Goal: Information Seeking & Learning: Find contact information

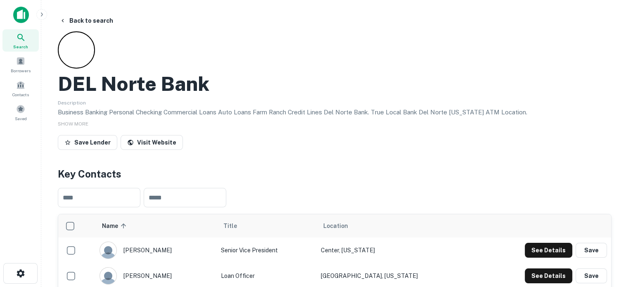
drag, startPoint x: 53, startPoint y: 80, endPoint x: 376, endPoint y: 180, distance: 338.6
click at [24, 47] on span "Search" at bounding box center [20, 46] width 15 height 7
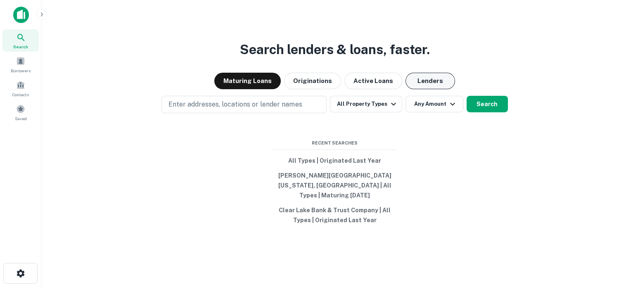
click at [427, 85] on button "Lenders" at bounding box center [430, 81] width 50 height 17
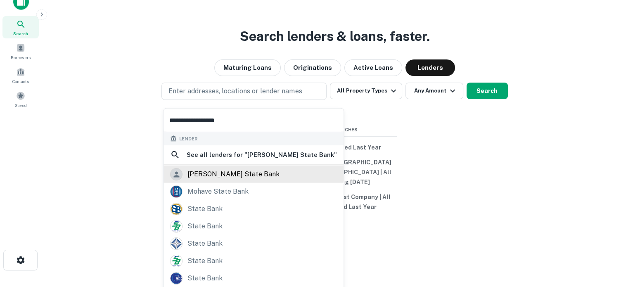
scroll to position [44, 0]
type input "**********"
click at [228, 175] on div "mcclave state bank" at bounding box center [233, 174] width 92 height 12
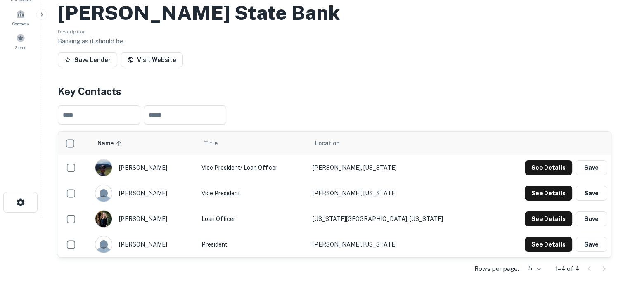
scroll to position [124, 0]
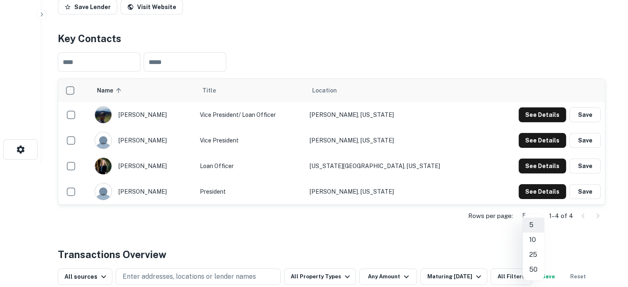
click at [535, 163] on body "Search Borrowers Contacts Saved Back to search Mcclave State Bank Description B…" at bounding box center [314, 19] width 628 height 287
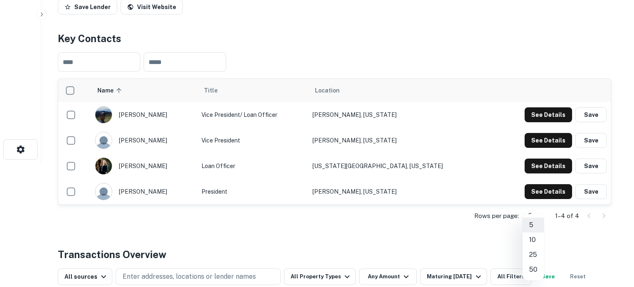
click at [242, 38] on div at bounding box center [317, 143] width 634 height 287
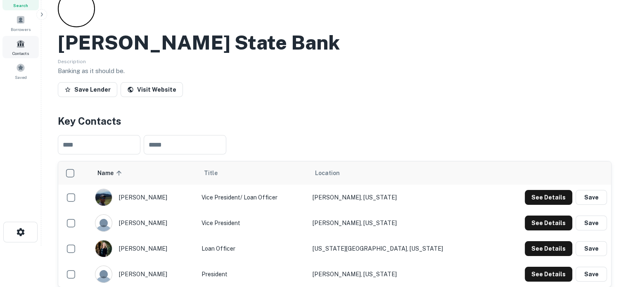
scroll to position [0, 0]
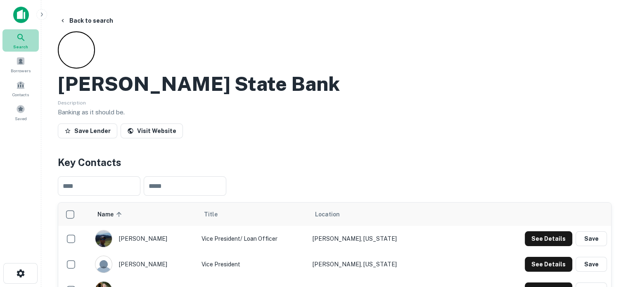
click at [29, 38] on div "Search" at bounding box center [20, 40] width 36 height 22
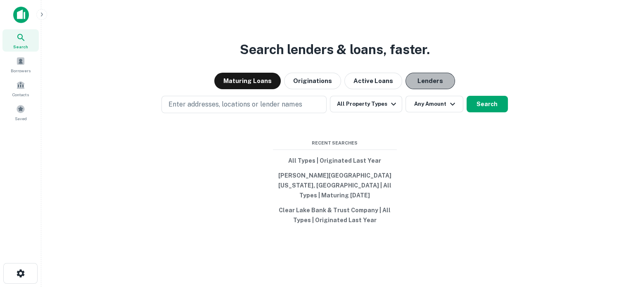
click at [409, 87] on button "Lenders" at bounding box center [430, 81] width 50 height 17
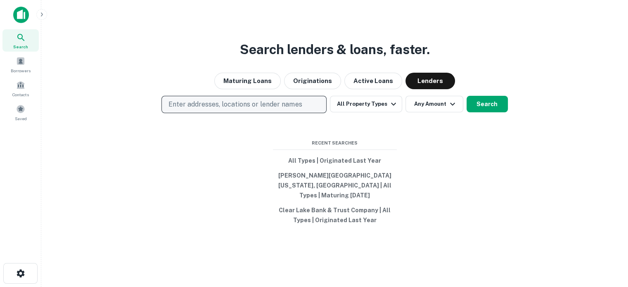
click at [198, 109] on p "Enter addresses, locations or lender names" at bounding box center [234, 104] width 133 height 10
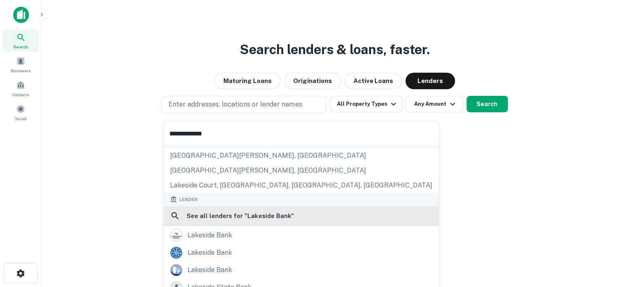
scroll to position [83, 0]
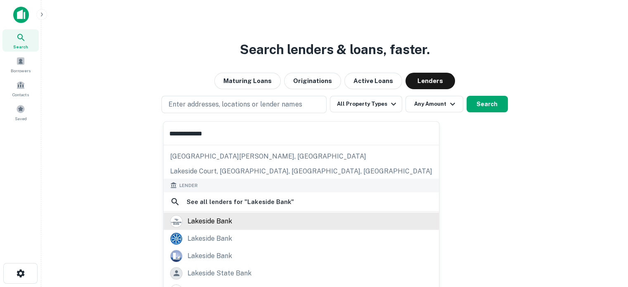
type input "**********"
click at [220, 217] on div "lakeside bank" at bounding box center [209, 221] width 45 height 12
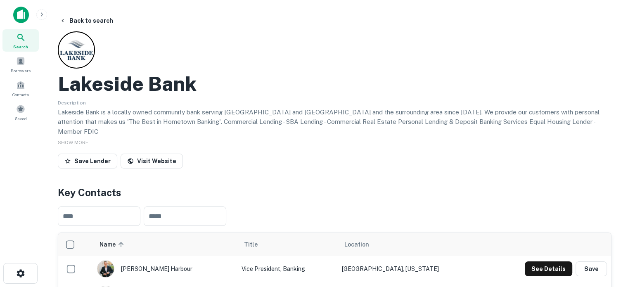
scroll to position [124, 0]
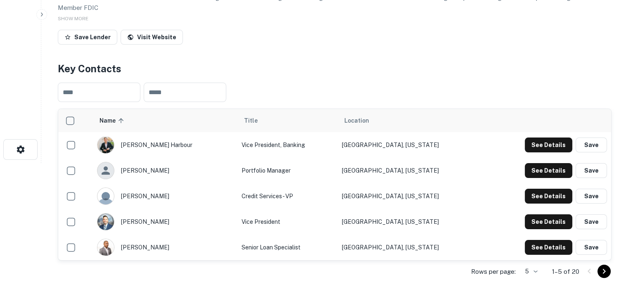
click at [527, 163] on body "Search Borrowers Contacts Saved Back to search Lakeside Bank Description Lakesi…" at bounding box center [314, 19] width 628 height 287
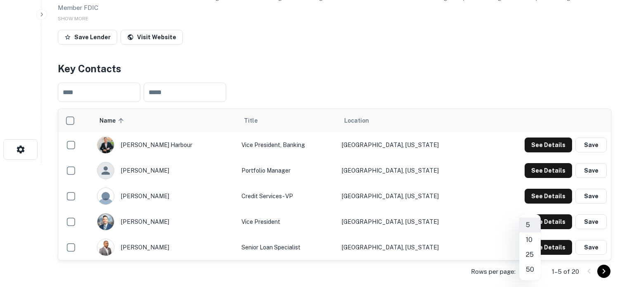
click at [531, 273] on li "50" at bounding box center [529, 269] width 21 height 15
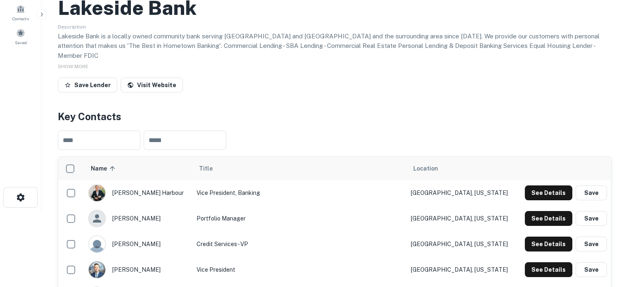
scroll to position [0, 0]
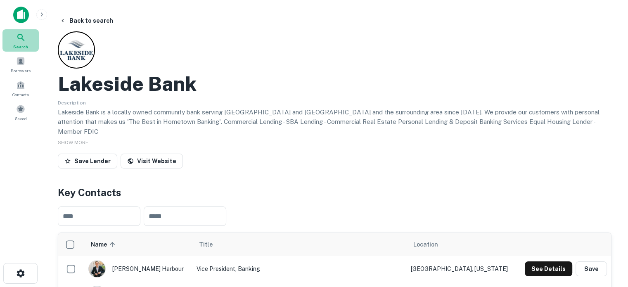
click at [17, 43] on span "Search" at bounding box center [20, 46] width 15 height 7
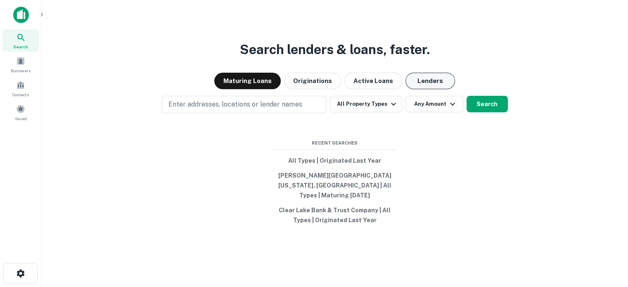
click at [414, 84] on button "Lenders" at bounding box center [430, 81] width 50 height 17
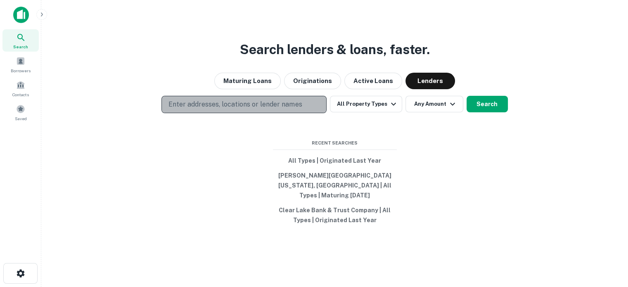
click at [255, 109] on p "Enter addresses, locations or lender names" at bounding box center [234, 104] width 133 height 10
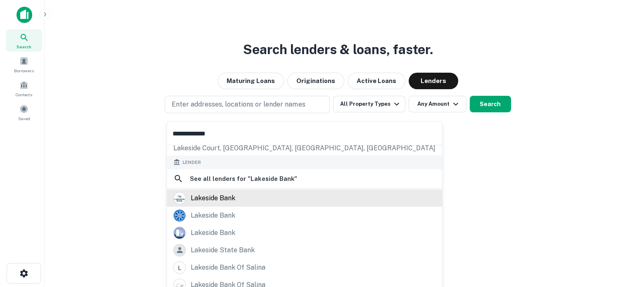
scroll to position [116, 0]
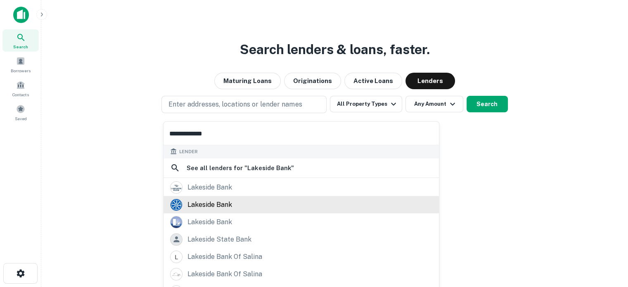
type input "**********"
click at [210, 208] on div "lakeside bank" at bounding box center [209, 204] width 45 height 12
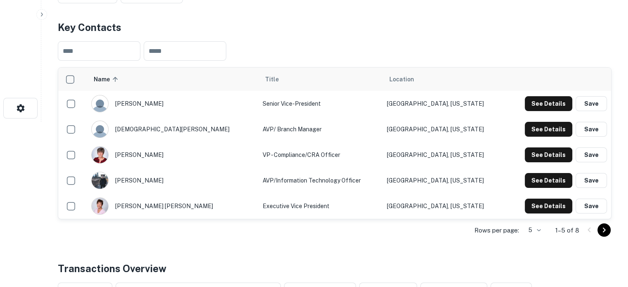
scroll to position [248, 0]
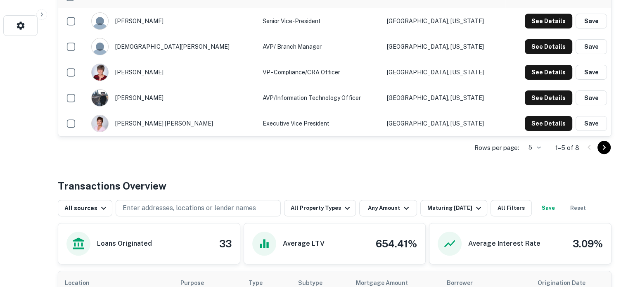
click at [518, 151] on p "Rows per page:" at bounding box center [496, 148] width 45 height 10
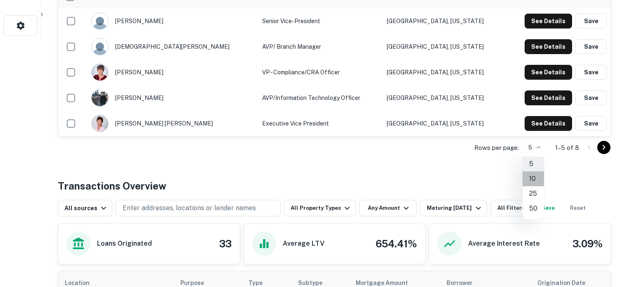
click at [535, 176] on li "10" at bounding box center [532, 178] width 21 height 15
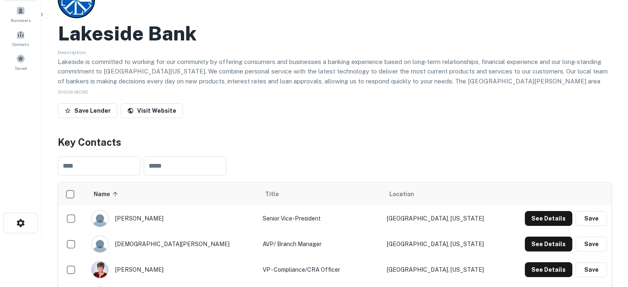
scroll to position [0, 0]
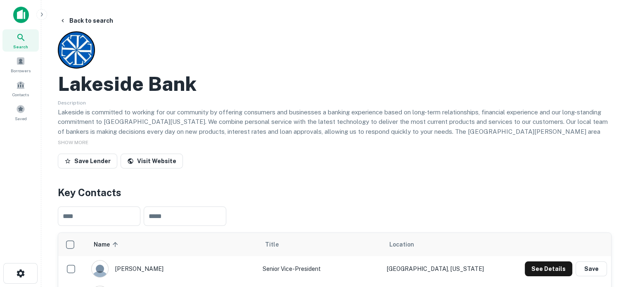
click at [33, 40] on div "Search" at bounding box center [20, 40] width 36 height 22
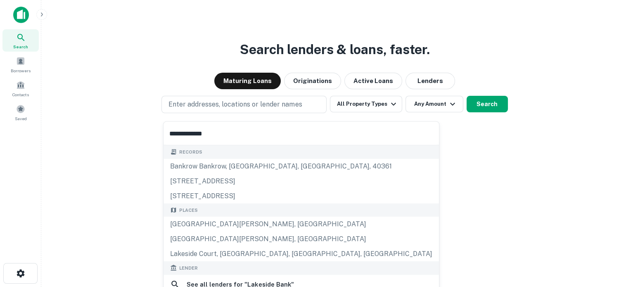
type input "**********"
click at [47, 187] on main "Search lenders & loans, faster. Maturing Loans Originations Active Loans Lender…" at bounding box center [334, 143] width 586 height 287
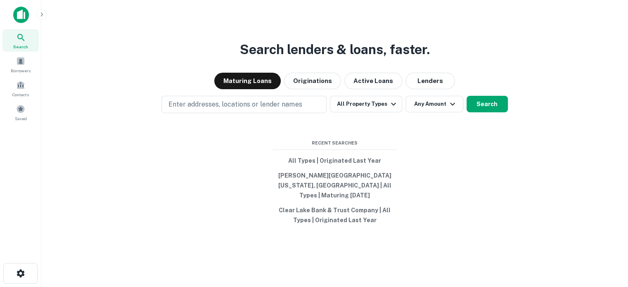
click at [218, 118] on div "Search lenders & loans, faster. Maturing Loans Originations Active Loans Lender…" at bounding box center [334, 163] width 573 height 287
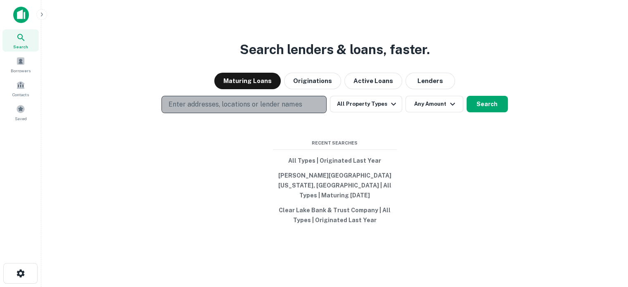
click at [217, 109] on p "Enter addresses, locations or lender names" at bounding box center [234, 104] width 133 height 10
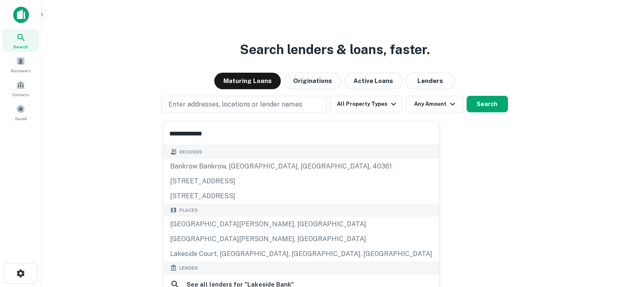
click at [222, 135] on input "**********" at bounding box center [300, 133] width 275 height 23
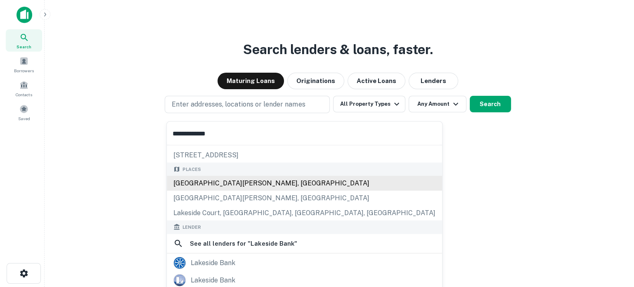
scroll to position [83, 0]
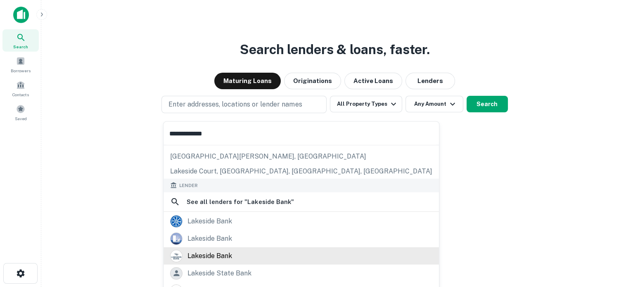
click at [213, 251] on div "lakeside bank" at bounding box center [209, 255] width 45 height 12
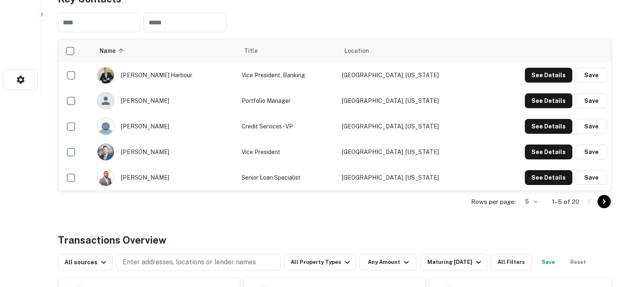
scroll to position [206, 0]
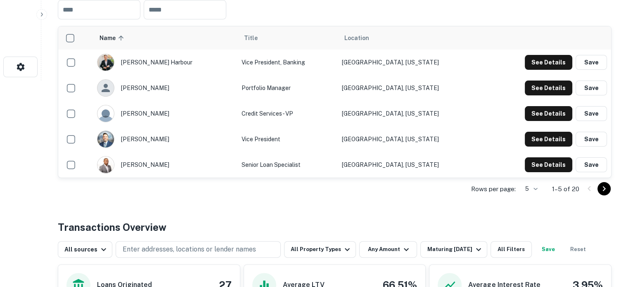
click at [561, 184] on p "1–5 of 20" at bounding box center [565, 189] width 27 height 10
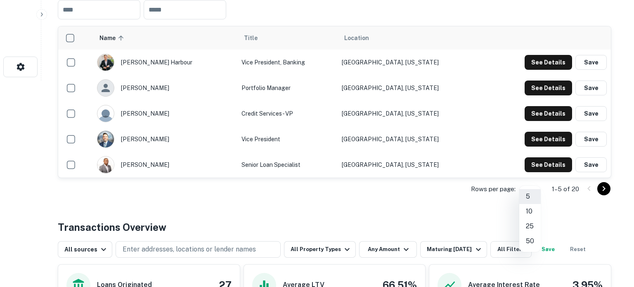
click at [532, 225] on li "25" at bounding box center [529, 226] width 21 height 15
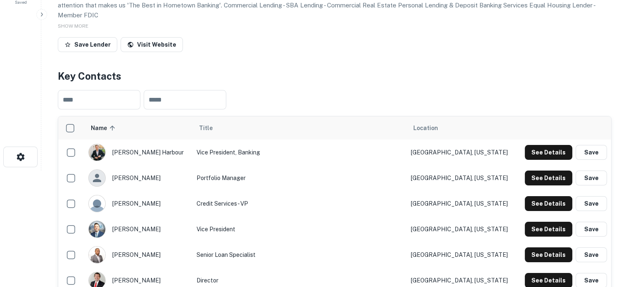
scroll to position [0, 0]
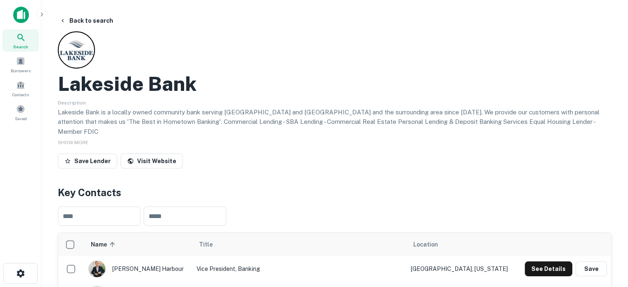
click at [33, 38] on div "Search" at bounding box center [20, 40] width 36 height 22
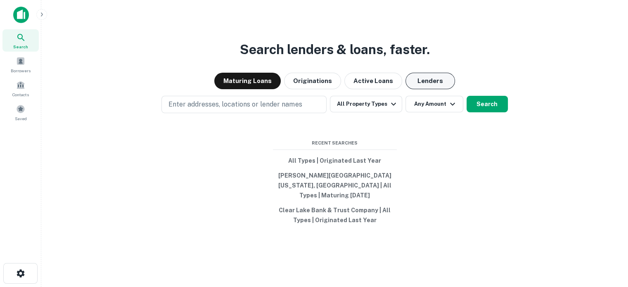
click at [426, 80] on button "Lenders" at bounding box center [430, 81] width 50 height 17
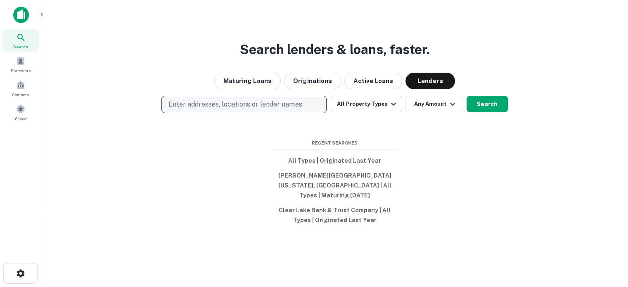
click at [310, 113] on button "Enter addresses, locations or lender names" at bounding box center [243, 104] width 165 height 17
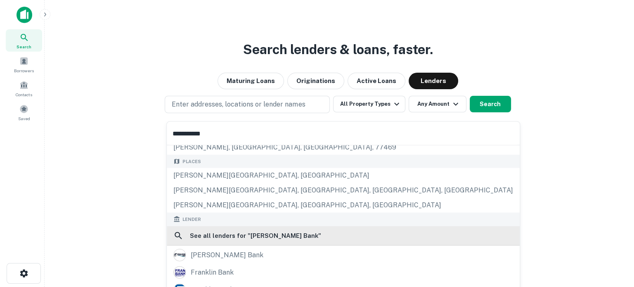
scroll to position [83, 0]
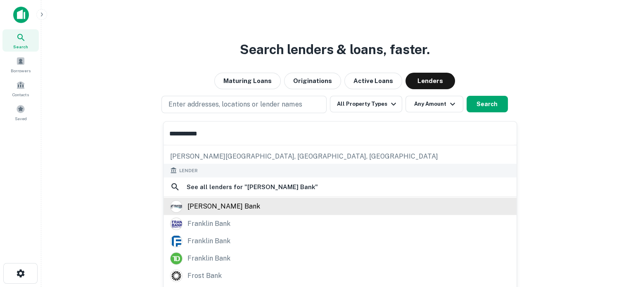
type input "**********"
click at [205, 207] on div "[PERSON_NAME] bank" at bounding box center [223, 206] width 73 height 12
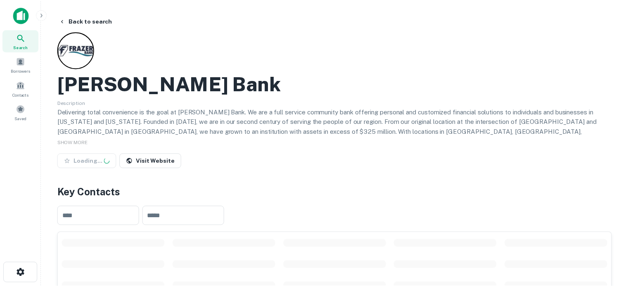
scroll to position [165, 0]
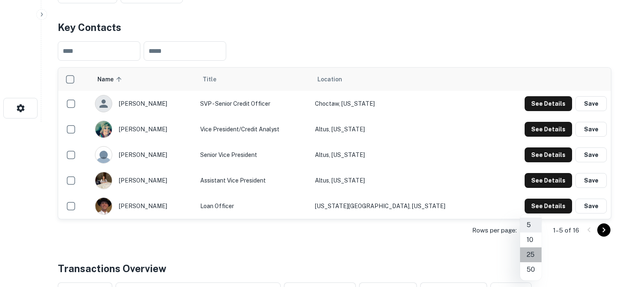
click at [534, 255] on li "25" at bounding box center [530, 254] width 21 height 15
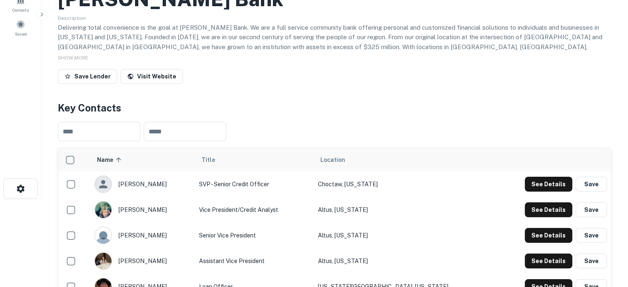
scroll to position [0, 0]
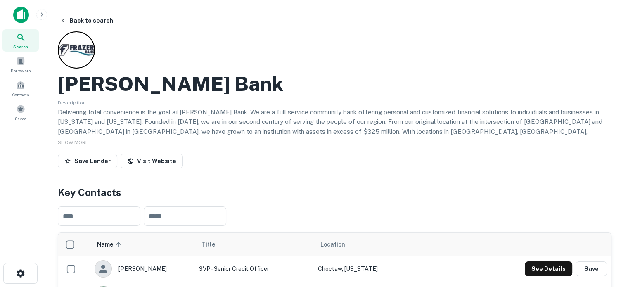
click at [218, 71] on div "Frazer Bank Description Delivering total convenience is the goal at Frazer Bank…" at bounding box center [334, 101] width 553 height 140
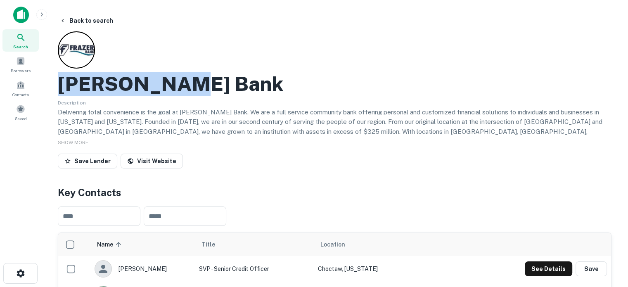
click at [28, 46] on div "Search" at bounding box center [20, 40] width 36 height 22
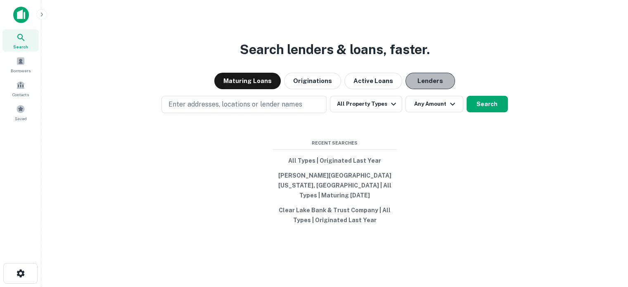
click at [414, 89] on button "Lenders" at bounding box center [430, 81] width 50 height 17
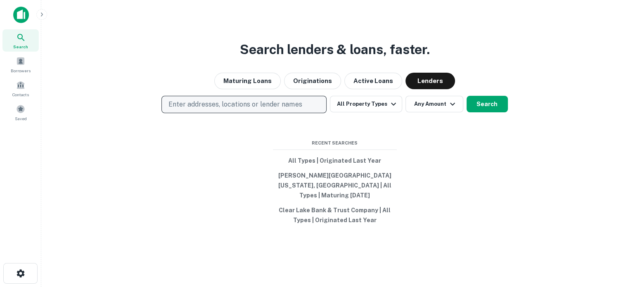
click at [284, 109] on p "Enter addresses, locations or lender names" at bounding box center [234, 104] width 133 height 10
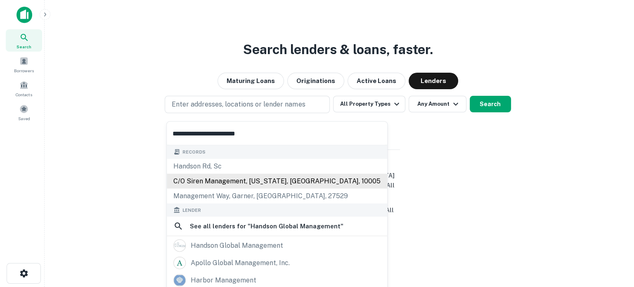
scroll to position [41, 0]
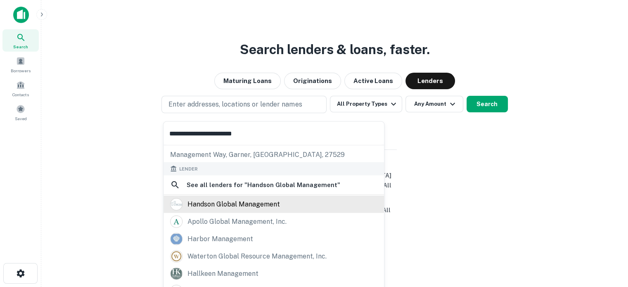
type input "**********"
click at [238, 208] on div "handson global management" at bounding box center [233, 204] width 92 height 12
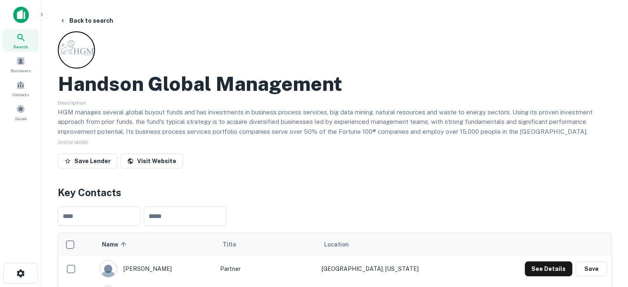
click at [15, 41] on div "Search" at bounding box center [20, 40] width 36 height 22
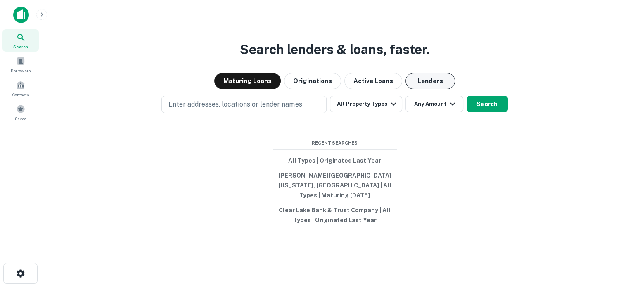
click at [422, 85] on button "Lenders" at bounding box center [430, 81] width 50 height 17
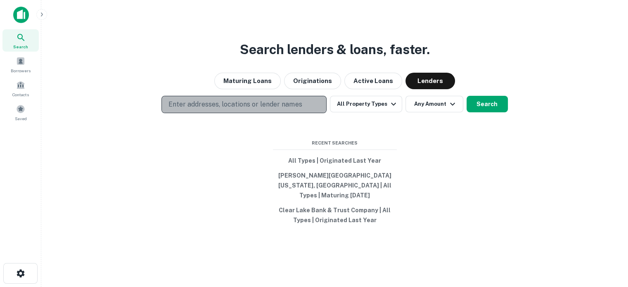
click at [264, 107] on p "Enter addresses, locations or lender names" at bounding box center [234, 104] width 133 height 10
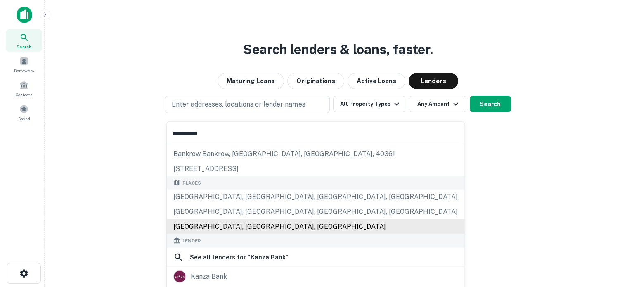
scroll to position [41, 0]
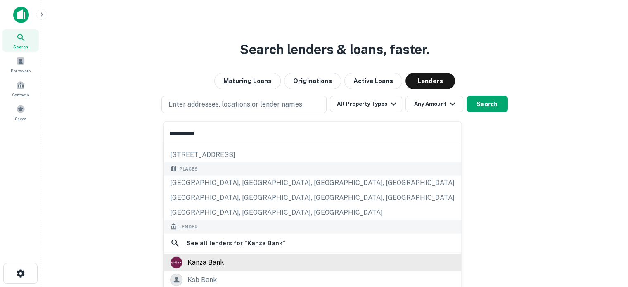
type input "**********"
click at [211, 265] on div "kanza bank" at bounding box center [205, 262] width 36 height 12
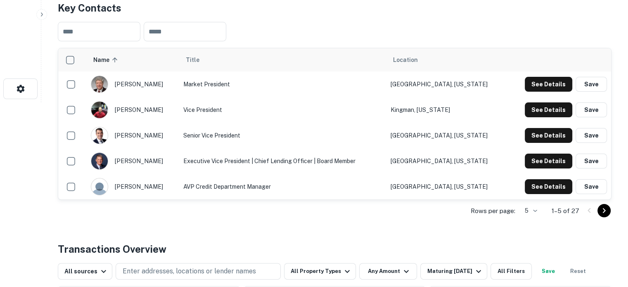
scroll to position [206, 0]
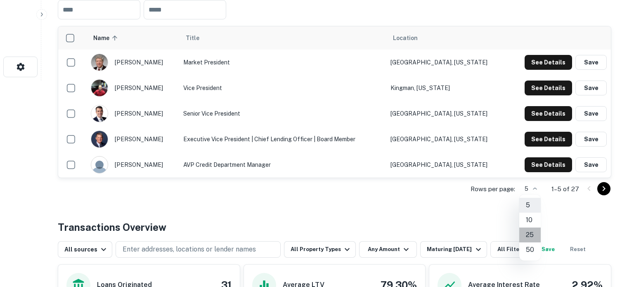
click at [530, 236] on li "25" at bounding box center [529, 234] width 21 height 15
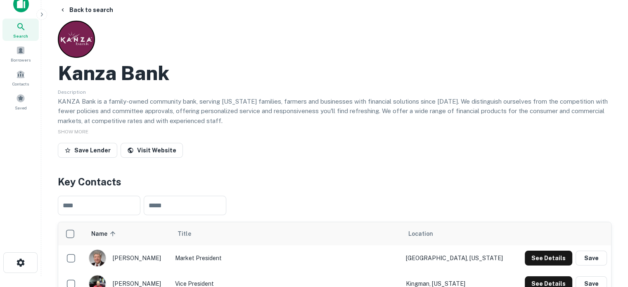
scroll to position [0, 0]
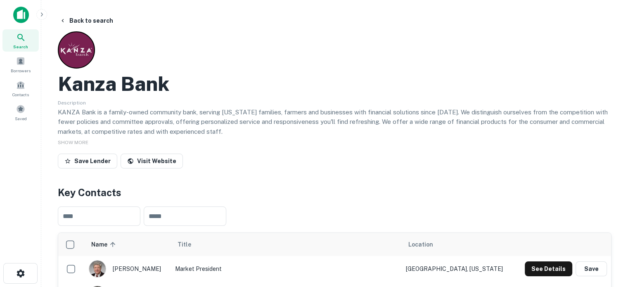
click at [28, 42] on div "Search" at bounding box center [20, 40] width 36 height 22
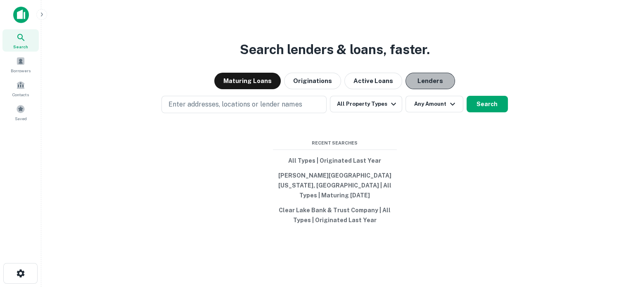
click at [426, 88] on button "Lenders" at bounding box center [430, 81] width 50 height 17
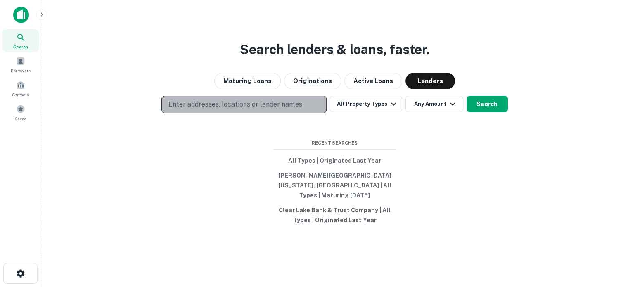
click at [298, 109] on p "Enter addresses, locations or lender names" at bounding box center [234, 104] width 133 height 10
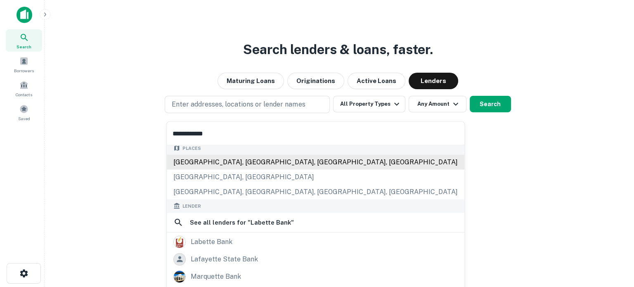
scroll to position [116, 0]
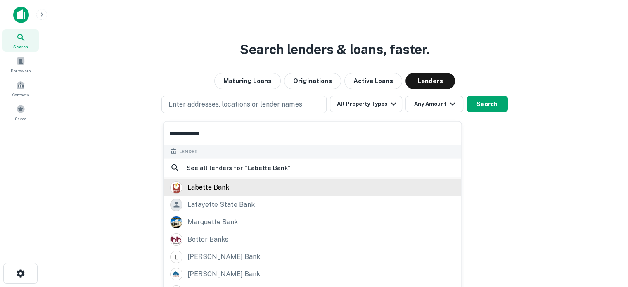
type input "**********"
click at [209, 185] on div "labette bank" at bounding box center [208, 187] width 42 height 12
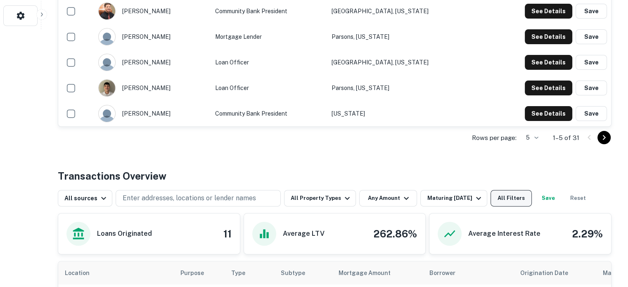
scroll to position [289, 0]
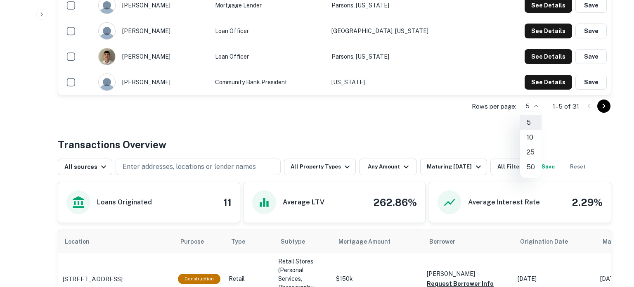
click at [532, 164] on li "50" at bounding box center [530, 167] width 21 height 15
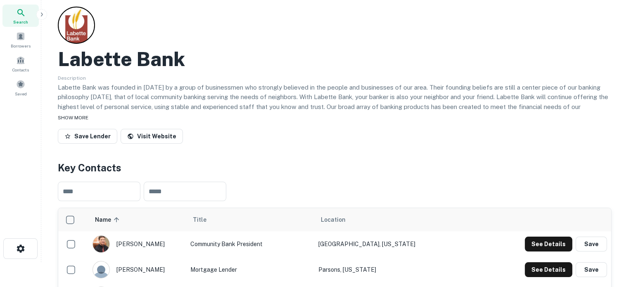
scroll to position [0, 0]
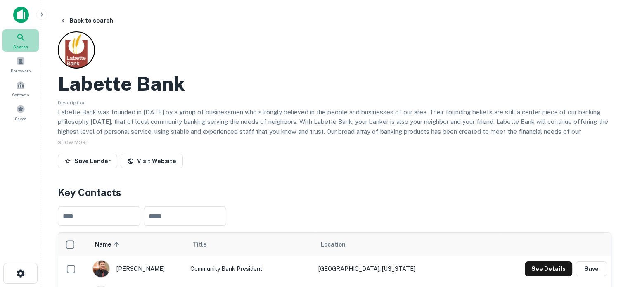
click at [17, 36] on icon at bounding box center [21, 38] width 10 height 10
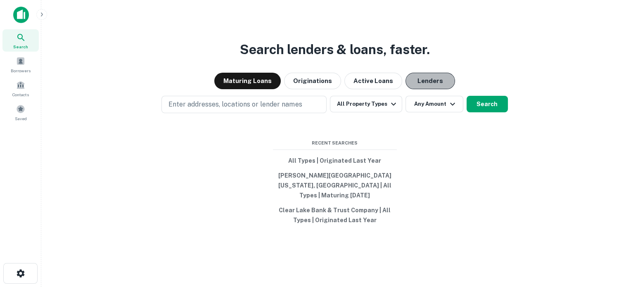
click at [410, 78] on button "Lenders" at bounding box center [430, 81] width 50 height 17
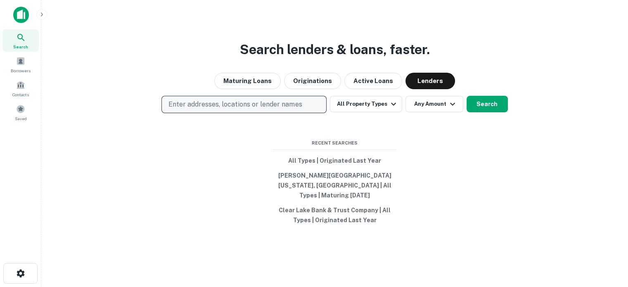
click at [262, 109] on p "Enter addresses, locations or lender names" at bounding box center [234, 104] width 133 height 10
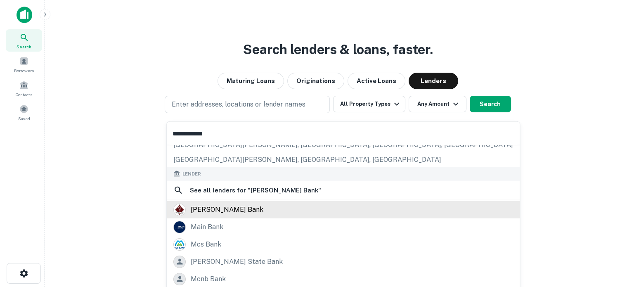
scroll to position [83, 0]
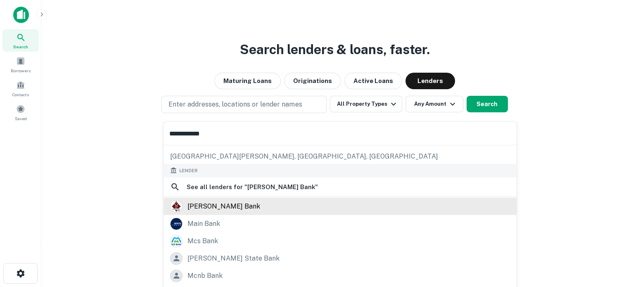
type input "**********"
click at [215, 208] on div "mcclain bank" at bounding box center [223, 206] width 73 height 12
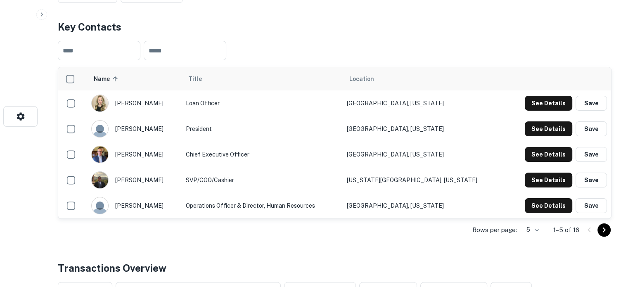
scroll to position [206, 0]
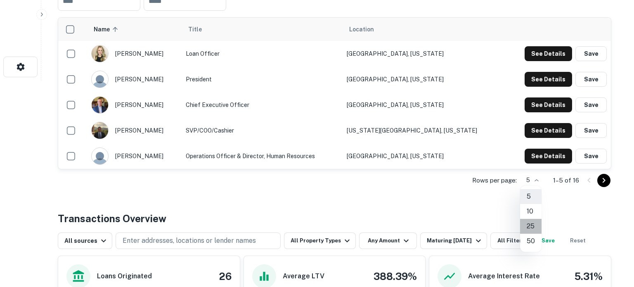
click at [529, 221] on li "25" at bounding box center [530, 226] width 21 height 15
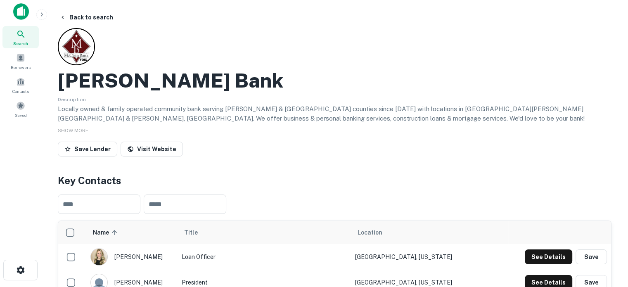
scroll to position [0, 0]
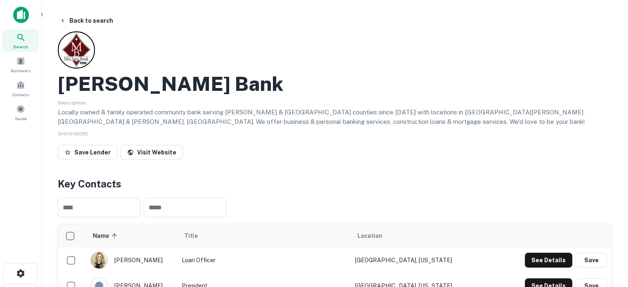
click at [18, 44] on span "Search" at bounding box center [20, 46] width 15 height 7
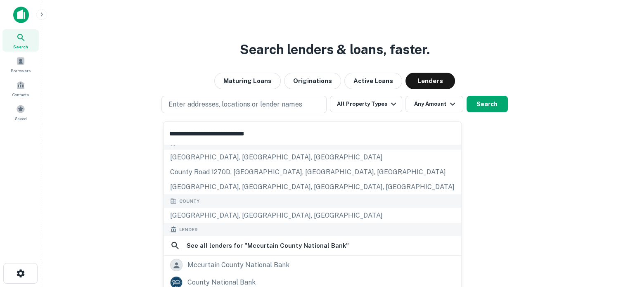
scroll to position [83, 0]
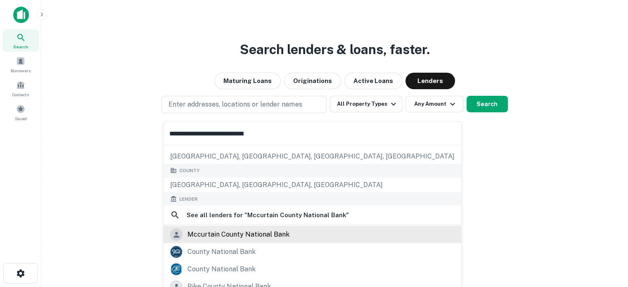
type input "**********"
click at [216, 229] on div "mccurtain county national bank" at bounding box center [238, 234] width 102 height 12
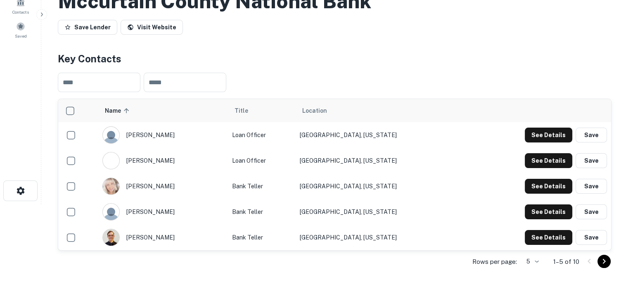
scroll to position [165, 0]
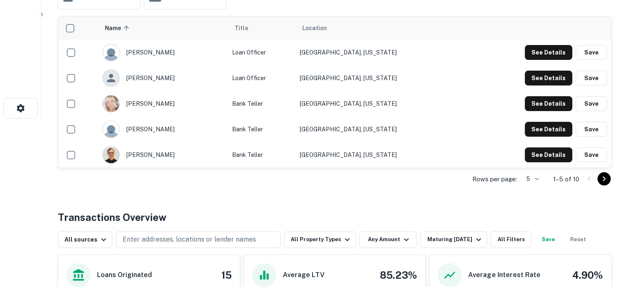
click at [542, 180] on div "Rows per page: 5 * 1–5 of 10" at bounding box center [334, 179] width 553 height 22
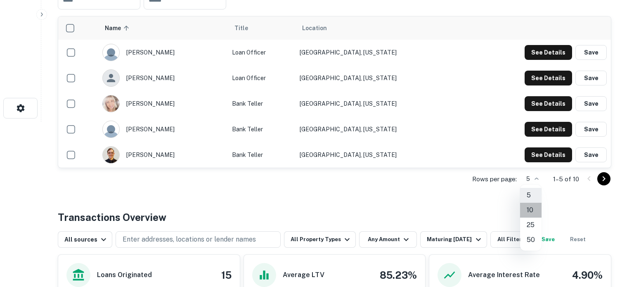
click at [532, 209] on li "10" at bounding box center [530, 210] width 21 height 15
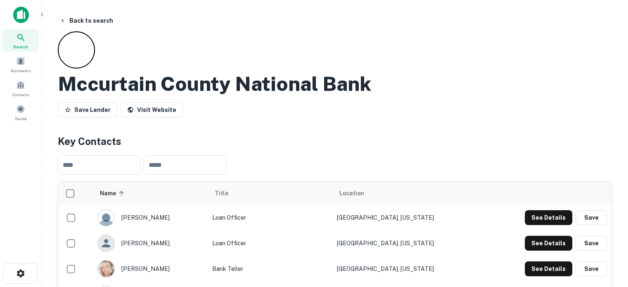
scroll to position [0, 0]
click at [17, 44] on span "Search" at bounding box center [20, 46] width 15 height 7
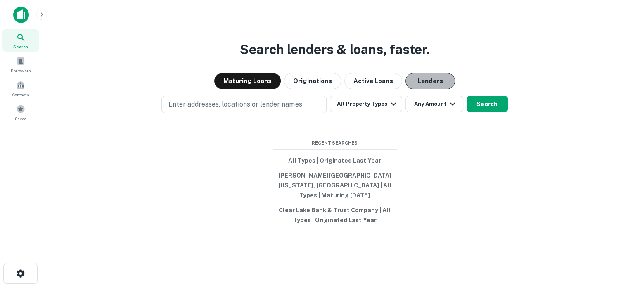
click at [433, 82] on button "Lenders" at bounding box center [430, 81] width 50 height 17
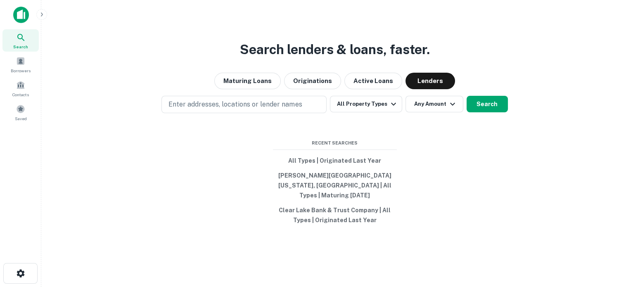
click at [310, 118] on div "Search lenders & loans, faster. Maturing Loans Originations Active Loans Lender…" at bounding box center [334, 163] width 573 height 287
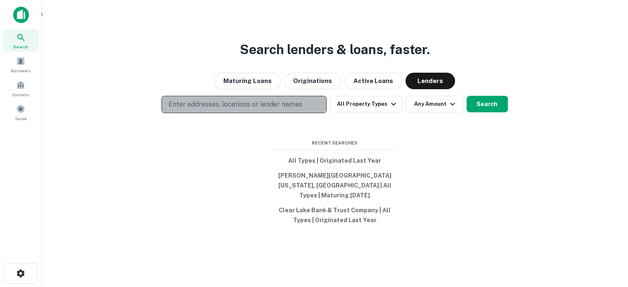
click at [307, 111] on button "Enter addresses, locations or lender names" at bounding box center [243, 104] width 165 height 17
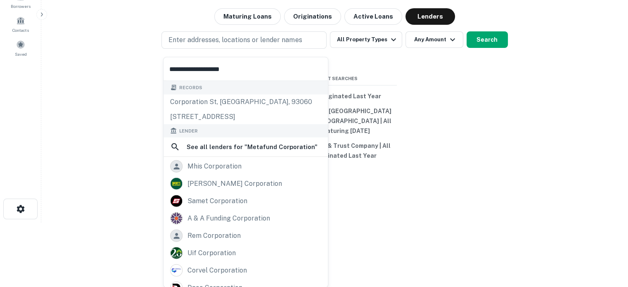
click at [244, 66] on input "**********" at bounding box center [245, 68] width 164 height 23
drag, startPoint x: 217, startPoint y: 64, endPoint x: 179, endPoint y: 69, distance: 38.6
click at [179, 69] on input "**********" at bounding box center [245, 68] width 164 height 23
click at [246, 68] on input "**********" at bounding box center [245, 68] width 164 height 23
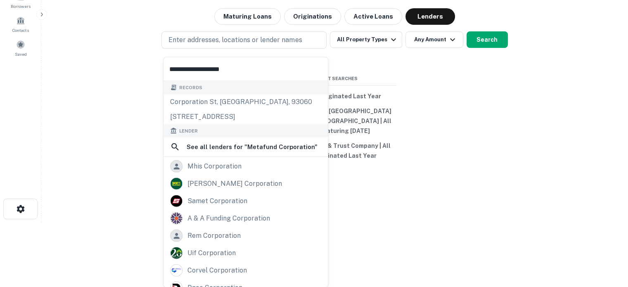
click at [183, 66] on input "**********" at bounding box center [245, 68] width 164 height 23
drag, startPoint x: 170, startPoint y: 67, endPoint x: 266, endPoint y: 67, distance: 95.7
click at [266, 67] on input "**********" at bounding box center [245, 68] width 164 height 23
paste input "text"
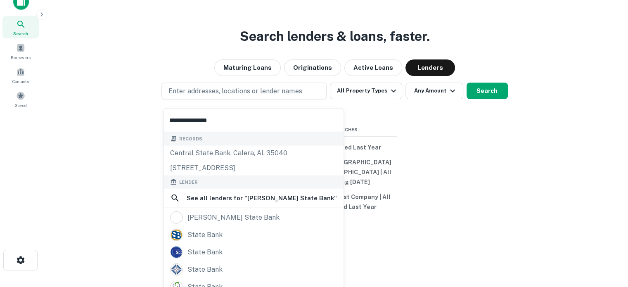
scroll to position [64, 0]
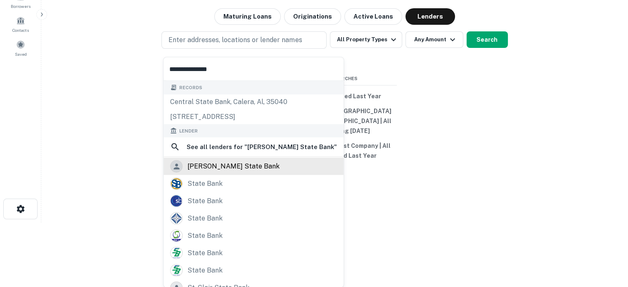
type input "**********"
click at [227, 170] on div "cleo state bank" at bounding box center [233, 166] width 92 height 12
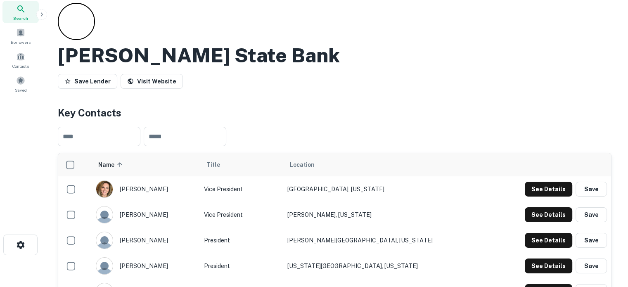
scroll to position [83, 0]
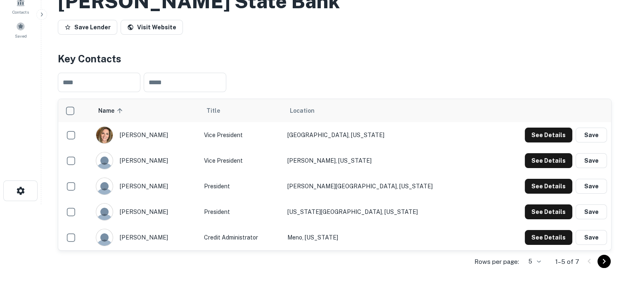
click at [537, 204] on body "Search Borrowers Contacts Saved Back to search Cleo State Bank Save Lender Visi…" at bounding box center [314, 60] width 628 height 287
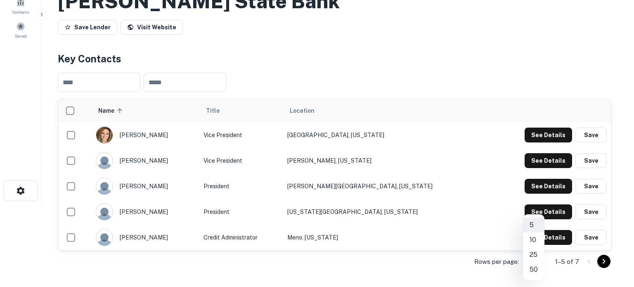
click at [535, 269] on li "50" at bounding box center [533, 269] width 21 height 15
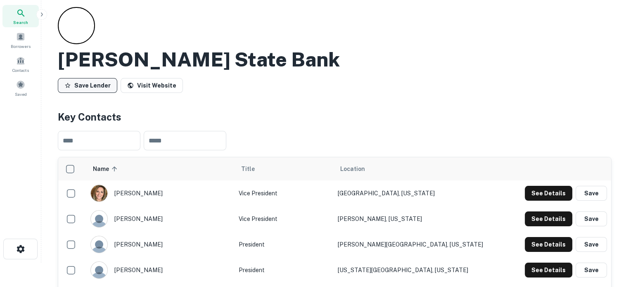
scroll to position [0, 0]
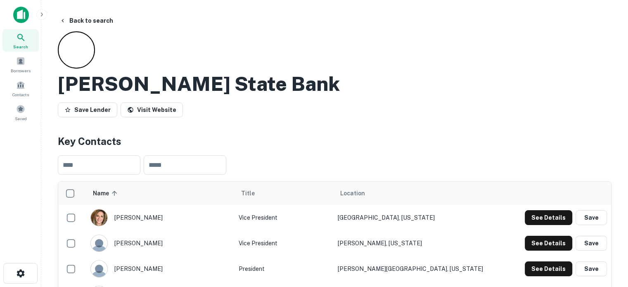
click at [20, 36] on icon at bounding box center [21, 38] width 10 height 10
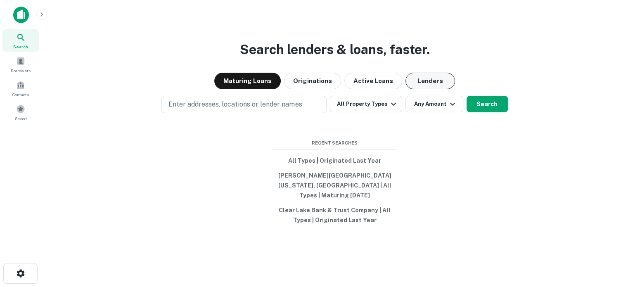
click at [423, 83] on button "Lenders" at bounding box center [430, 81] width 50 height 17
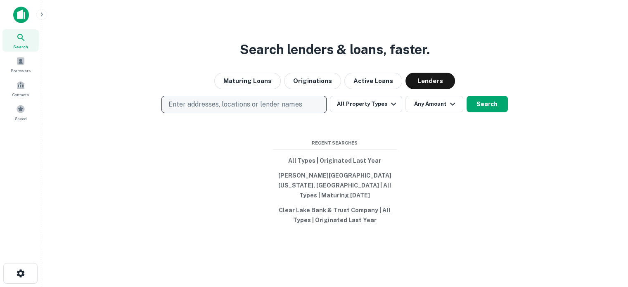
click at [246, 109] on p "Enter addresses, locations or lender names" at bounding box center [234, 104] width 133 height 10
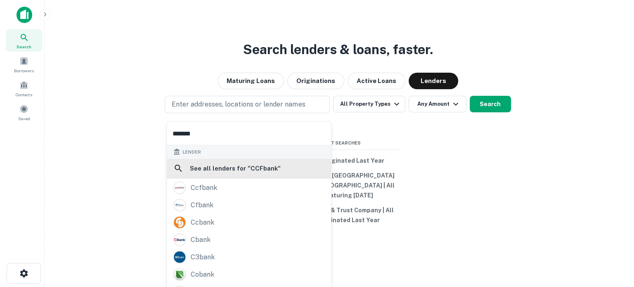
scroll to position [0, 0]
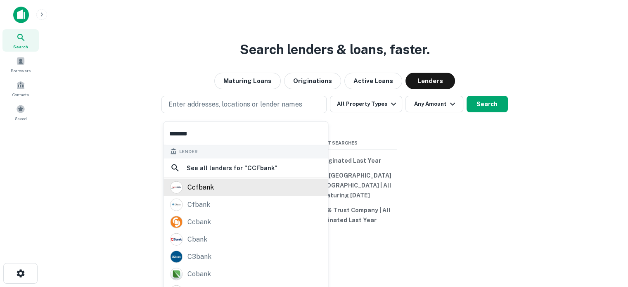
type input "*******"
click at [221, 189] on div "ccfbank" at bounding box center [245, 187] width 151 height 12
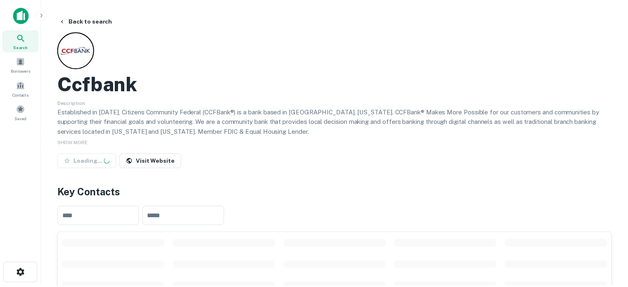
scroll to position [124, 0]
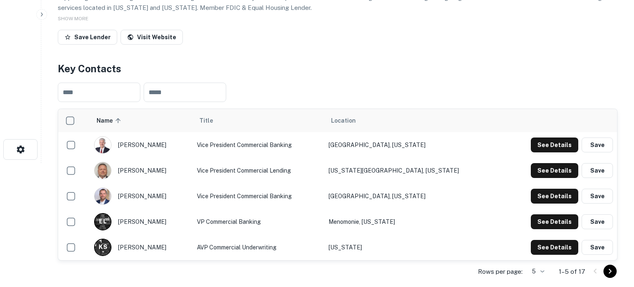
click at [535, 163] on body "Search Borrowers Contacts Saved Back to search Ccfbank Description Established …" at bounding box center [317, 19] width 634 height 287
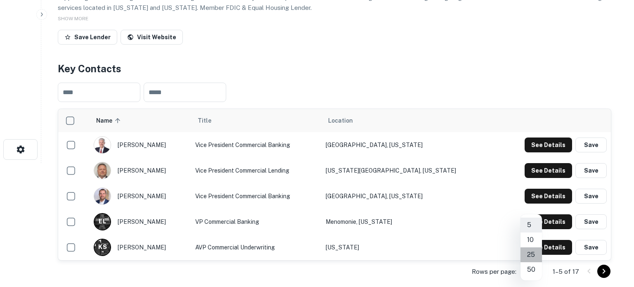
click at [531, 250] on li "25" at bounding box center [530, 254] width 21 height 15
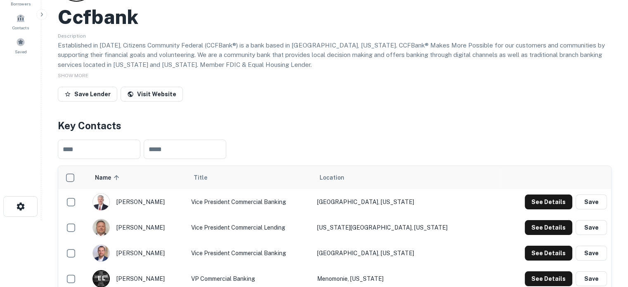
scroll to position [0, 0]
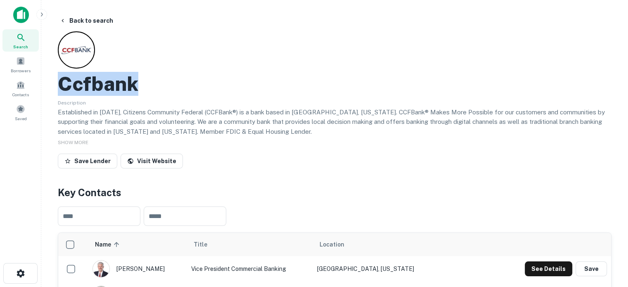
drag, startPoint x: 61, startPoint y: 82, endPoint x: 141, endPoint y: 84, distance: 79.7
click at [141, 84] on div "Ccfbank" at bounding box center [334, 84] width 553 height 24
copy h2 "Ccfbank"
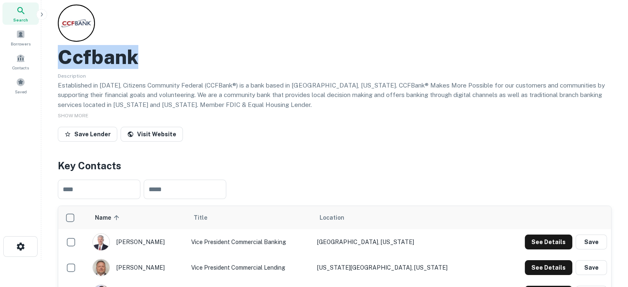
scroll to position [83, 0]
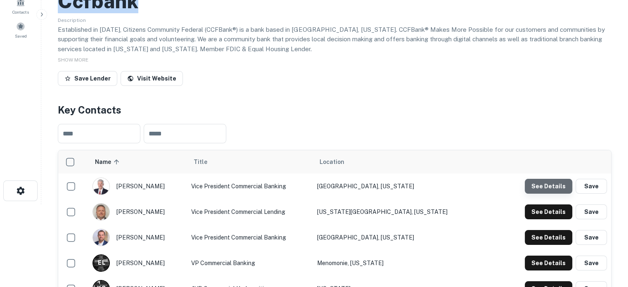
click at [552, 188] on button "See Details" at bounding box center [548, 186] width 47 height 15
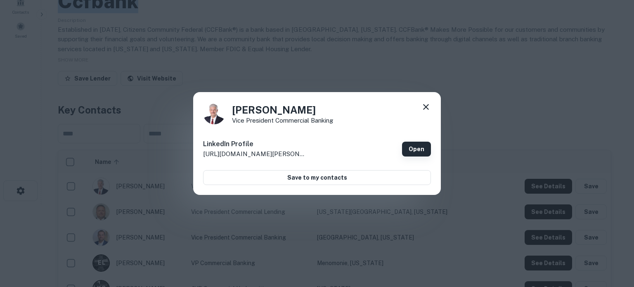
click at [414, 147] on link "Open" at bounding box center [416, 149] width 29 height 15
click at [426, 106] on icon at bounding box center [426, 107] width 6 height 6
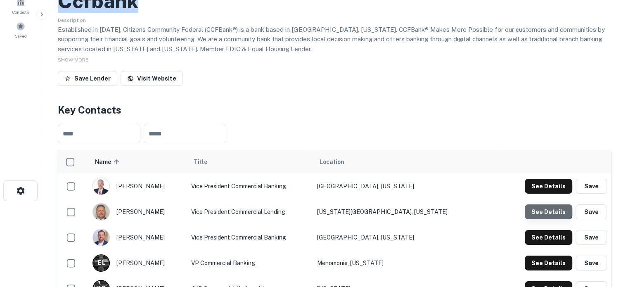
click at [538, 208] on button "See Details" at bounding box center [548, 211] width 47 height 15
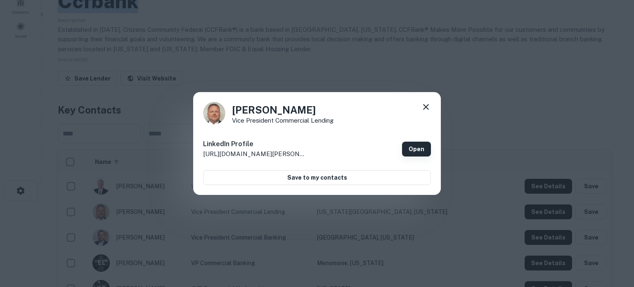
click at [411, 153] on link "Open" at bounding box center [416, 149] width 29 height 15
click at [425, 107] on icon at bounding box center [426, 107] width 10 height 10
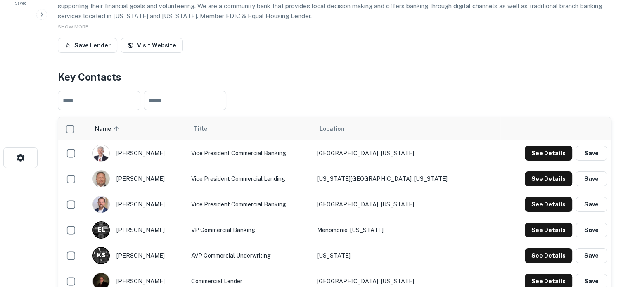
scroll to position [206, 0]
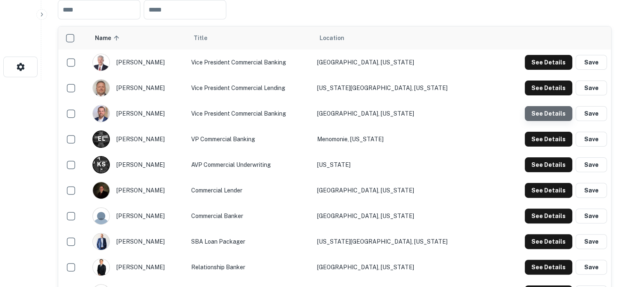
click at [558, 113] on button "See Details" at bounding box center [548, 113] width 47 height 15
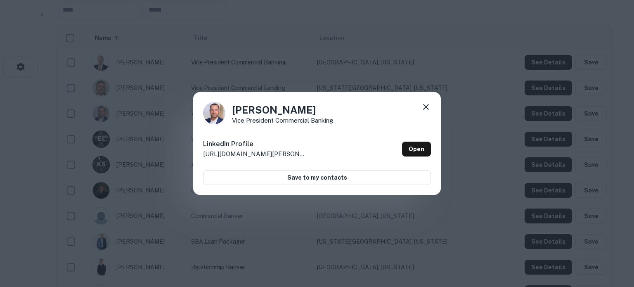
click at [432, 148] on div "Tony Jenkins Vice President Commercial Banking LinkedIn Profile http://www.link…" at bounding box center [317, 143] width 248 height 103
click at [424, 151] on link "Open" at bounding box center [416, 149] width 29 height 15
click at [420, 106] on div "Tony Jenkins Vice President Commercial Banking" at bounding box center [317, 113] width 228 height 22
click at [424, 107] on icon at bounding box center [426, 107] width 10 height 10
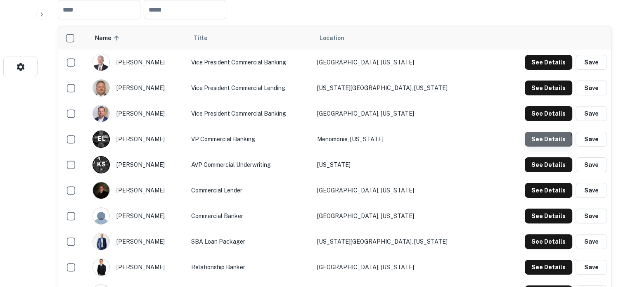
click at [542, 140] on button "See Details" at bounding box center [548, 139] width 47 height 15
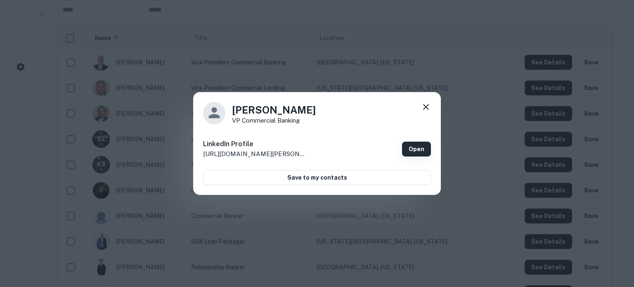
click at [418, 149] on link "Open" at bounding box center [416, 149] width 29 height 15
click at [426, 111] on icon at bounding box center [426, 107] width 10 height 10
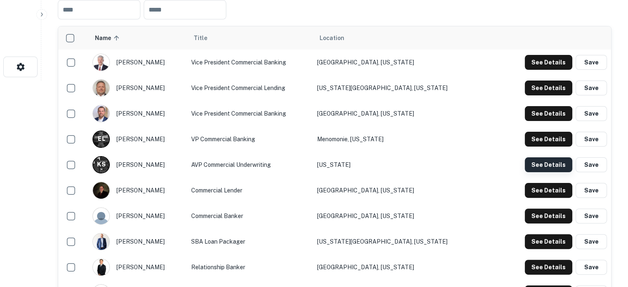
click at [546, 161] on button "See Details" at bounding box center [548, 164] width 47 height 15
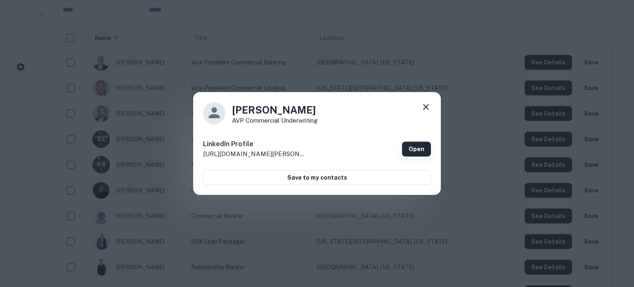
click at [428, 147] on link "Open" at bounding box center [416, 149] width 29 height 15
click at [428, 107] on icon at bounding box center [426, 107] width 10 height 10
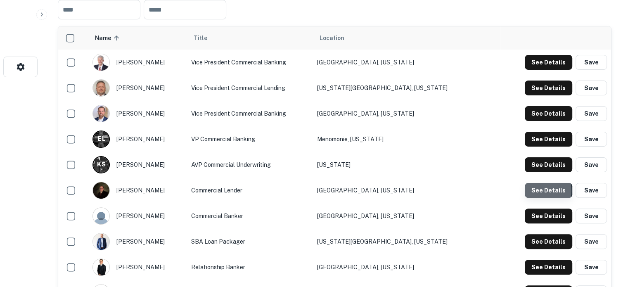
click at [533, 191] on button "See Details" at bounding box center [548, 190] width 47 height 15
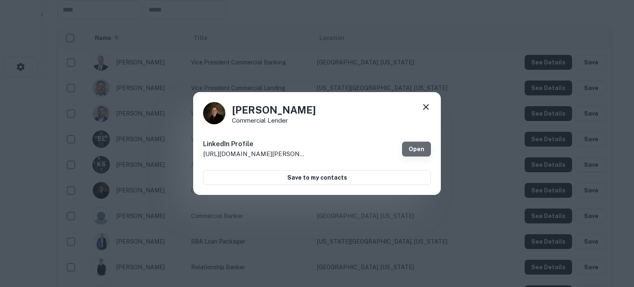
click at [423, 146] on link "Open" at bounding box center [416, 149] width 29 height 15
click at [424, 104] on icon at bounding box center [426, 107] width 10 height 10
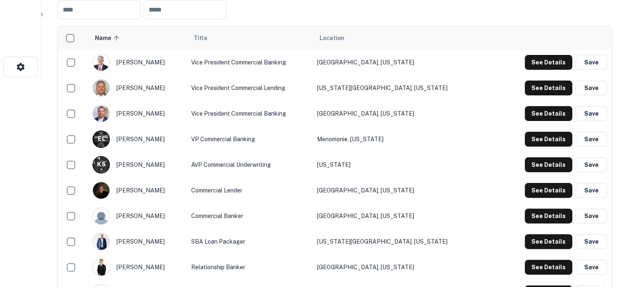
scroll to position [248, 0]
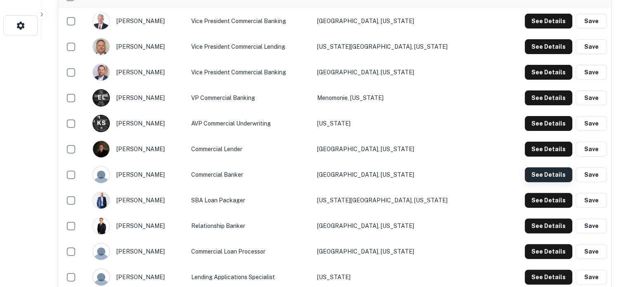
click at [550, 175] on button "See Details" at bounding box center [548, 174] width 47 height 15
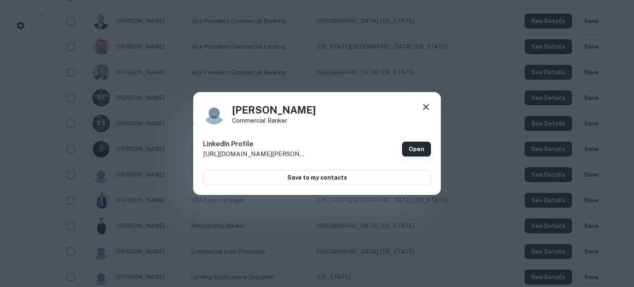
click at [422, 150] on link "Open" at bounding box center [416, 149] width 29 height 15
click at [421, 109] on icon at bounding box center [426, 107] width 10 height 10
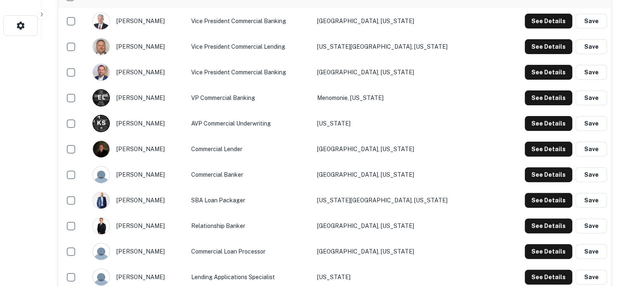
scroll to position [289, 0]
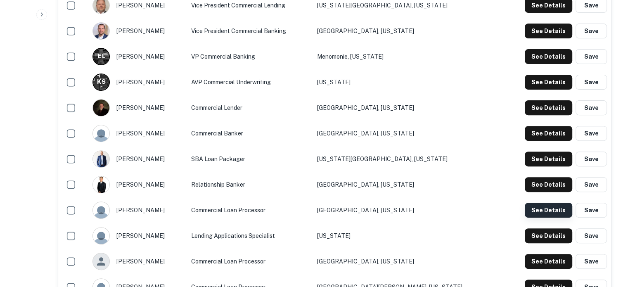
click at [546, 209] on button "See Details" at bounding box center [548, 210] width 47 height 15
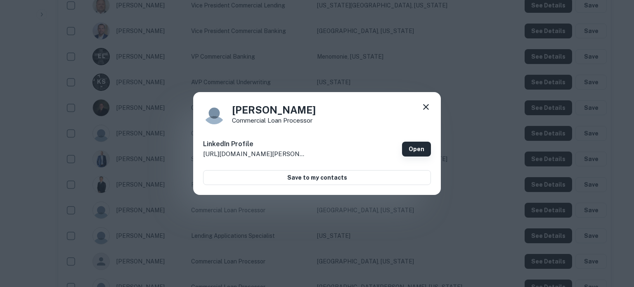
click at [410, 145] on link "Open" at bounding box center [416, 149] width 29 height 15
click at [424, 105] on icon at bounding box center [426, 107] width 10 height 10
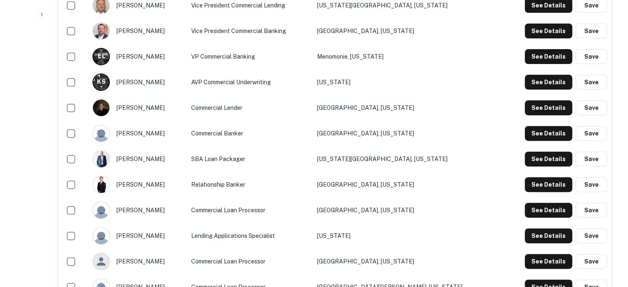
click at [291, 204] on td "Commercial Loan Processor" at bounding box center [250, 210] width 126 height 26
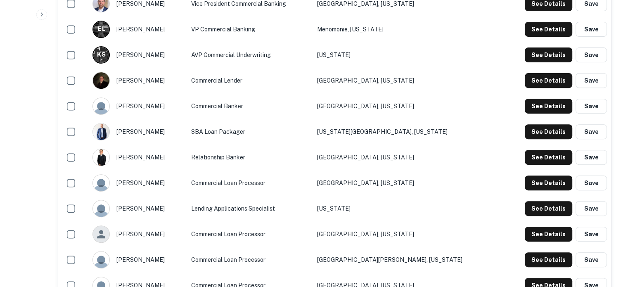
scroll to position [330, 0]
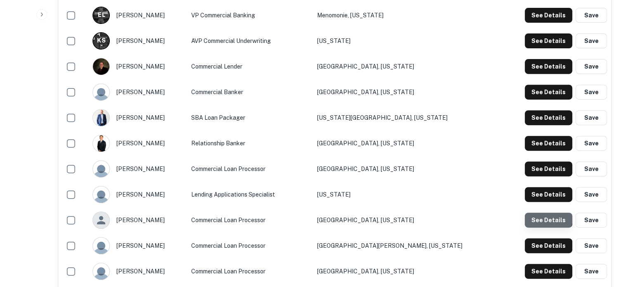
click at [542, 216] on button "See Details" at bounding box center [548, 220] width 47 height 15
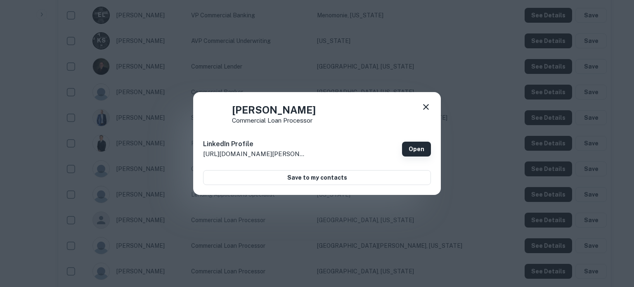
click at [421, 150] on link "Open" at bounding box center [416, 149] width 29 height 15
click at [424, 149] on link "Open" at bounding box center [416, 149] width 29 height 15
click at [425, 107] on icon at bounding box center [426, 107] width 6 height 6
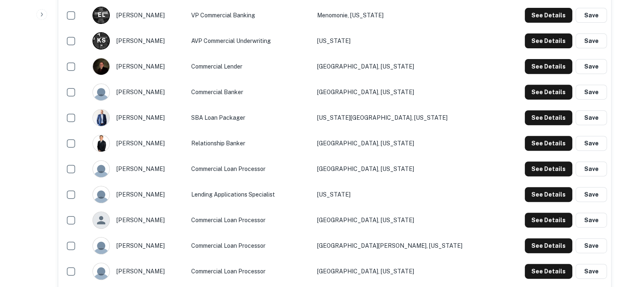
click at [262, 191] on td "Lending Applications Specialist" at bounding box center [250, 195] width 126 height 26
click at [535, 248] on button "See Details" at bounding box center [548, 245] width 47 height 15
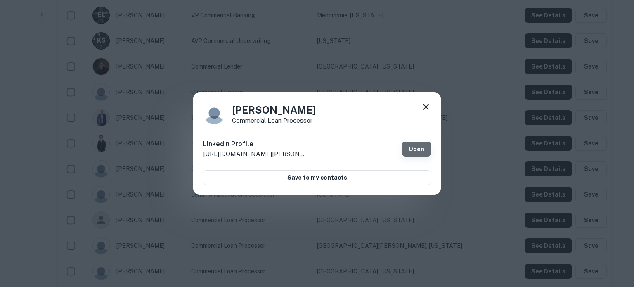
click at [415, 156] on link "Open" at bounding box center [416, 149] width 29 height 15
click at [414, 149] on link "Open" at bounding box center [416, 149] width 29 height 15
click at [426, 109] on icon at bounding box center [426, 107] width 10 height 10
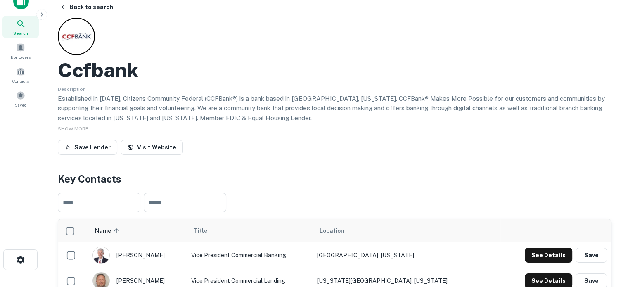
scroll to position [0, 0]
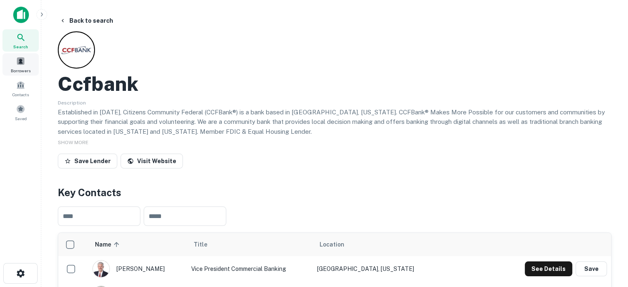
click at [26, 41] on icon at bounding box center [21, 38] width 10 height 10
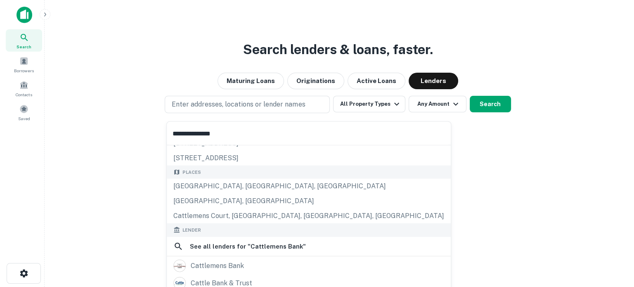
scroll to position [83, 0]
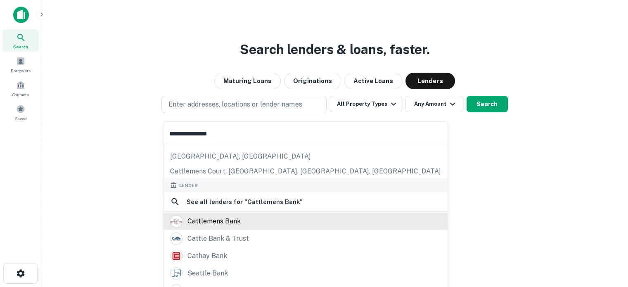
type input "**********"
click at [199, 223] on div "cattlemens bank" at bounding box center [213, 221] width 53 height 12
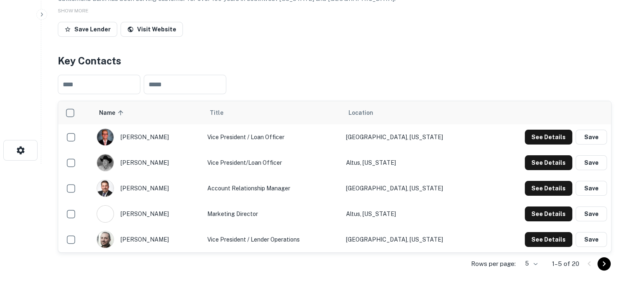
scroll to position [165, 0]
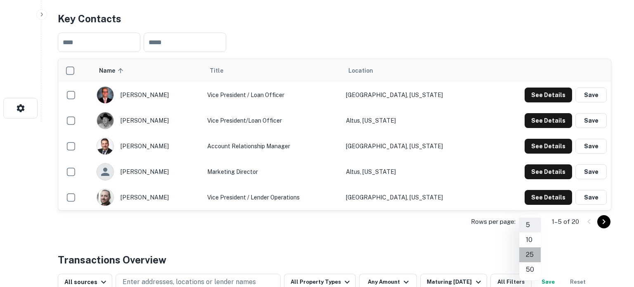
click at [530, 253] on li "25" at bounding box center [529, 254] width 21 height 15
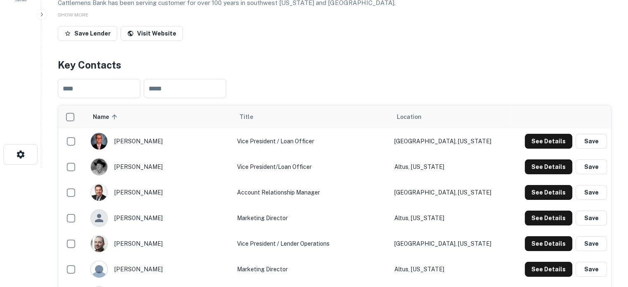
scroll to position [0, 0]
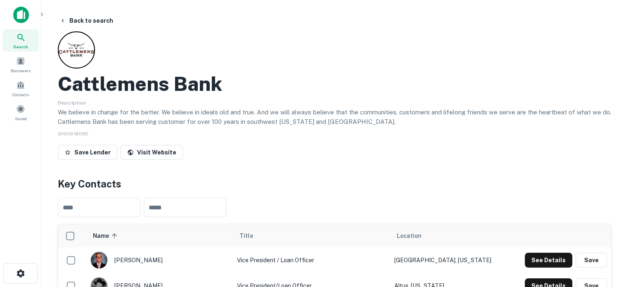
click at [24, 32] on div "Search" at bounding box center [20, 40] width 36 height 22
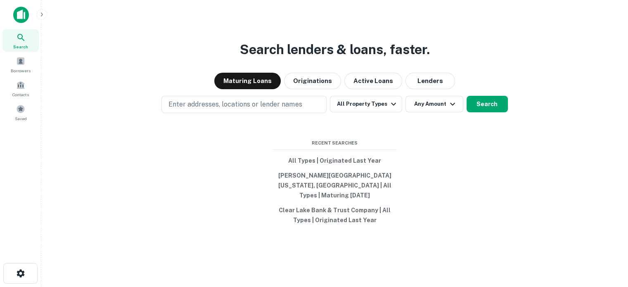
click at [414, 95] on div "Search lenders & loans, faster. Maturing Loans Originations Active Loans Lender…" at bounding box center [334, 163] width 573 height 287
click at [416, 89] on button "Lenders" at bounding box center [430, 81] width 50 height 17
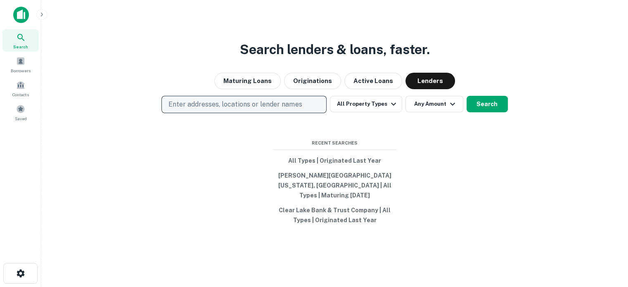
click at [275, 109] on p "Enter addresses, locations or lender names" at bounding box center [234, 104] width 133 height 10
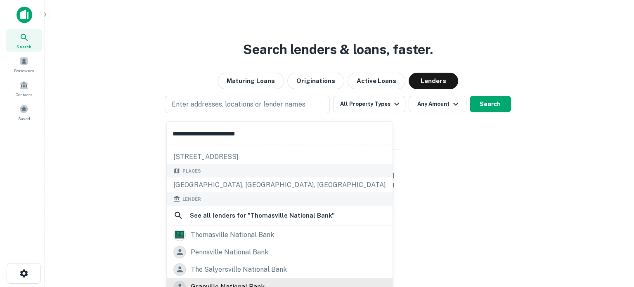
scroll to position [72, 0]
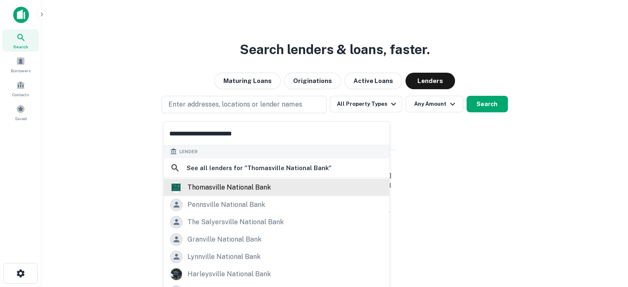
type input "**********"
click at [216, 187] on div "thomasville national bank" at bounding box center [228, 187] width 83 height 12
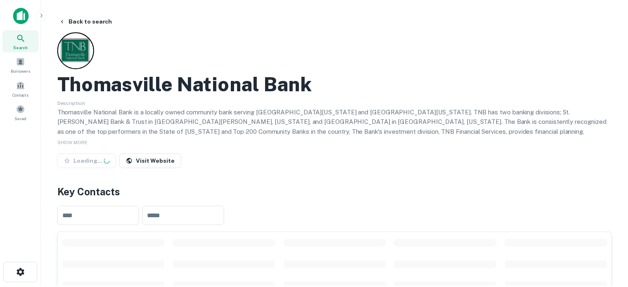
scroll to position [124, 0]
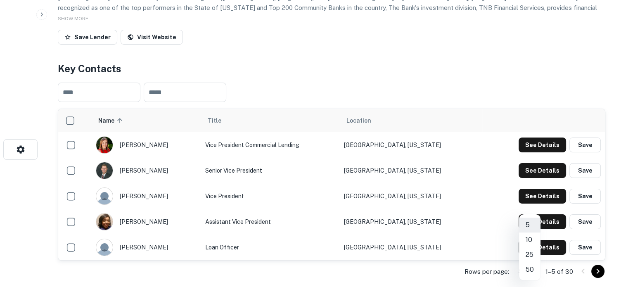
click at [538, 163] on body "Search Borrowers Contacts Saved Back to search [GEOGRAPHIC_DATA] Description Th…" at bounding box center [314, 19] width 628 height 287
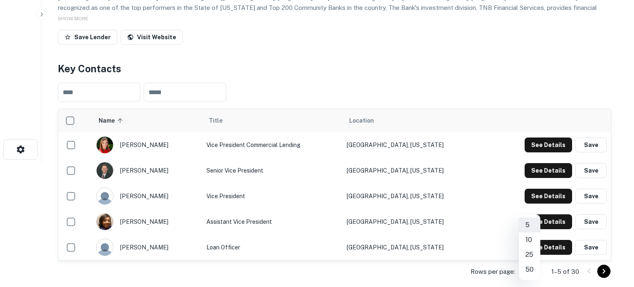
click at [532, 273] on li "50" at bounding box center [529, 269] width 21 height 15
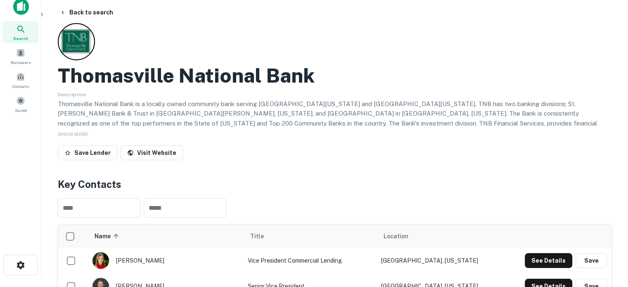
scroll to position [0, 0]
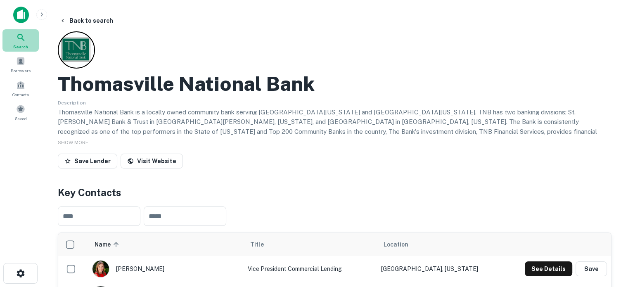
click at [30, 33] on div "Search" at bounding box center [20, 40] width 36 height 22
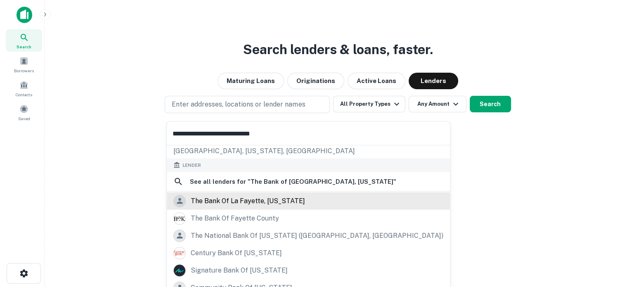
scroll to position [72, 0]
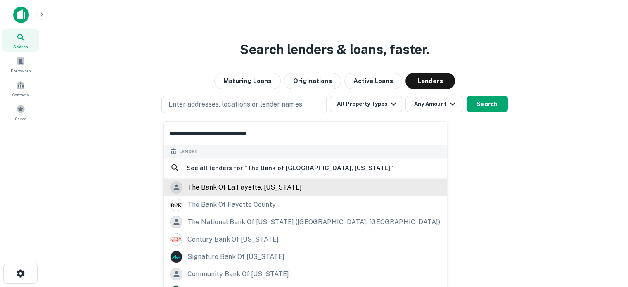
type input "**********"
click at [230, 191] on div "the bank of la fayette, [US_STATE]" at bounding box center [244, 187] width 114 height 12
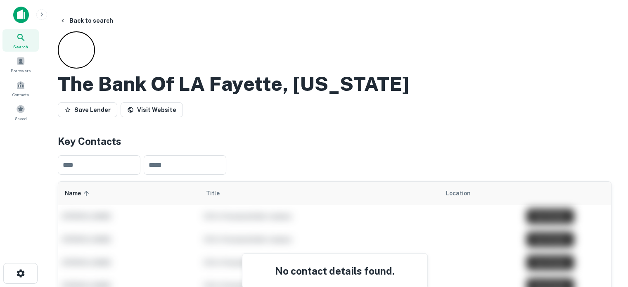
click at [24, 45] on span "Search" at bounding box center [20, 46] width 15 height 7
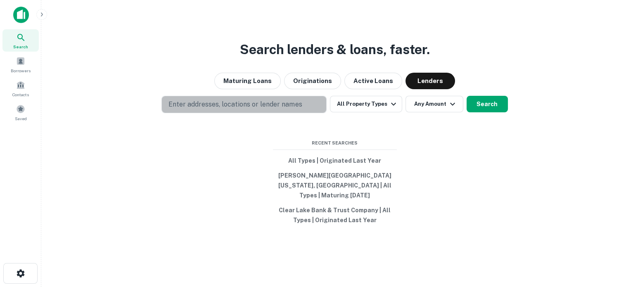
click at [260, 107] on p "Enter addresses, locations or lender names" at bounding box center [234, 104] width 133 height 10
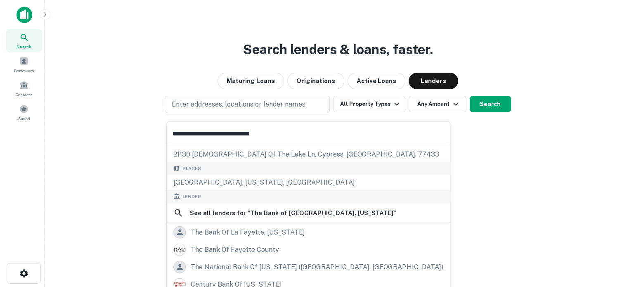
scroll to position [41, 0]
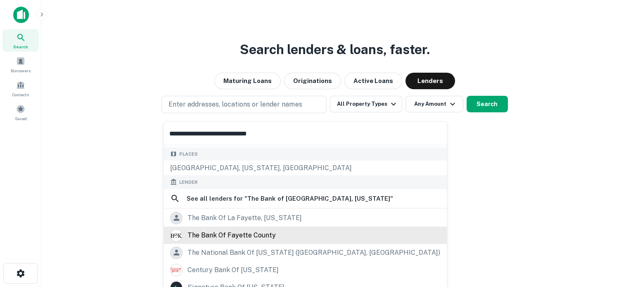
type input "**********"
click at [263, 239] on div "the bank of fayette county" at bounding box center [231, 235] width 88 height 12
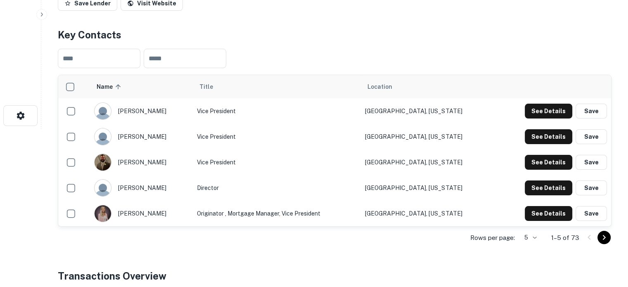
scroll to position [165, 0]
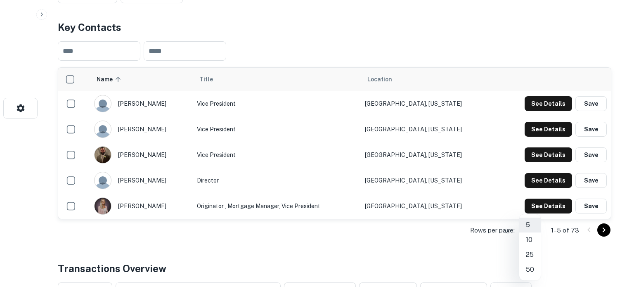
click at [526, 269] on li "50" at bounding box center [529, 269] width 21 height 15
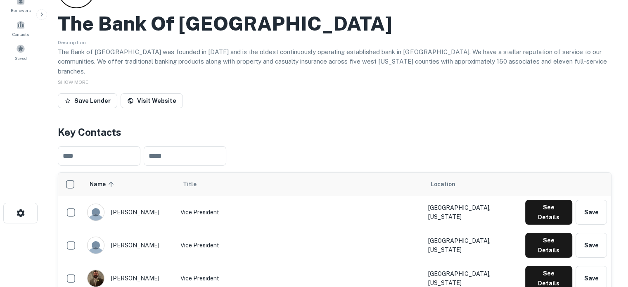
scroll to position [0, 0]
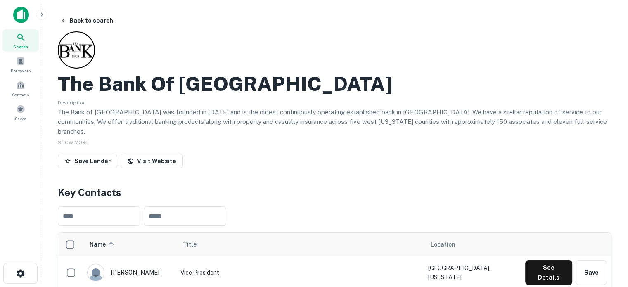
click at [21, 37] on icon at bounding box center [20, 37] width 7 height 7
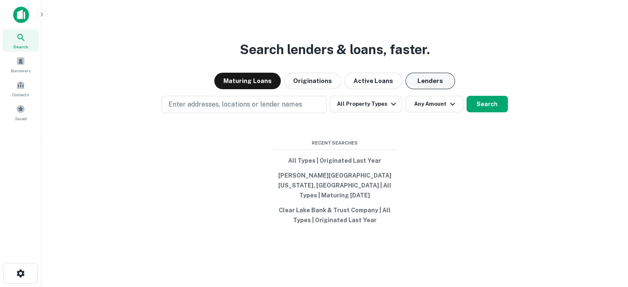
click at [437, 89] on button "Lenders" at bounding box center [430, 81] width 50 height 17
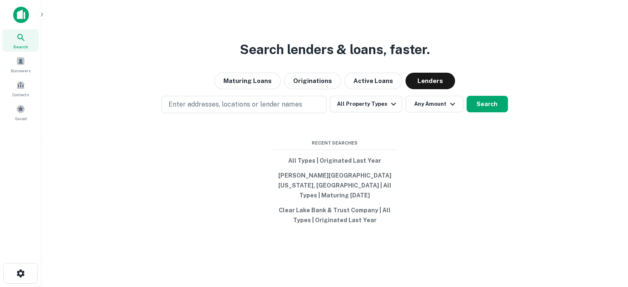
click at [297, 98] on div "Search lenders & loans, faster. Maturing Loans Originations Active Loans Lender…" at bounding box center [334, 163] width 573 height 287
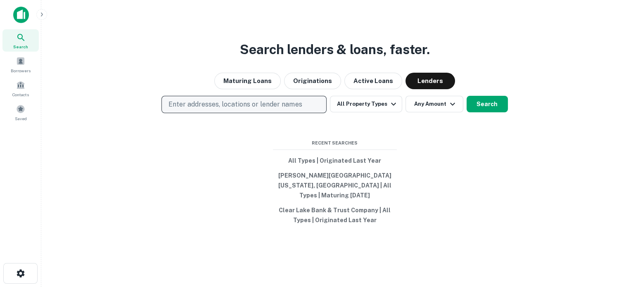
click at [287, 109] on p "Enter addresses, locations or lender names" at bounding box center [234, 104] width 133 height 10
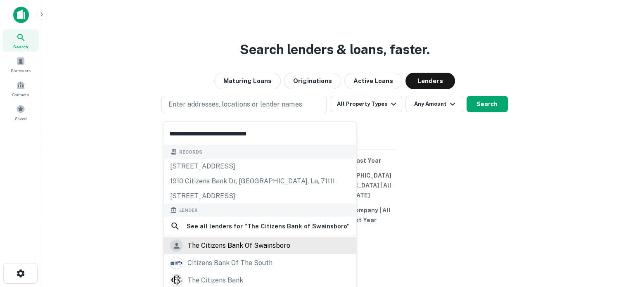
type input "**********"
click at [232, 248] on div "the citizens bank of swainsboro" at bounding box center [238, 245] width 103 height 12
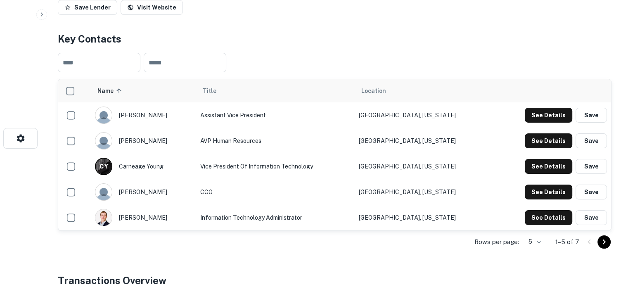
scroll to position [206, 0]
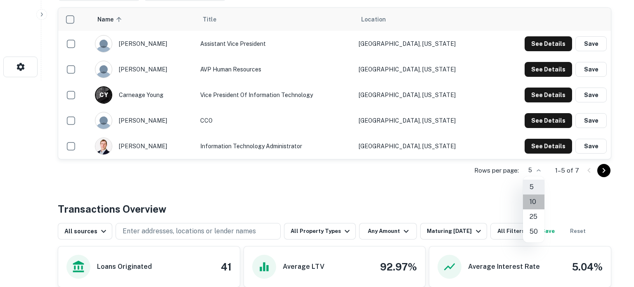
click at [531, 199] on li "10" at bounding box center [533, 201] width 21 height 15
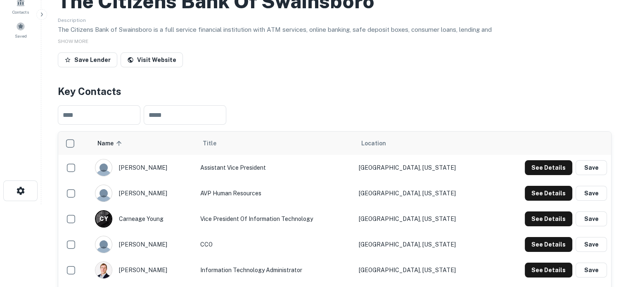
scroll to position [0, 0]
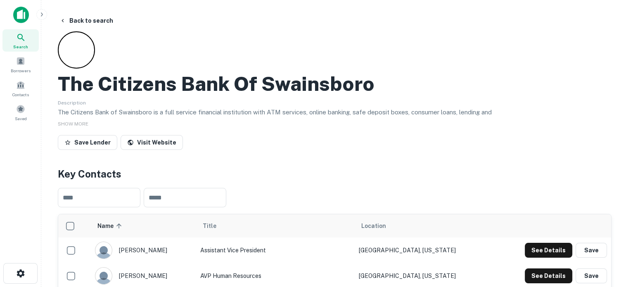
click at [25, 35] on icon at bounding box center [21, 38] width 10 height 10
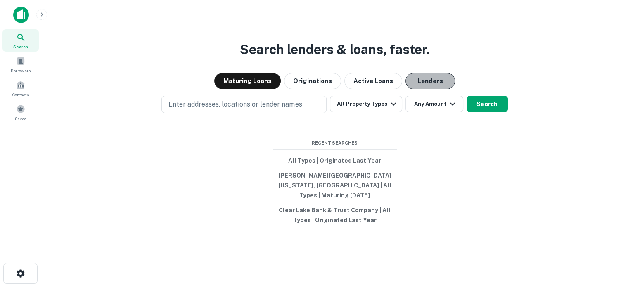
click at [423, 85] on button "Lenders" at bounding box center [430, 81] width 50 height 17
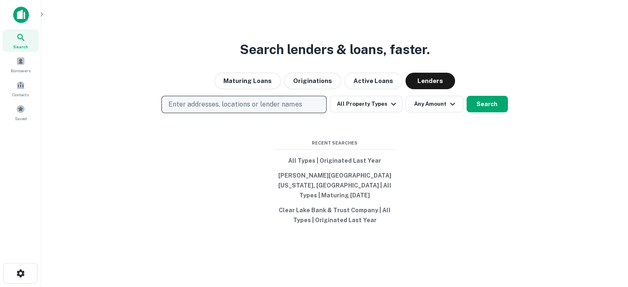
click at [270, 109] on p "Enter addresses, locations or lender names" at bounding box center [234, 104] width 133 height 10
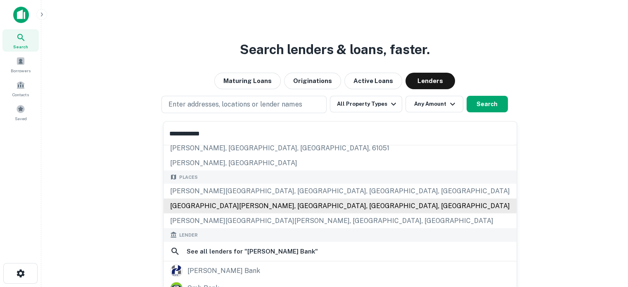
scroll to position [116, 0]
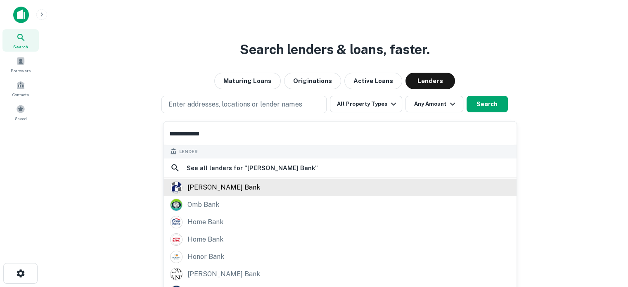
type input "**********"
click at [213, 187] on div "[PERSON_NAME] bank" at bounding box center [223, 187] width 73 height 12
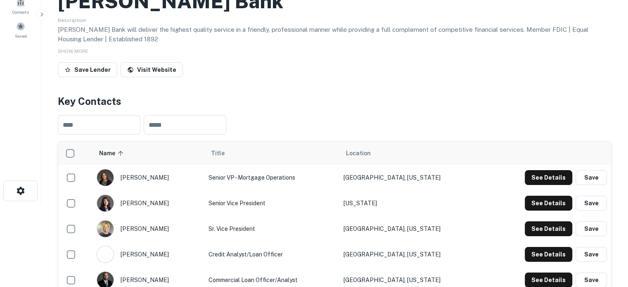
scroll to position [206, 0]
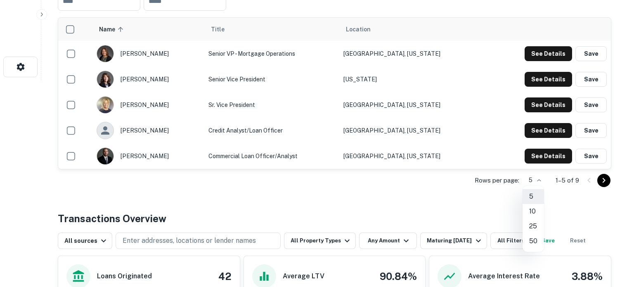
click at [534, 212] on li "10" at bounding box center [532, 211] width 21 height 15
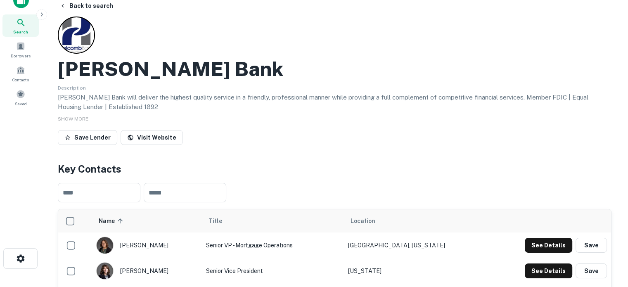
scroll to position [0, 0]
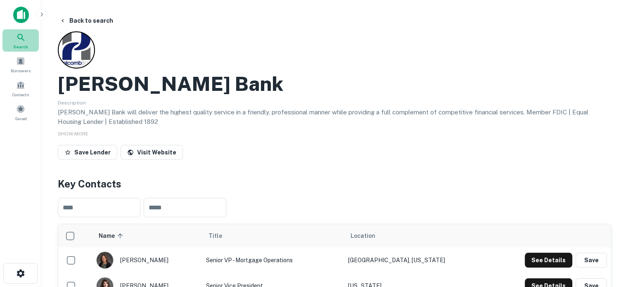
click at [17, 48] on span "Search" at bounding box center [20, 46] width 15 height 7
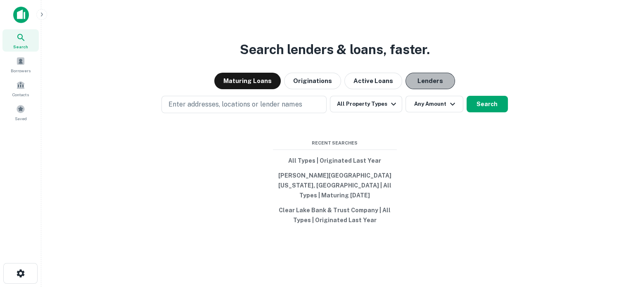
click at [437, 87] on button "Lenders" at bounding box center [430, 81] width 50 height 17
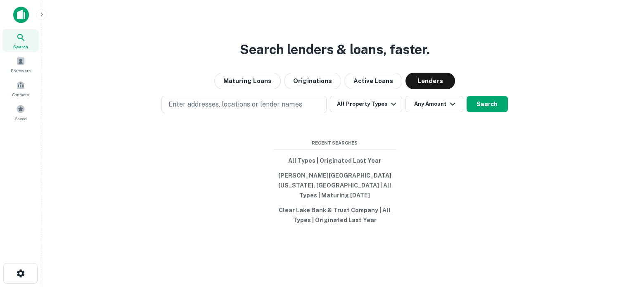
click at [308, 100] on div "Search lenders & loans, faster. Maturing Loans Originations Active Loans Lender…" at bounding box center [334, 163] width 573 height 287
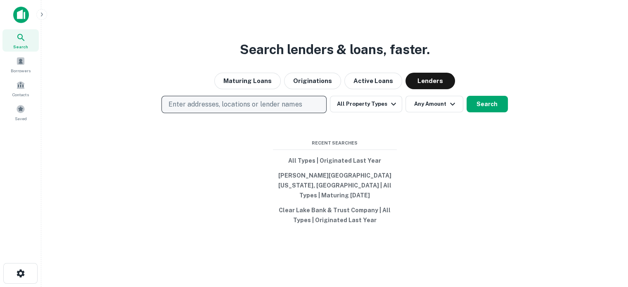
click at [303, 108] on button "Enter addresses, locations or lender names" at bounding box center [243, 104] width 165 height 17
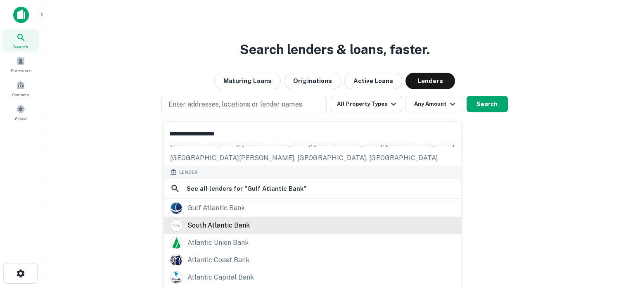
scroll to position [83, 0]
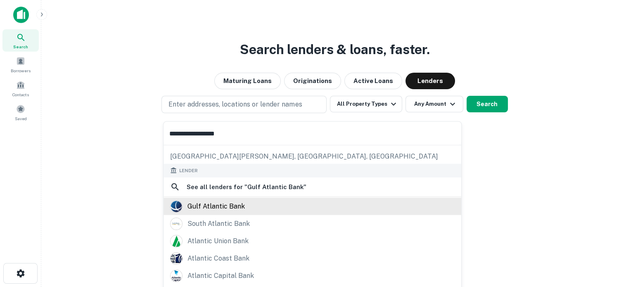
type input "**********"
click at [215, 207] on div "gulf atlantic bank" at bounding box center [215, 206] width 57 height 12
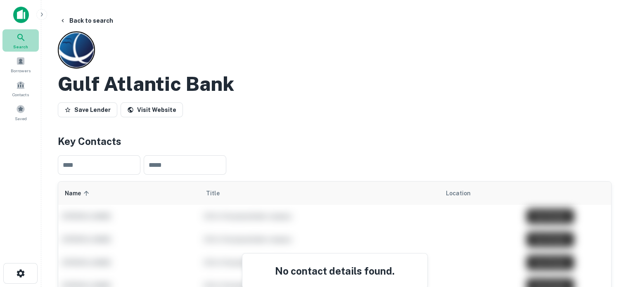
click at [20, 43] on span "Search" at bounding box center [20, 46] width 15 height 7
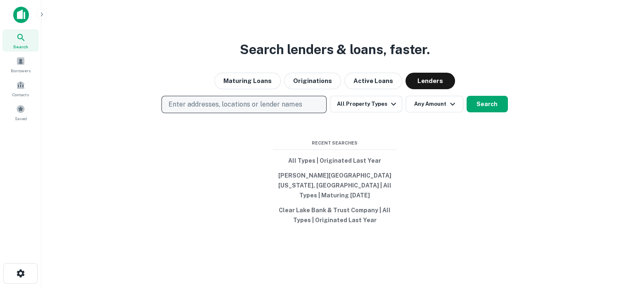
click at [283, 109] on p "Enter addresses, locations or lender names" at bounding box center [234, 104] width 133 height 10
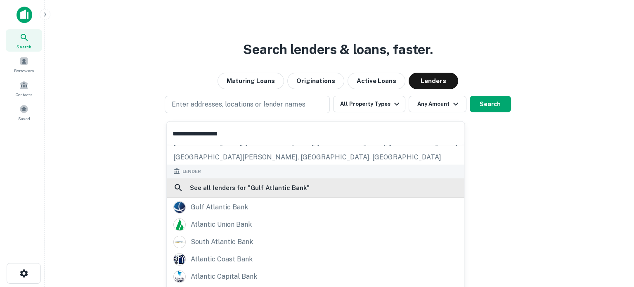
scroll to position [83, 0]
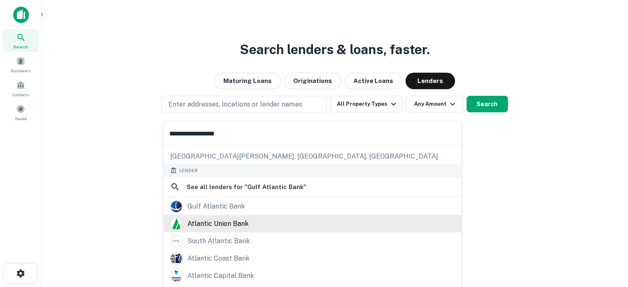
type input "**********"
click at [240, 224] on div "atlantic union bank" at bounding box center [217, 223] width 61 height 12
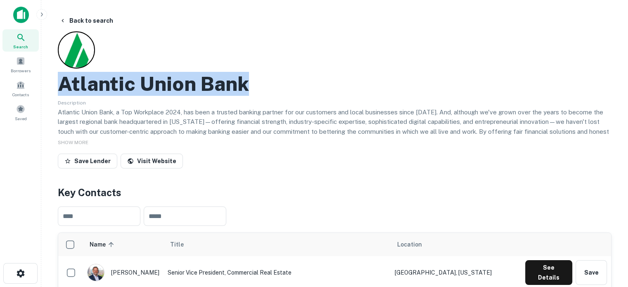
drag, startPoint x: 64, startPoint y: 84, endPoint x: 255, endPoint y: 82, distance: 191.5
click at [255, 82] on div "Atlantic Union Bank" at bounding box center [334, 84] width 553 height 24
copy h2 "Atlantic Union Bank"
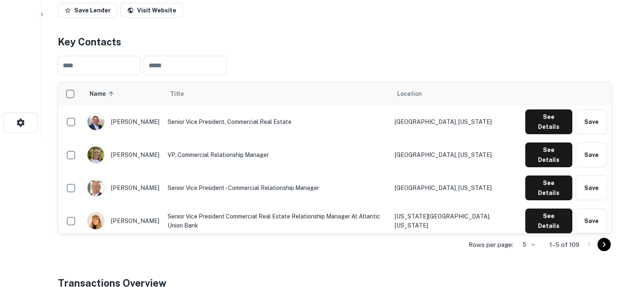
scroll to position [165, 0]
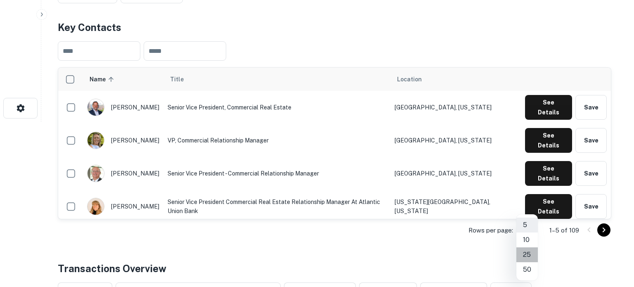
click at [532, 254] on li "25" at bounding box center [526, 254] width 21 height 15
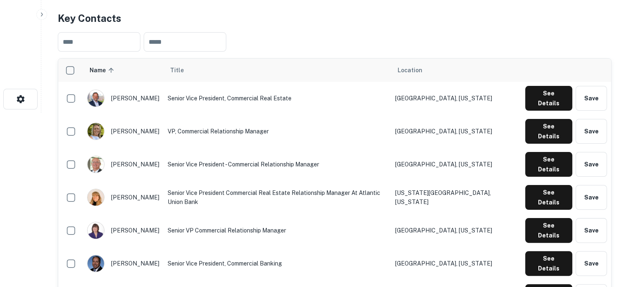
scroll to position [124, 0]
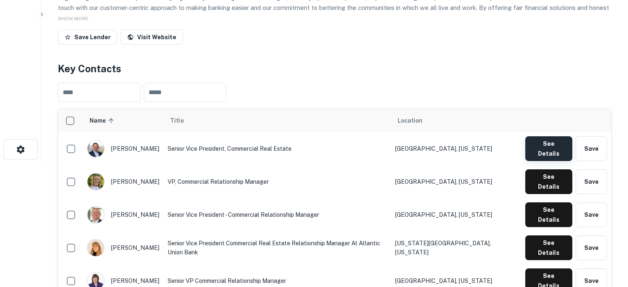
click at [548, 147] on button "See Details" at bounding box center [548, 148] width 47 height 25
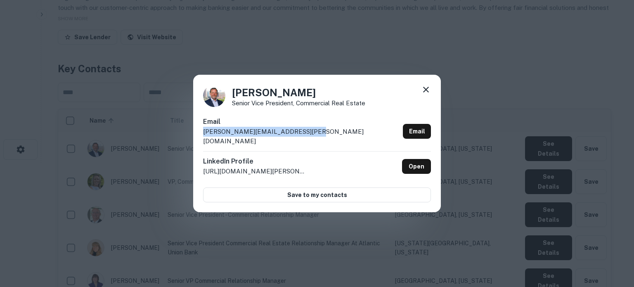
drag, startPoint x: 202, startPoint y: 138, endPoint x: 324, endPoint y: 147, distance: 121.7
click at [318, 138] on div "Dek Bowen Senior Vice President, Commercial Real Estate Email john.bowen@atlant…" at bounding box center [317, 144] width 248 height 138
copy p "john.bowen@atlanticunionbank.com"
click at [428, 95] on icon at bounding box center [426, 90] width 10 height 10
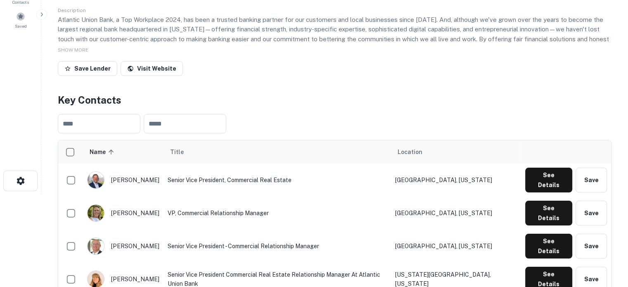
scroll to position [0, 0]
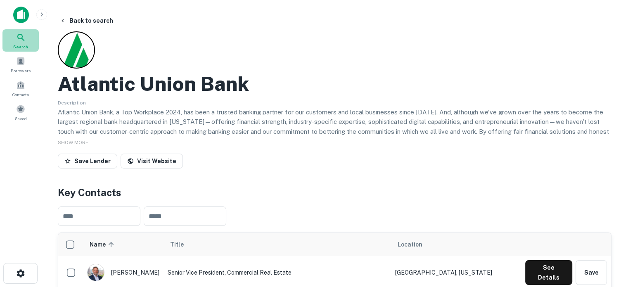
click at [26, 30] on div "Search" at bounding box center [20, 40] width 36 height 22
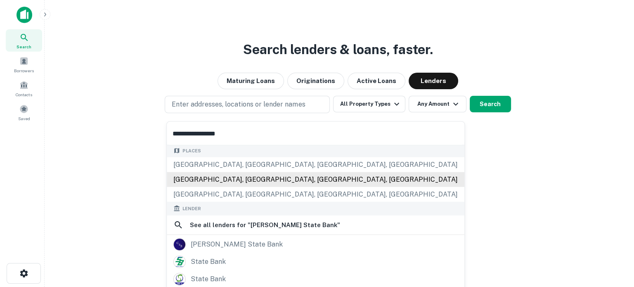
scroll to position [83, 0]
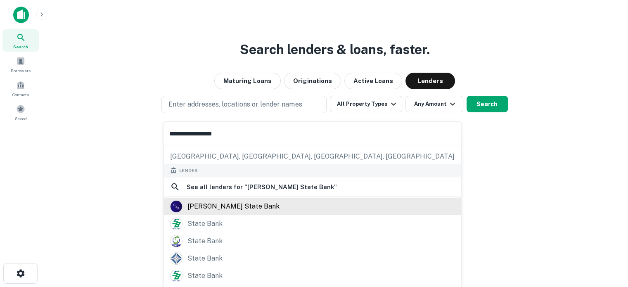
type input "**********"
click at [229, 206] on div "carver state bank" at bounding box center [233, 206] width 92 height 12
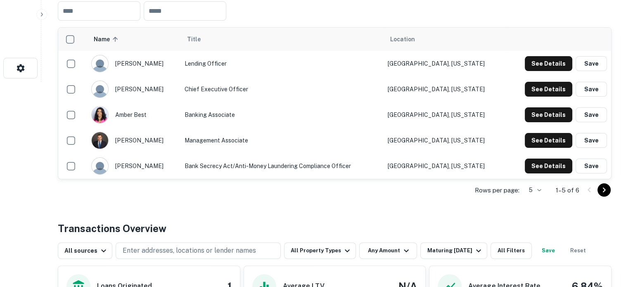
scroll to position [206, 0]
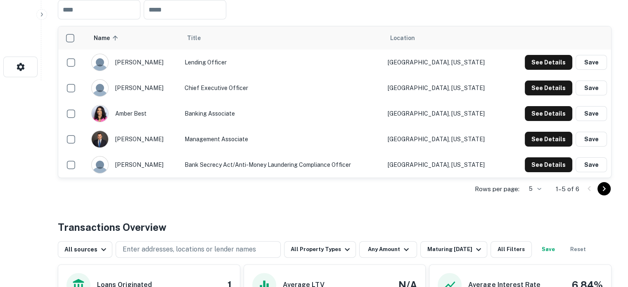
click at [538, 186] on div "Rows per page: 5 * 1–5 of 6" at bounding box center [334, 189] width 553 height 22
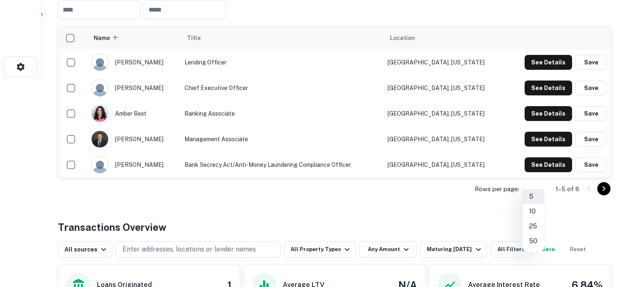
click at [119, 134] on div at bounding box center [317, 143] width 634 height 287
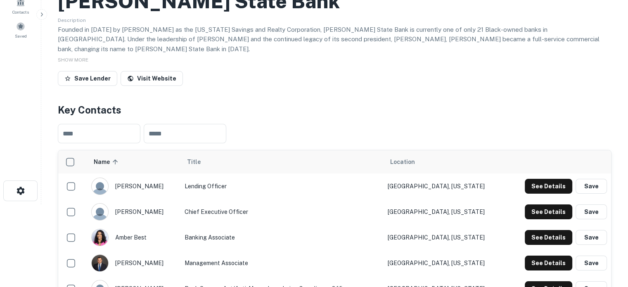
scroll to position [0, 0]
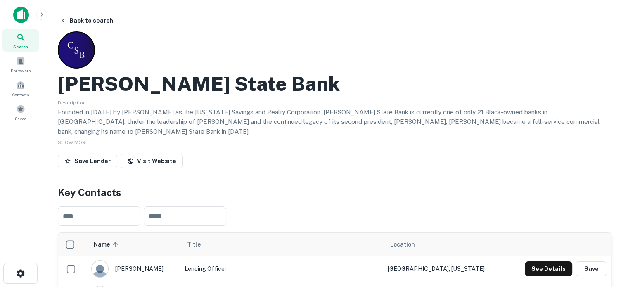
click at [26, 44] on span "Search" at bounding box center [20, 46] width 15 height 7
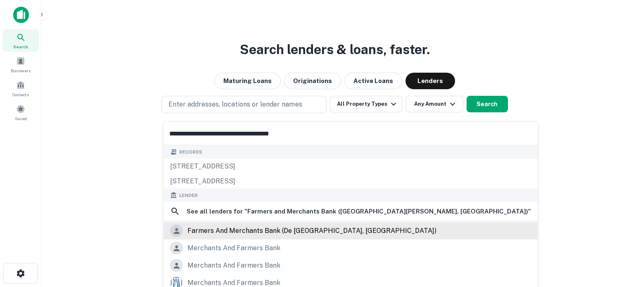
type input "**********"
click at [260, 234] on div "farmers and merchants bank (de leon, tx)" at bounding box center [311, 230] width 249 height 12
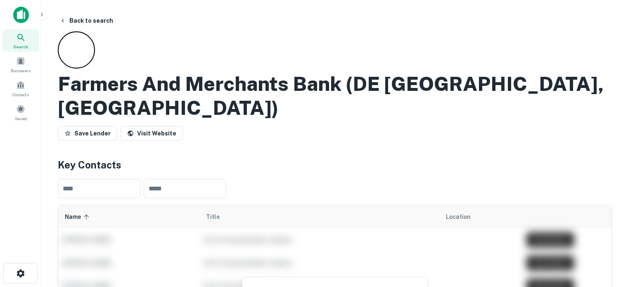
click at [24, 42] on icon at bounding box center [21, 38] width 10 height 10
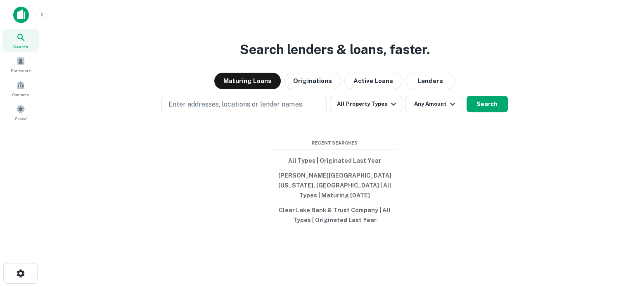
click at [431, 95] on div "Search lenders & loans, faster. Maturing Loans Originations Active Loans Lender…" at bounding box center [334, 163] width 573 height 287
click at [429, 89] on button "Lenders" at bounding box center [430, 81] width 50 height 17
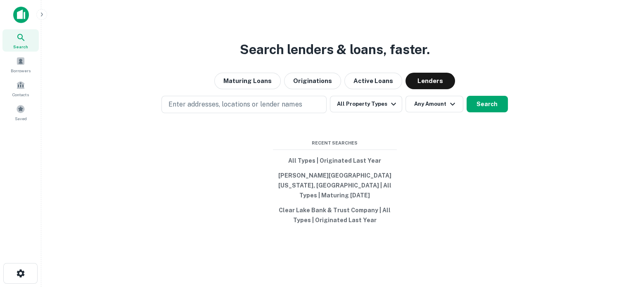
click at [239, 122] on div "Search lenders & loans, faster. Maturing Loans Originations Active Loans Lender…" at bounding box center [334, 163] width 573 height 287
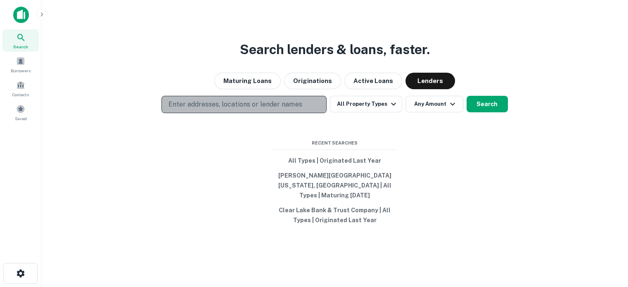
click at [240, 109] on p "Enter addresses, locations or lender names" at bounding box center [234, 104] width 133 height 10
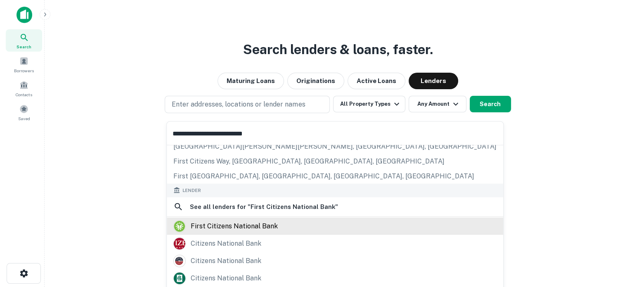
scroll to position [83, 0]
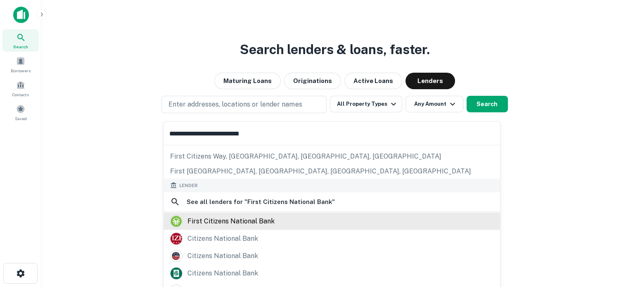
type input "**********"
click at [230, 218] on div "first citizens national bank" at bounding box center [230, 221] width 87 height 12
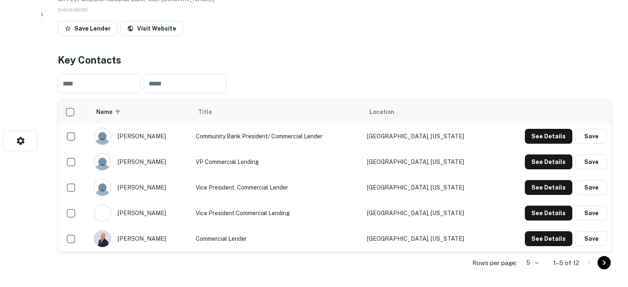
scroll to position [206, 0]
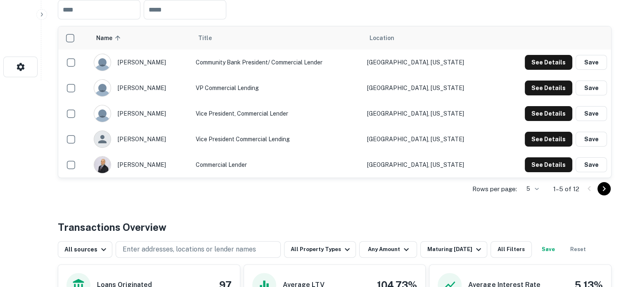
click at [532, 195] on div "Rows per page: 5 * 1–5 of 12" at bounding box center [334, 189] width 553 height 22
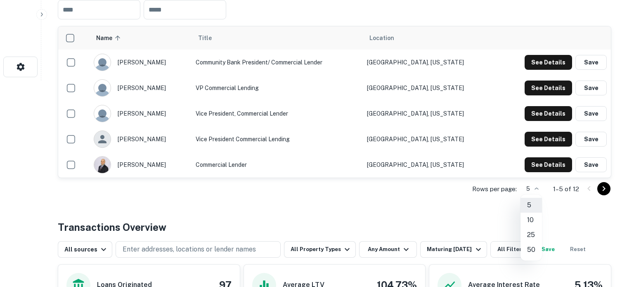
click at [532, 237] on li "25" at bounding box center [530, 234] width 21 height 15
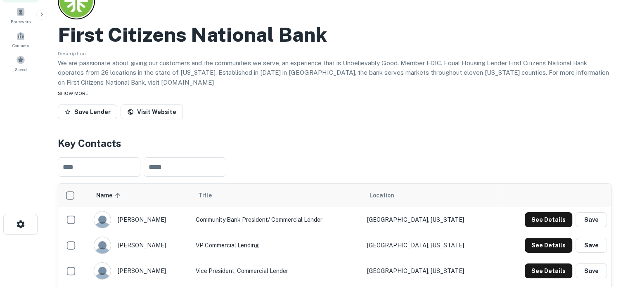
scroll to position [41, 0]
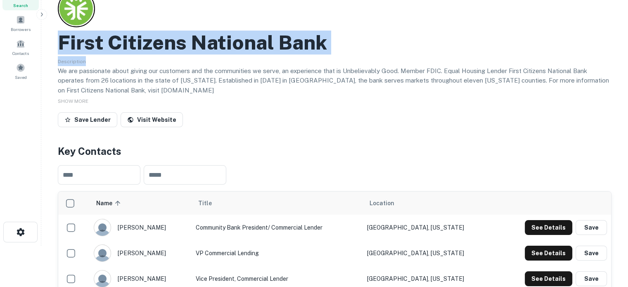
drag, startPoint x: 56, startPoint y: 50, endPoint x: 399, endPoint y: 57, distance: 343.8
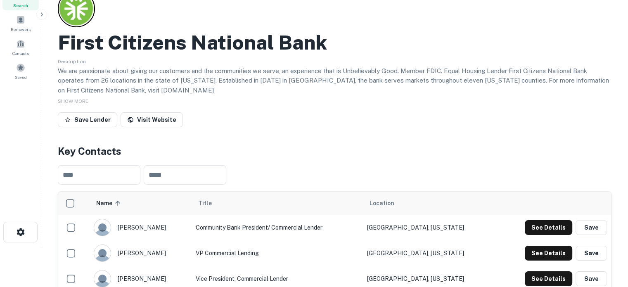
click at [362, 83] on p "We are passionate about giving our customers and the communities we serve, an e…" at bounding box center [334, 80] width 553 height 29
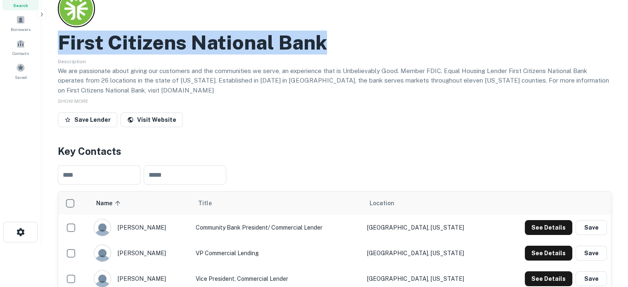
drag, startPoint x: 61, startPoint y: 38, endPoint x: 330, endPoint y: 40, distance: 268.7
click at [330, 40] on div "First Citizens National Bank" at bounding box center [334, 43] width 553 height 24
copy h2 "First Citizens National Bank"
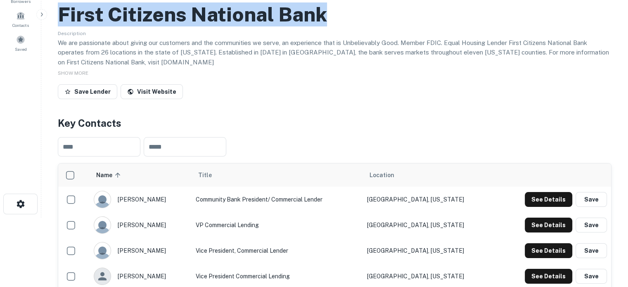
scroll to position [83, 0]
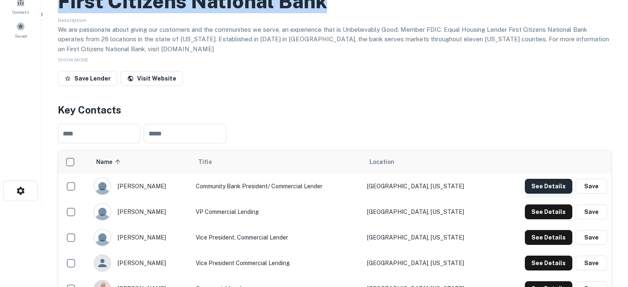
click at [540, 191] on button "See Details" at bounding box center [548, 186] width 47 height 15
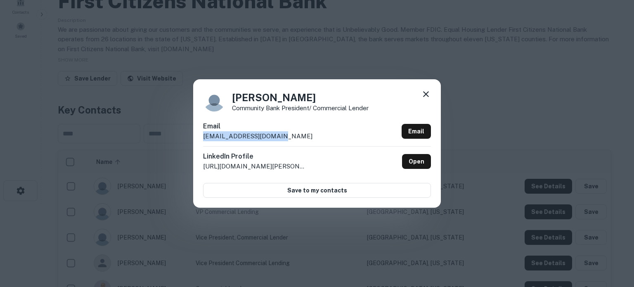
drag, startPoint x: 198, startPoint y: 137, endPoint x: 276, endPoint y: 136, distance: 78.0
click at [276, 136] on div "Andrew Jennings Community Bank President/ Commercial Lender Email ajennings@fir…" at bounding box center [317, 143] width 248 height 128
copy p "ajennings@firstcnb.com"
click at [238, 101] on h4 "Andrew Jennings" at bounding box center [300, 97] width 137 height 15
click at [427, 96] on icon at bounding box center [426, 94] width 6 height 6
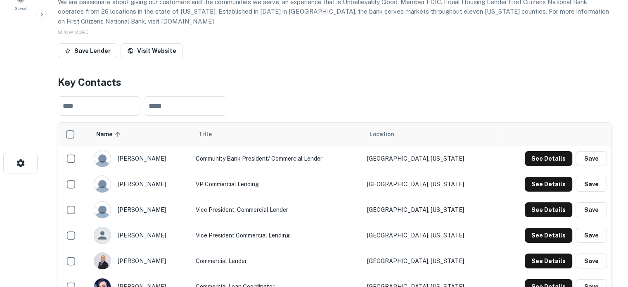
scroll to position [165, 0]
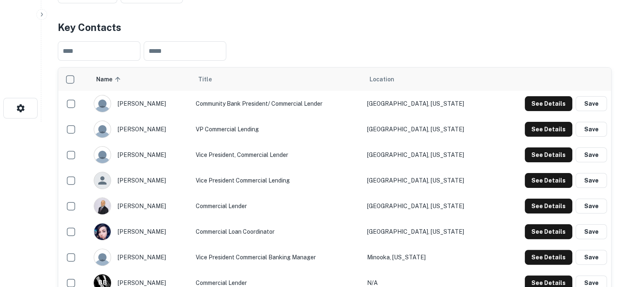
click at [545, 138] on td "See Details Save" at bounding box center [553, 129] width 115 height 26
click at [545, 133] on button "See Details" at bounding box center [548, 129] width 47 height 15
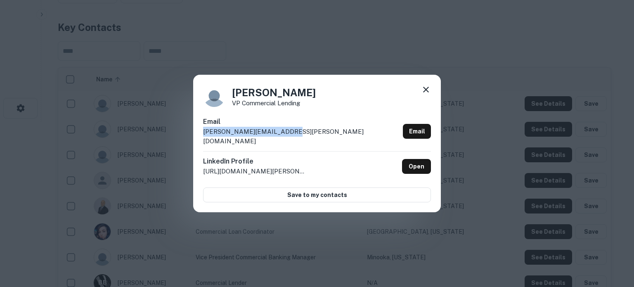
drag, startPoint x: 196, startPoint y: 141, endPoint x: 314, endPoint y: 143, distance: 118.0
click at [314, 143] on div "Brian Dygert VP Commercial Lending Email brian.dygert@firstcnb.com Email Linked…" at bounding box center [317, 144] width 248 height 138
copy p "brian.dygert@firstcnb.com"
drag, startPoint x: 425, startPoint y: 93, endPoint x: 419, endPoint y: 101, distance: 10.3
click at [425, 93] on icon at bounding box center [426, 90] width 10 height 10
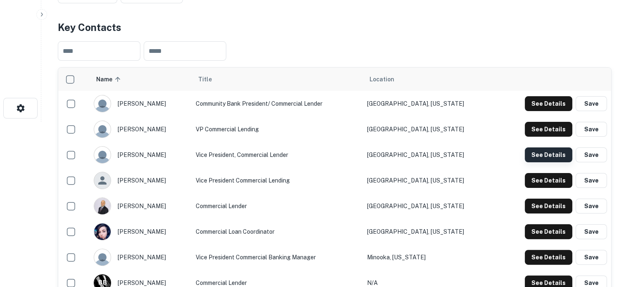
click at [555, 154] on button "See Details" at bounding box center [548, 154] width 47 height 15
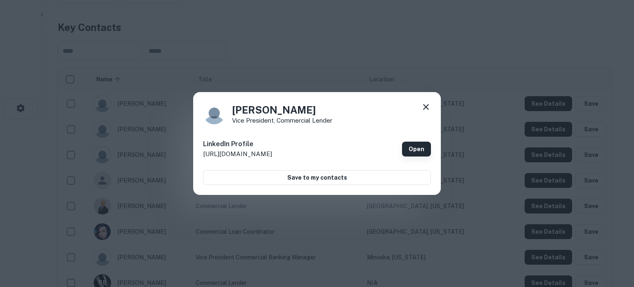
click at [420, 148] on link "Open" at bounding box center [416, 149] width 29 height 15
click at [419, 105] on div "Owen Keck Vice President, Commercial Lender" at bounding box center [317, 113] width 228 height 22
click at [426, 110] on icon at bounding box center [426, 107] width 10 height 10
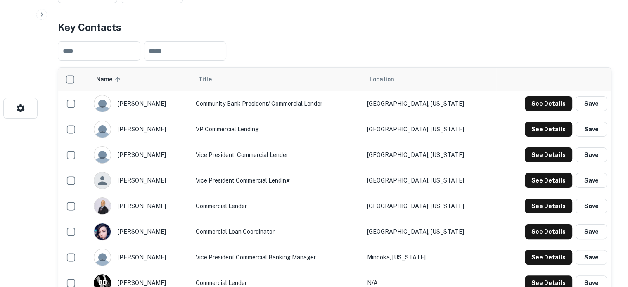
scroll to position [206, 0]
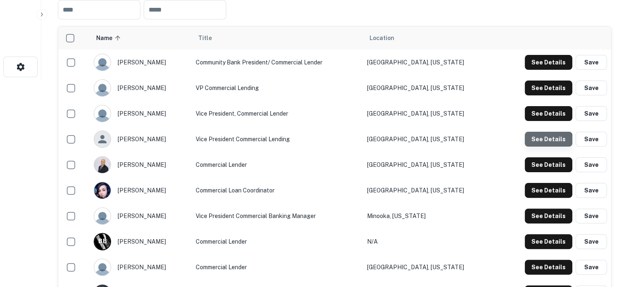
click at [545, 143] on button "See Details" at bounding box center [548, 139] width 47 height 15
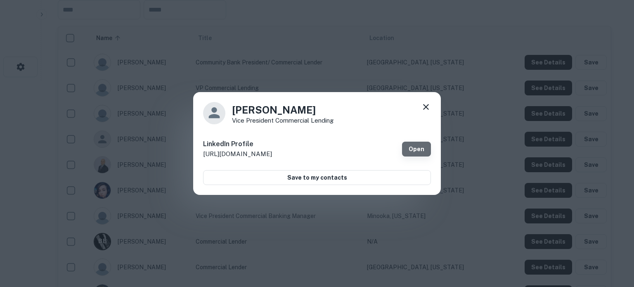
click at [405, 150] on link "Open" at bounding box center [416, 149] width 29 height 15
click at [428, 107] on icon at bounding box center [426, 107] width 10 height 10
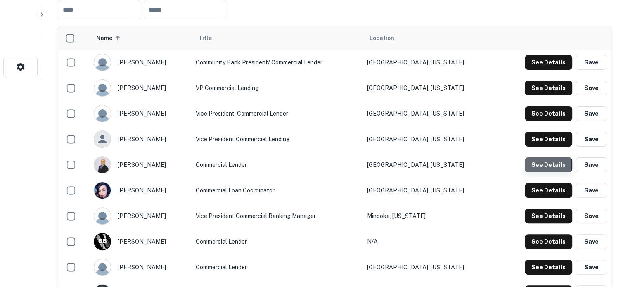
click at [533, 165] on button "See Details" at bounding box center [548, 164] width 47 height 15
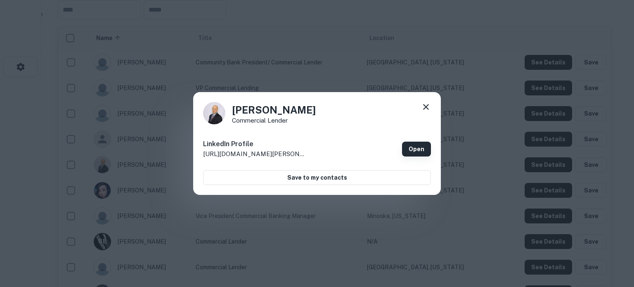
click at [416, 149] on link "Open" at bounding box center [416, 149] width 29 height 15
click at [423, 106] on icon at bounding box center [426, 107] width 10 height 10
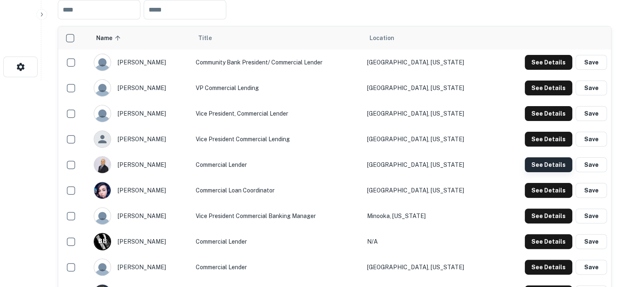
click at [534, 166] on button "See Details" at bounding box center [548, 164] width 47 height 15
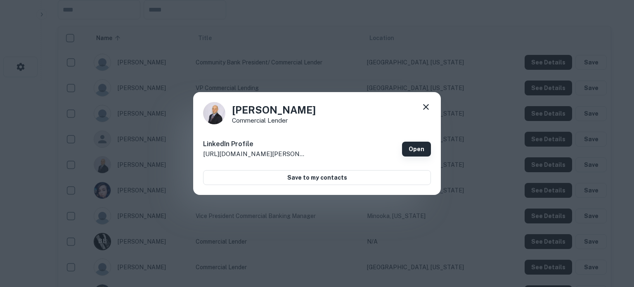
click at [416, 150] on link "Open" at bounding box center [416, 149] width 29 height 15
click at [431, 107] on div "Casey Cavanah Commercial Lender LinkedIn Profile http://www.linkedin.com/in/cas…" at bounding box center [317, 143] width 248 height 103
click at [423, 108] on icon at bounding box center [426, 107] width 10 height 10
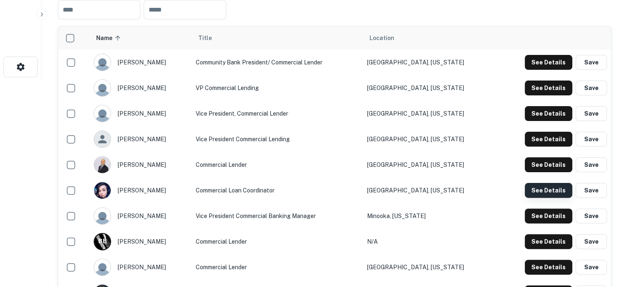
click at [544, 191] on button "See Details" at bounding box center [548, 190] width 47 height 15
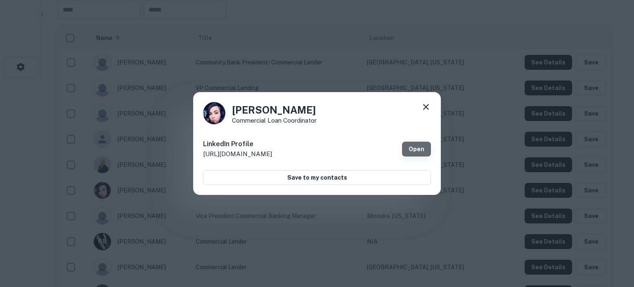
click at [428, 150] on link "Open" at bounding box center [416, 149] width 29 height 15
click at [431, 106] on div "Samantha Jennings Commercial Loan Coordinator LinkedIn Profile http://www.linke…" at bounding box center [317, 143] width 248 height 103
click at [428, 106] on icon at bounding box center [426, 107] width 10 height 10
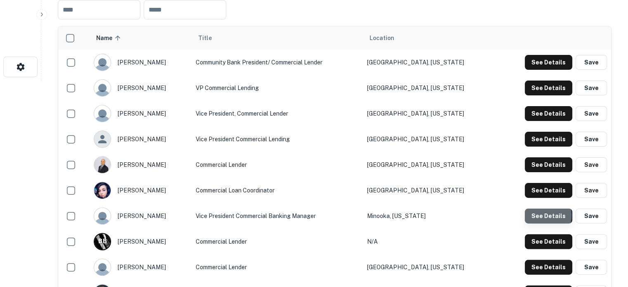
click at [539, 216] on button "See Details" at bounding box center [548, 215] width 47 height 15
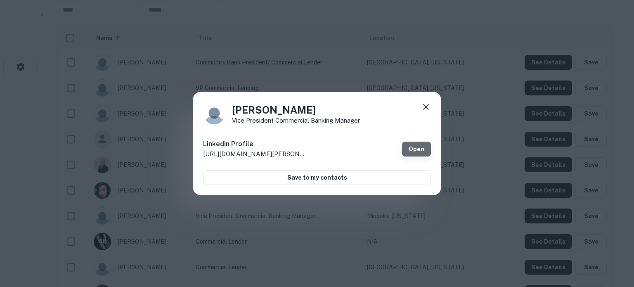
click at [424, 146] on link "Open" at bounding box center [416, 149] width 29 height 15
click at [434, 106] on div "Steve Scherer Vice President Commercial Banking Manager LinkedIn Profile http:/…" at bounding box center [317, 143] width 248 height 103
click at [431, 107] on div "Steve Scherer Vice President Commercial Banking Manager LinkedIn Profile http:/…" at bounding box center [317, 143] width 248 height 103
click at [426, 108] on icon at bounding box center [426, 107] width 10 height 10
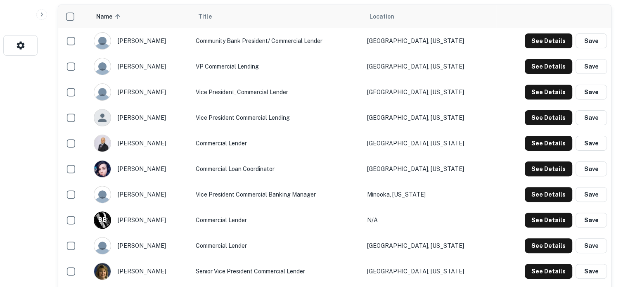
scroll to position [248, 0]
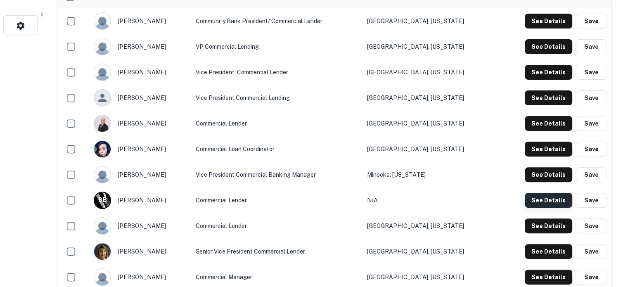
click at [533, 201] on button "See Details" at bounding box center [548, 200] width 47 height 15
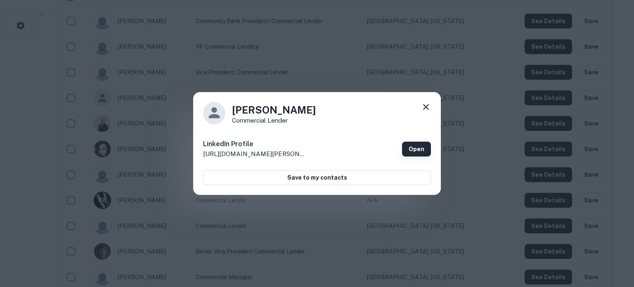
click at [406, 154] on link "Open" at bounding box center [416, 149] width 29 height 15
click at [426, 102] on icon at bounding box center [426, 107] width 10 height 10
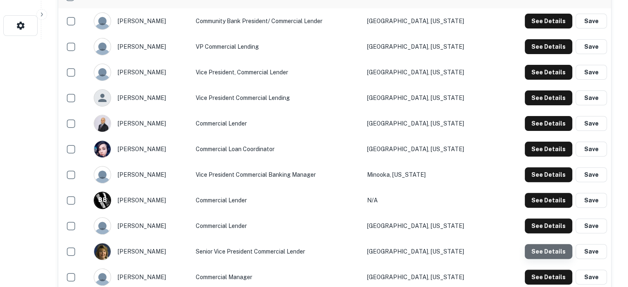
click at [553, 251] on button "See Details" at bounding box center [548, 251] width 47 height 15
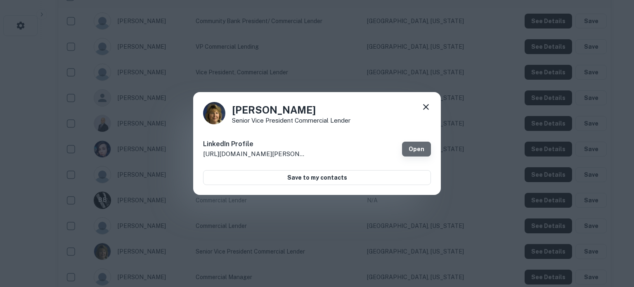
click at [414, 150] on link "Open" at bounding box center [416, 149] width 29 height 15
click at [421, 110] on div "Opal Haub Senior Vice President Commercial Lender" at bounding box center [317, 113] width 228 height 22
click at [424, 109] on icon at bounding box center [426, 107] width 6 height 6
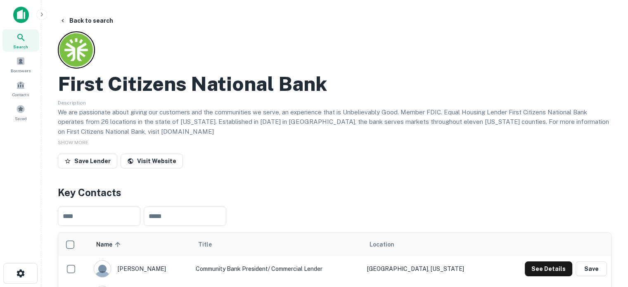
scroll to position [0, 0]
click at [27, 40] on div "Search" at bounding box center [20, 40] width 36 height 22
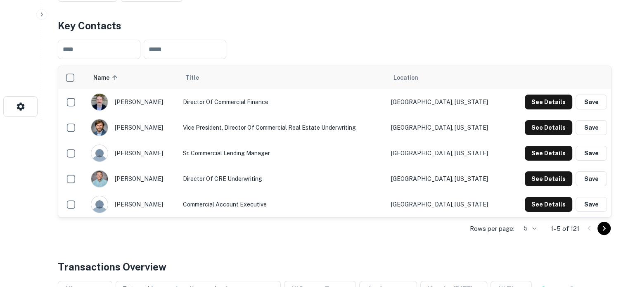
scroll to position [206, 0]
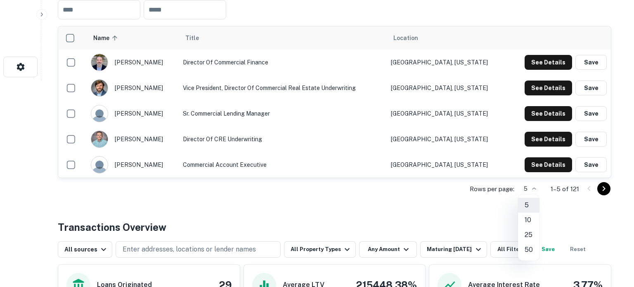
click at [530, 220] on li "10" at bounding box center [528, 220] width 21 height 15
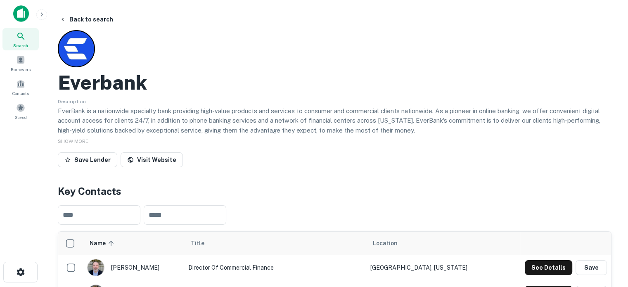
scroll to position [0, 0]
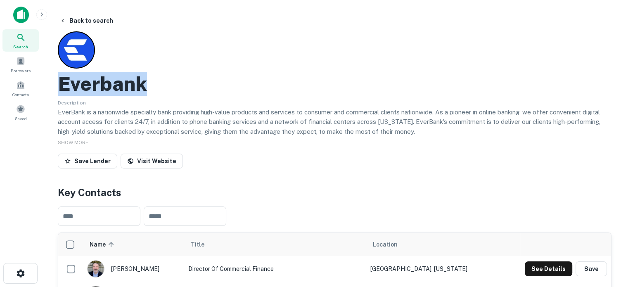
drag, startPoint x: 59, startPoint y: 86, endPoint x: 151, endPoint y: 90, distance: 91.3
click at [151, 90] on div "Everbank" at bounding box center [334, 84] width 553 height 24
copy h2 "Everbank"
click at [366, 253] on th "Title" at bounding box center [275, 244] width 182 height 23
click at [154, 156] on link "Visit Website" at bounding box center [152, 161] width 62 height 15
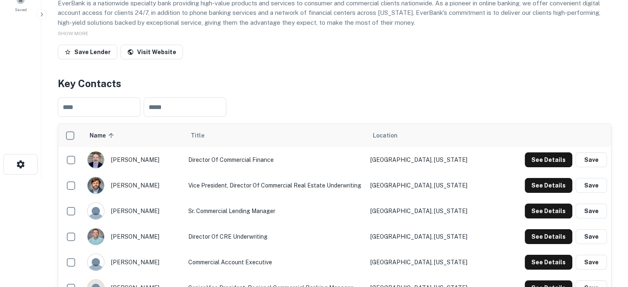
scroll to position [124, 0]
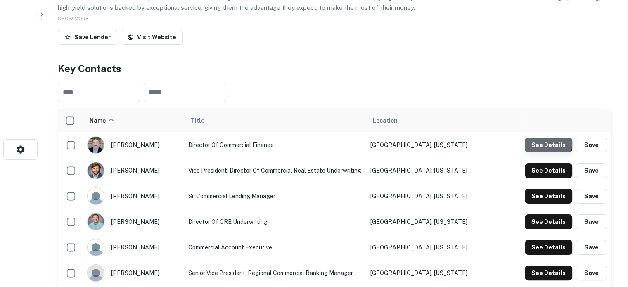
click at [539, 142] on button "See Details" at bounding box center [548, 144] width 47 height 15
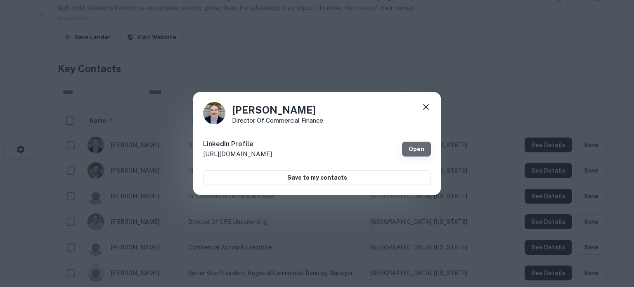
click at [414, 150] on link "Open" at bounding box center [416, 149] width 29 height 15
click at [428, 108] on icon at bounding box center [426, 107] width 10 height 10
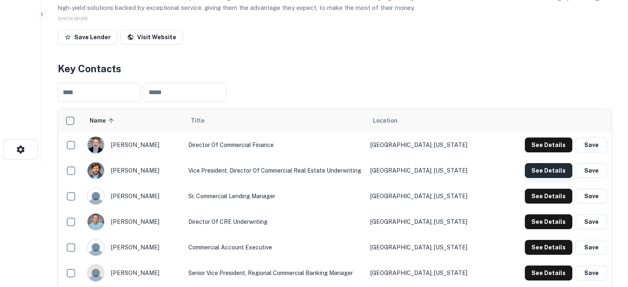
click at [551, 174] on button "See Details" at bounding box center [548, 170] width 47 height 15
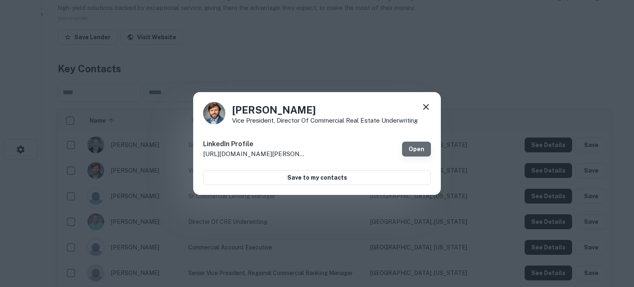
click at [416, 147] on link "Open" at bounding box center [416, 149] width 29 height 15
click at [427, 109] on icon at bounding box center [426, 107] width 10 height 10
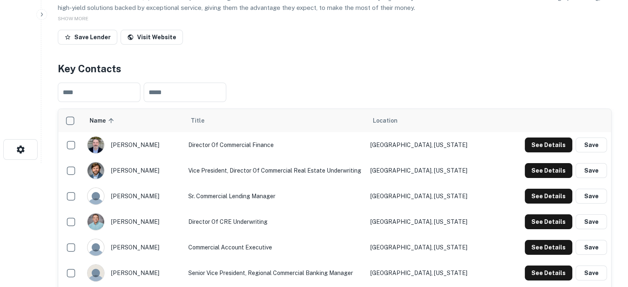
scroll to position [248, 0]
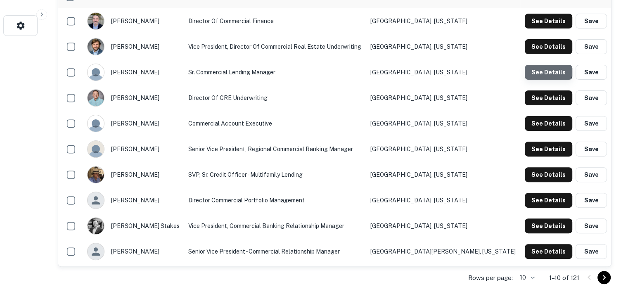
click at [545, 71] on button "See Details" at bounding box center [548, 72] width 47 height 15
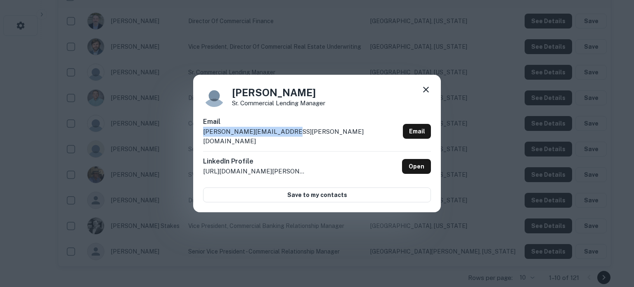
drag, startPoint x: 203, startPoint y: 138, endPoint x: 302, endPoint y: 137, distance: 99.0
click at [302, 137] on div "Email cecil.gibson@tiaabank.com Email" at bounding box center [317, 134] width 228 height 34
copy p "cecil.gibson@tiaabank.com"
click at [426, 92] on icon at bounding box center [426, 90] width 6 height 6
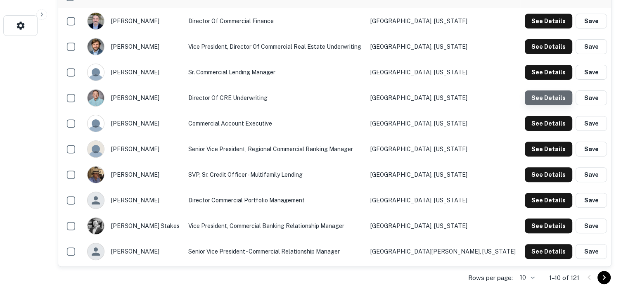
click at [542, 101] on button "See Details" at bounding box center [548, 97] width 47 height 15
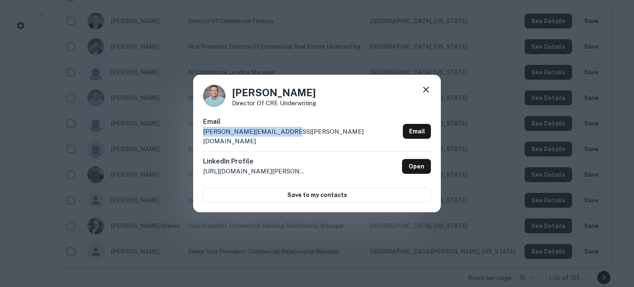
drag, startPoint x: 287, startPoint y: 139, endPoint x: 199, endPoint y: 137, distance: 87.9
click at [199, 137] on div "David Pappas Director of CRE Underwriting Email david.pappas@tiaabank.com Email…" at bounding box center [317, 144] width 248 height 138
copy p "david.pappas@tiaabank.com"
click at [426, 92] on icon at bounding box center [426, 90] width 6 height 6
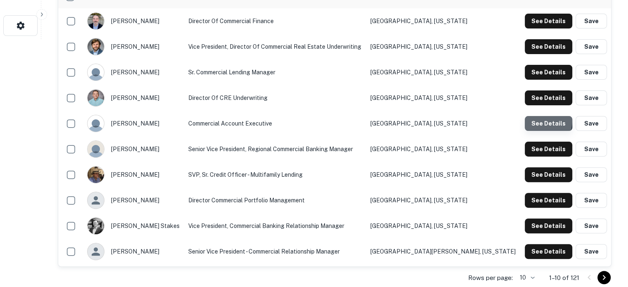
click at [532, 121] on button "See Details" at bounding box center [548, 123] width 47 height 15
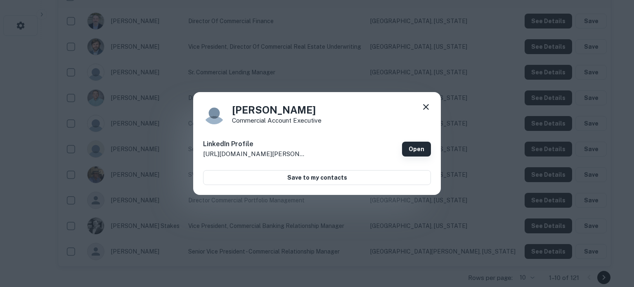
click at [417, 151] on link "Open" at bounding box center [416, 149] width 29 height 15
click at [427, 110] on icon at bounding box center [426, 107] width 10 height 10
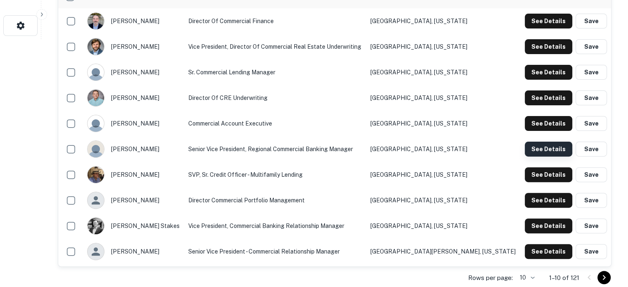
click at [537, 147] on button "See Details" at bounding box center [548, 149] width 47 height 15
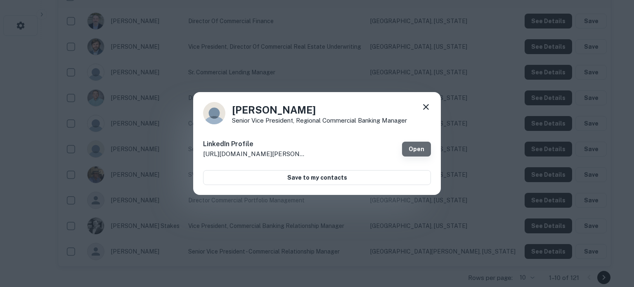
click at [411, 151] on link "Open" at bounding box center [416, 149] width 29 height 15
click at [423, 110] on icon at bounding box center [426, 107] width 10 height 10
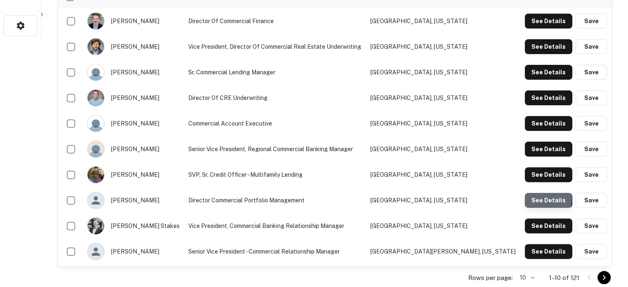
click at [528, 198] on button "See Details" at bounding box center [548, 200] width 47 height 15
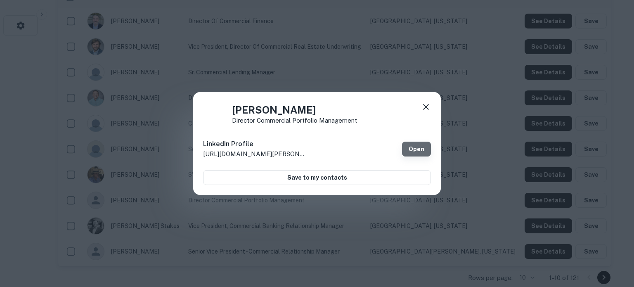
click at [421, 154] on link "Open" at bounding box center [416, 149] width 29 height 15
click at [426, 111] on icon at bounding box center [426, 107] width 10 height 10
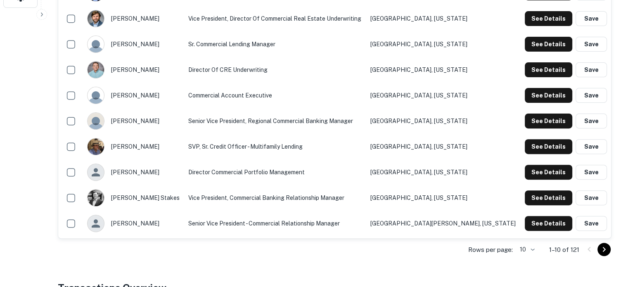
scroll to position [289, 0]
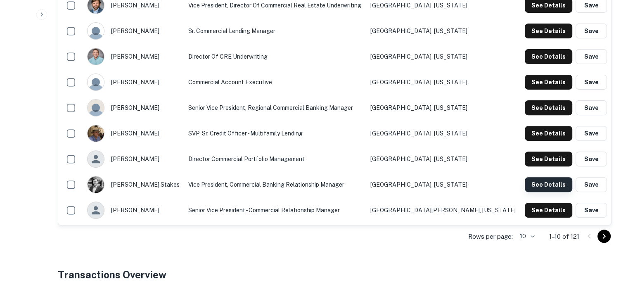
click at [546, 186] on button "See Details" at bounding box center [548, 184] width 47 height 15
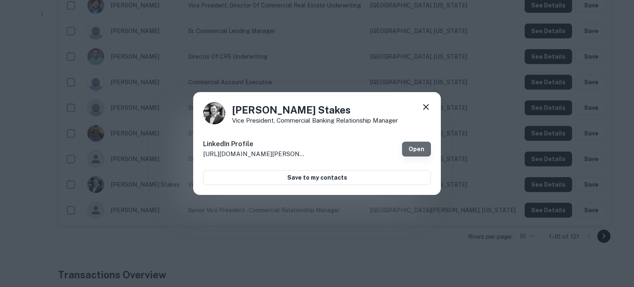
click at [415, 152] on link "Open" at bounding box center [416, 149] width 29 height 15
click at [425, 106] on icon at bounding box center [426, 107] width 6 height 6
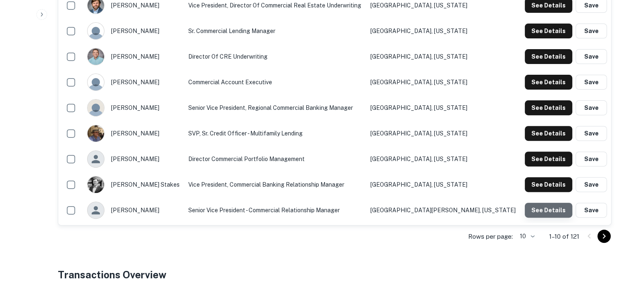
click at [555, 213] on button "See Details" at bounding box center [548, 210] width 47 height 15
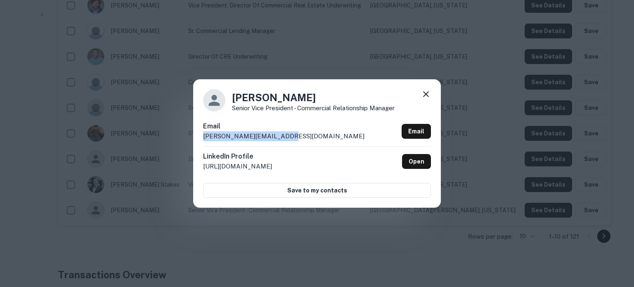
drag, startPoint x: 300, startPoint y: 142, endPoint x: 201, endPoint y: 137, distance: 100.0
click at [201, 137] on div "John Ryan Senior Vice President - Commercial Relationship Manager Email john.ry…" at bounding box center [317, 143] width 248 height 128
copy p "john.ryaniv@everbank.com"
drag, startPoint x: 428, startPoint y: 94, endPoint x: 424, endPoint y: 97, distance: 4.4
click at [428, 94] on icon at bounding box center [426, 94] width 10 height 10
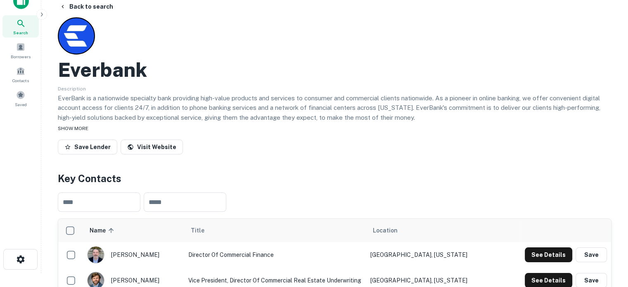
scroll to position [0, 0]
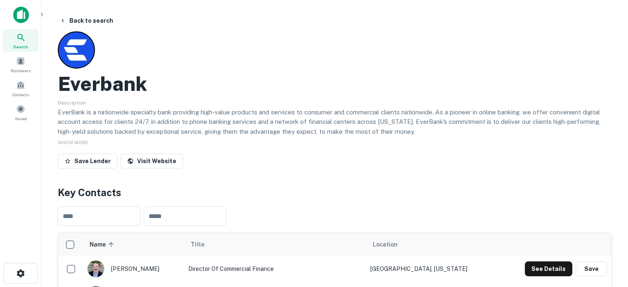
click at [32, 38] on div "Search" at bounding box center [20, 40] width 36 height 22
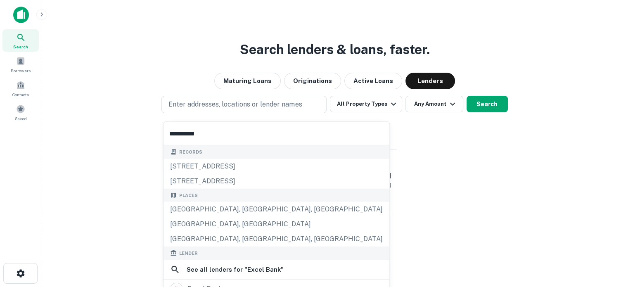
scroll to position [102, 0]
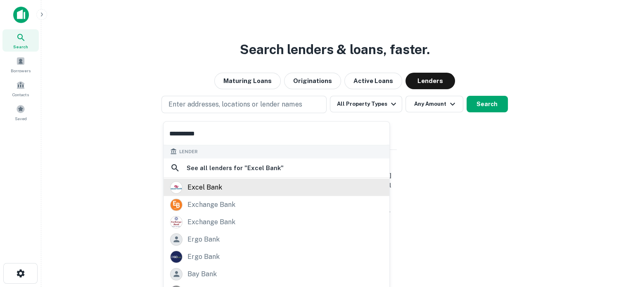
type input "**********"
click at [209, 191] on div "excel bank" at bounding box center [204, 187] width 35 height 12
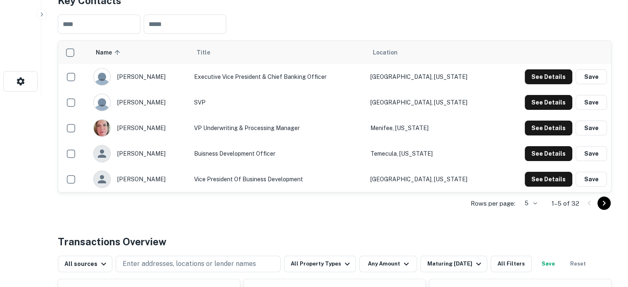
scroll to position [206, 0]
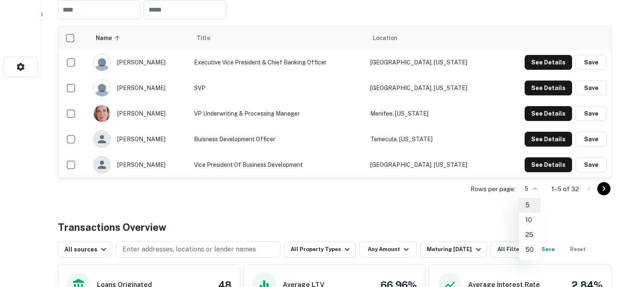
click at [531, 248] on li "50" at bounding box center [529, 249] width 21 height 15
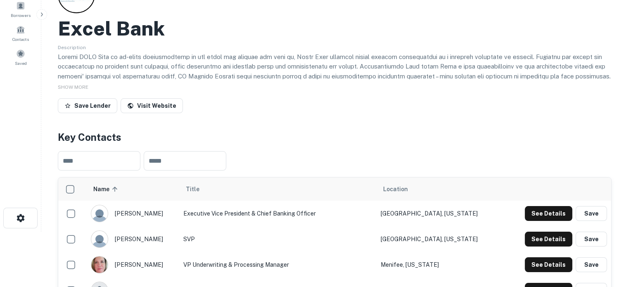
scroll to position [0, 0]
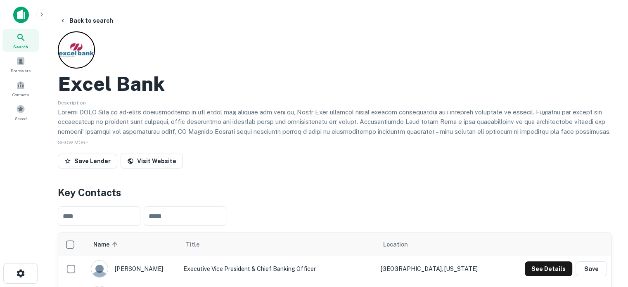
click at [18, 45] on span "Search" at bounding box center [20, 46] width 15 height 7
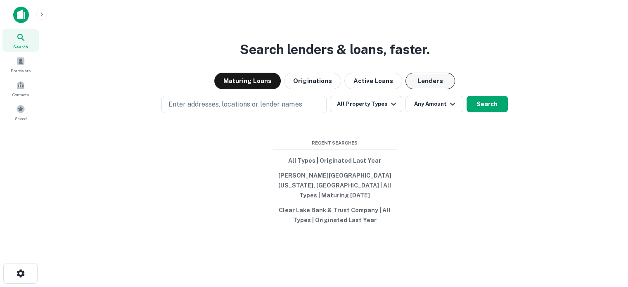
click at [420, 82] on button "Lenders" at bounding box center [430, 81] width 50 height 17
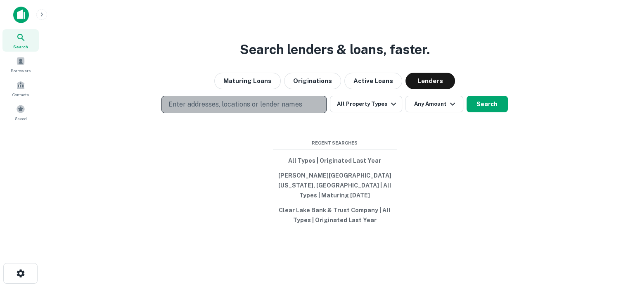
click at [272, 109] on p "Enter addresses, locations or lender names" at bounding box center [234, 104] width 133 height 10
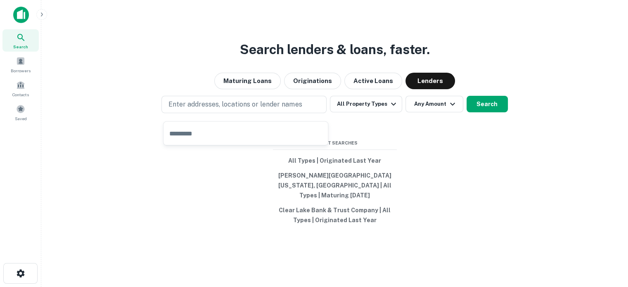
click at [261, 137] on input "text" at bounding box center [245, 133] width 164 height 23
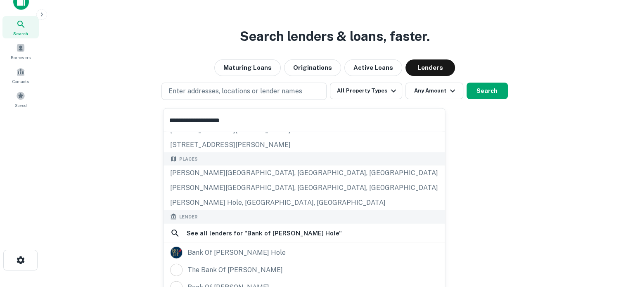
scroll to position [83, 0]
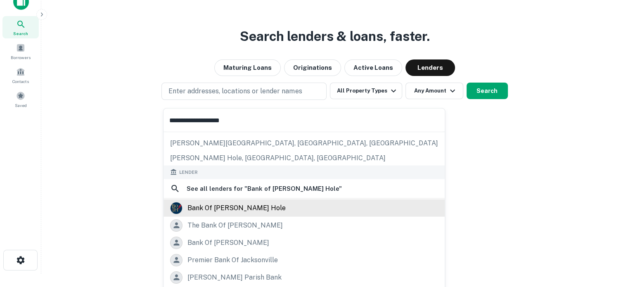
type input "**********"
click at [255, 203] on div "bank of [PERSON_NAME] hole" at bounding box center [304, 207] width 268 height 12
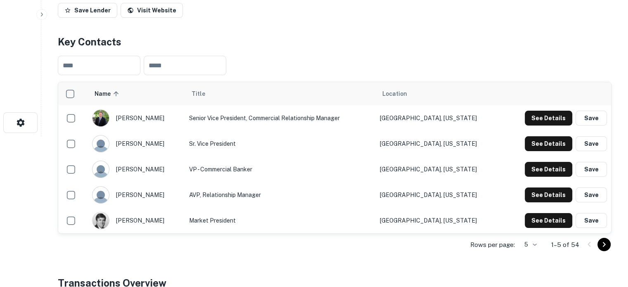
scroll to position [165, 0]
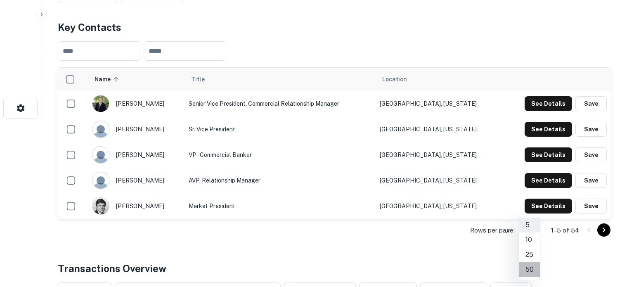
click at [527, 268] on li "50" at bounding box center [529, 269] width 21 height 15
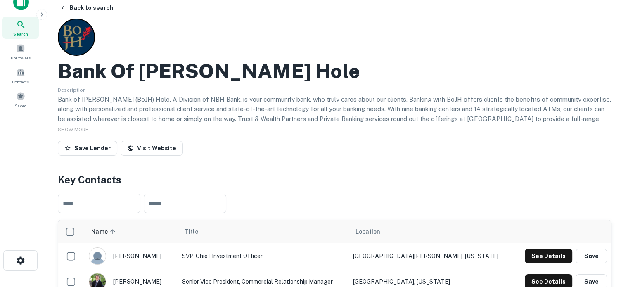
scroll to position [0, 0]
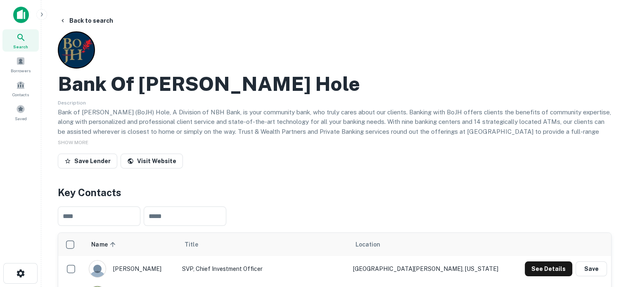
click at [37, 42] on div "Search" at bounding box center [20, 40] width 36 height 22
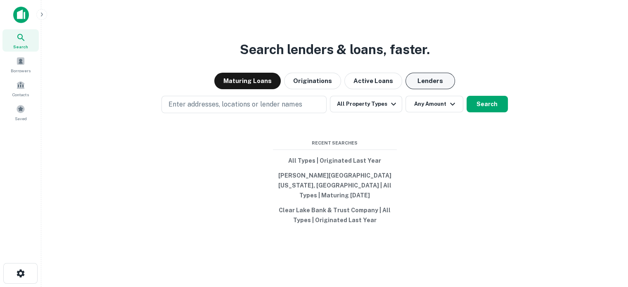
click at [430, 87] on button "Lenders" at bounding box center [430, 81] width 50 height 17
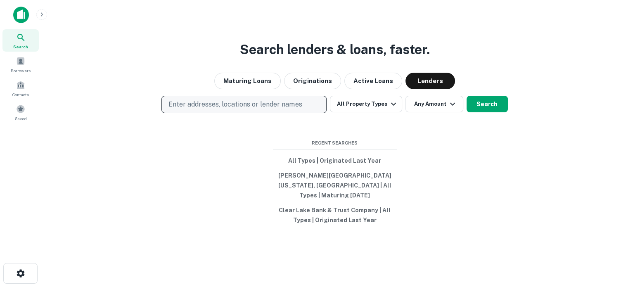
click at [280, 113] on button "Enter addresses, locations or lender names" at bounding box center [243, 104] width 165 height 17
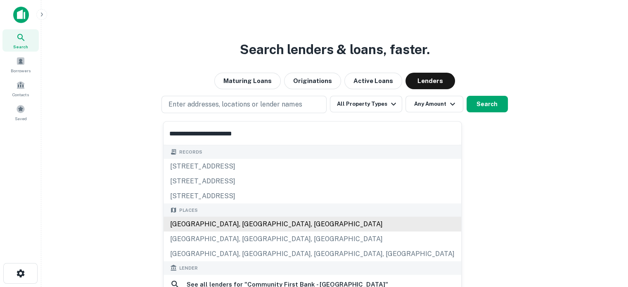
scroll to position [83, 0]
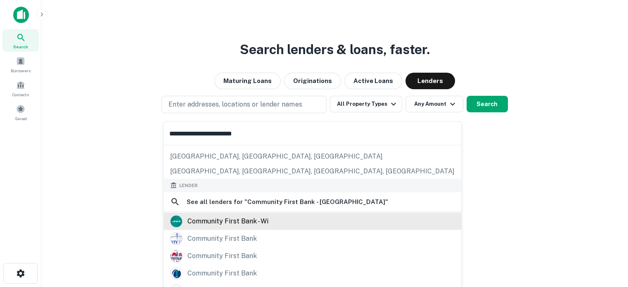
type input "**********"
click at [209, 220] on div "community first bank - wi" at bounding box center [227, 221] width 81 height 12
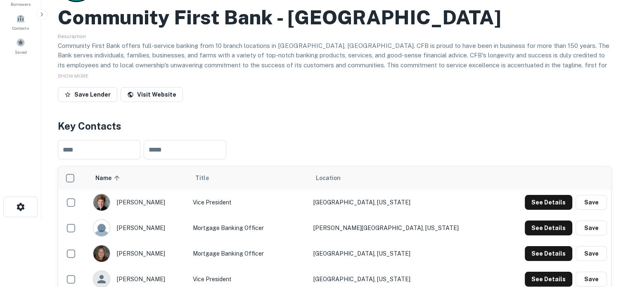
scroll to position [165, 0]
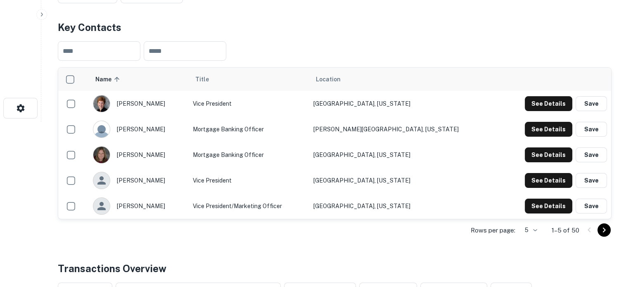
click at [543, 231] on div "Rows per page: 5 * 1–5 of 50" at bounding box center [334, 230] width 553 height 22
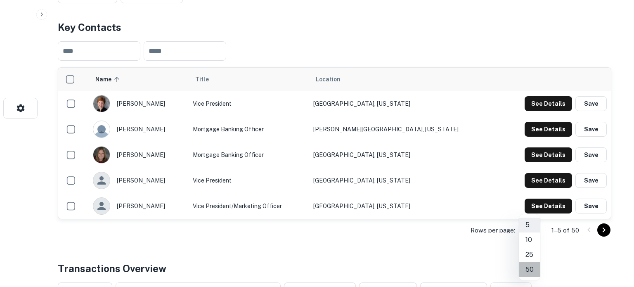
click at [532, 265] on li "50" at bounding box center [529, 269] width 21 height 15
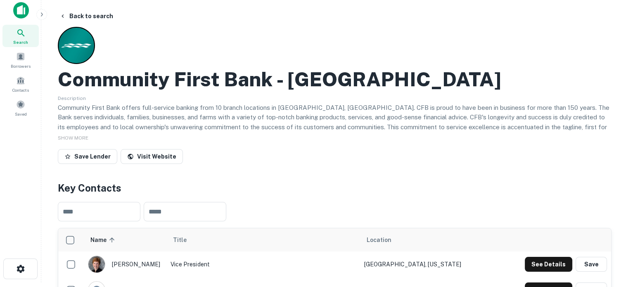
scroll to position [0, 0]
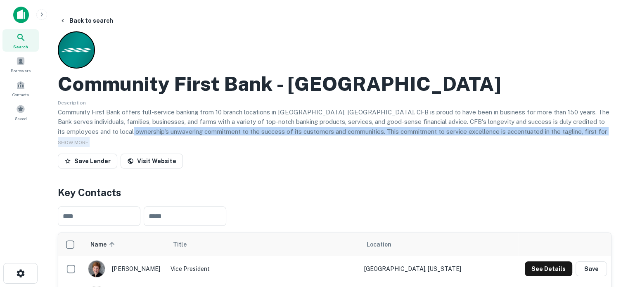
drag, startPoint x: 136, startPoint y: 149, endPoint x: 268, endPoint y: 211, distance: 145.8
click at [118, 130] on div "Community First Bank - WI Description Community First Bank offers full-service …" at bounding box center [334, 101] width 553 height 140
click at [15, 38] on div "Search" at bounding box center [20, 40] width 36 height 22
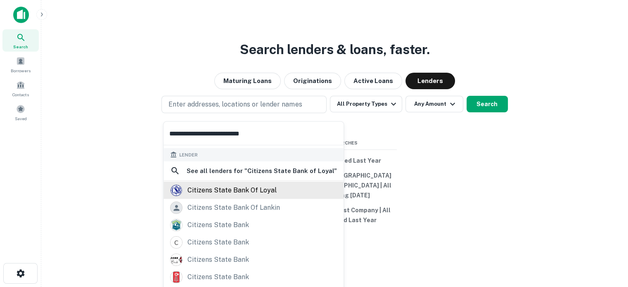
scroll to position [59, 0]
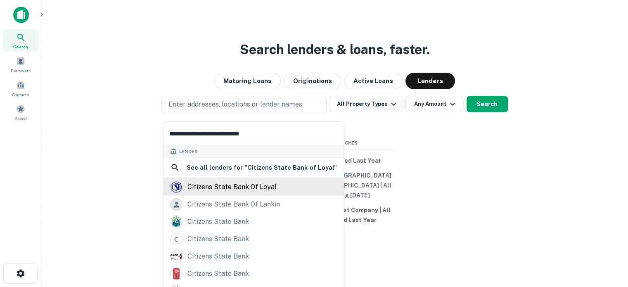
type input "**********"
click at [229, 189] on div "citizens state bank of loyal" at bounding box center [231, 187] width 89 height 12
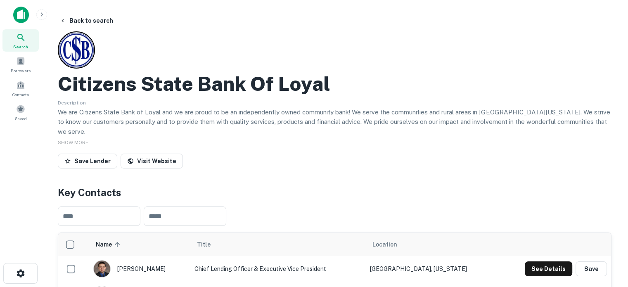
scroll to position [206, 0]
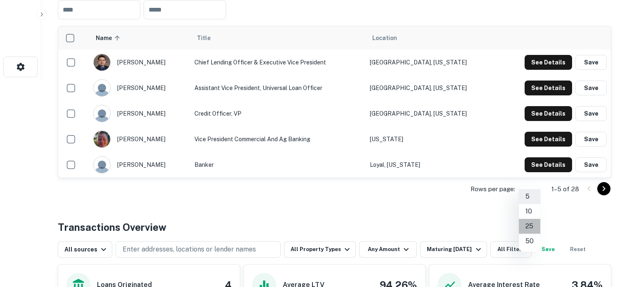
click at [532, 229] on li "25" at bounding box center [529, 226] width 21 height 15
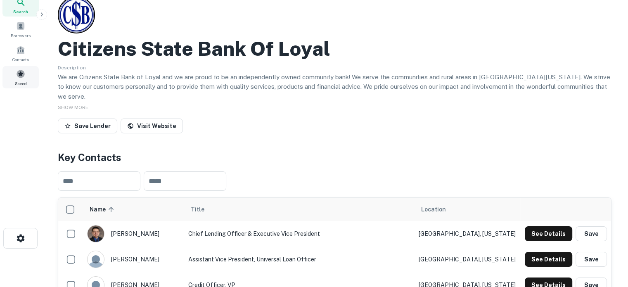
scroll to position [0, 0]
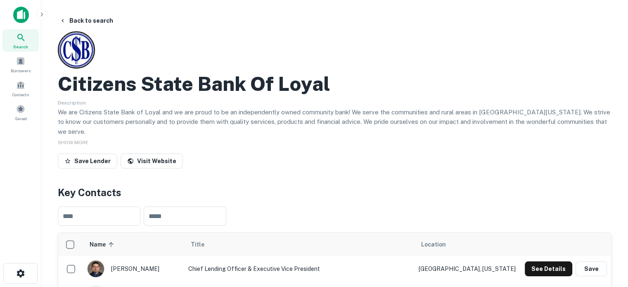
click at [26, 45] on span "Search" at bounding box center [20, 46] width 15 height 7
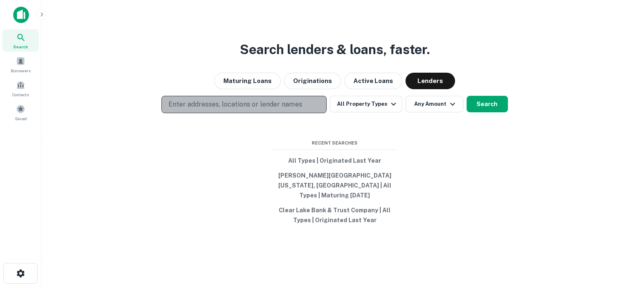
click at [287, 109] on p "Enter addresses, locations or lender names" at bounding box center [234, 104] width 133 height 10
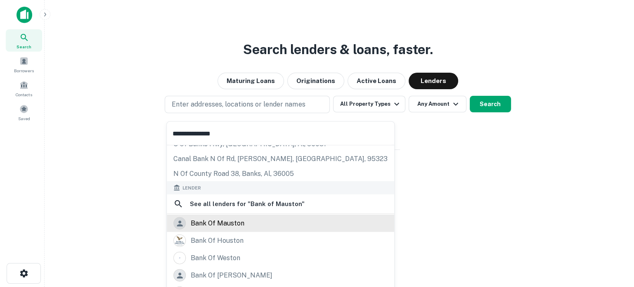
scroll to position [41, 0]
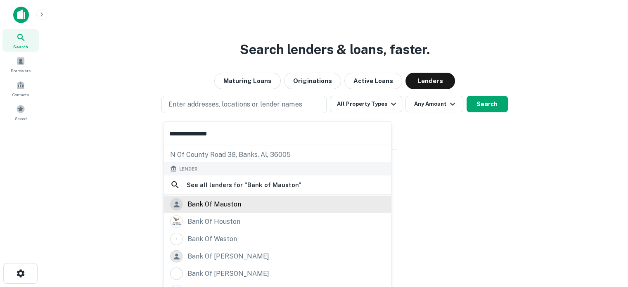
type input "**********"
click at [216, 208] on div "bank of mauston" at bounding box center [214, 204] width 54 height 12
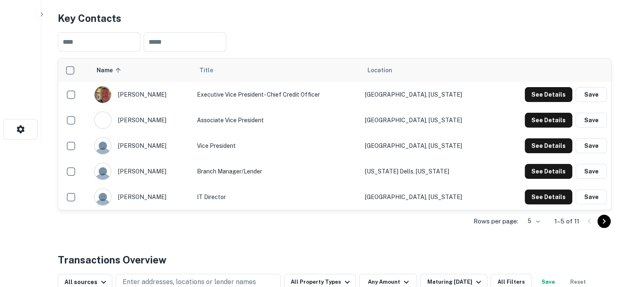
scroll to position [206, 0]
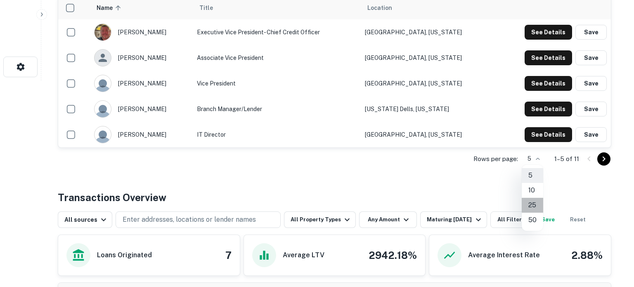
click at [531, 203] on li "25" at bounding box center [532, 205] width 21 height 15
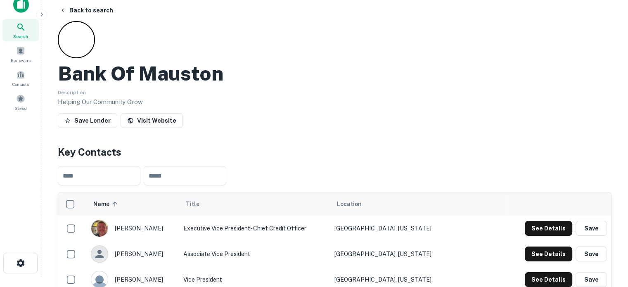
scroll to position [0, 0]
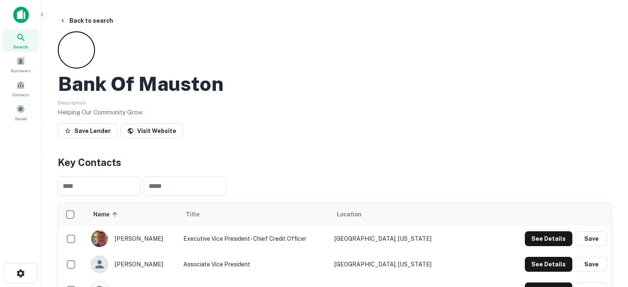
drag, startPoint x: 77, startPoint y: 79, endPoint x: 71, endPoint y: 86, distance: 9.1
click at [71, 86] on h2 "Bank Of Mauston" at bounding box center [140, 84] width 165 height 24
click at [13, 44] on div "Search" at bounding box center [20, 40] width 36 height 22
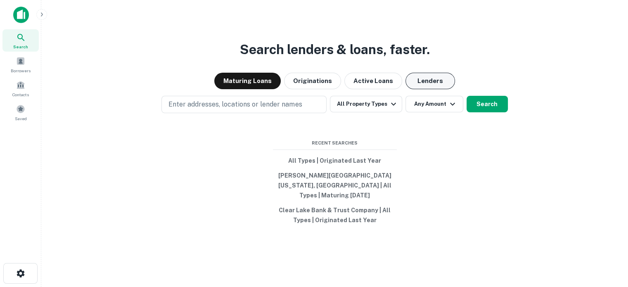
click at [416, 82] on button "Lenders" at bounding box center [430, 81] width 50 height 17
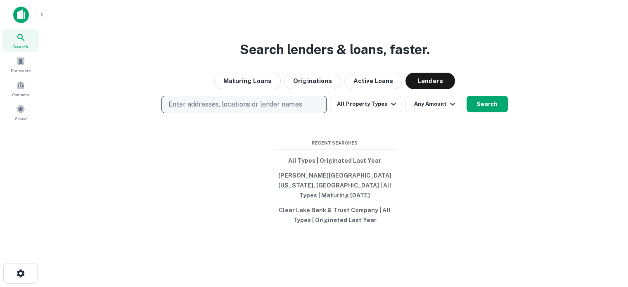
click at [273, 107] on p "Enter addresses, locations or lender names" at bounding box center [234, 104] width 133 height 10
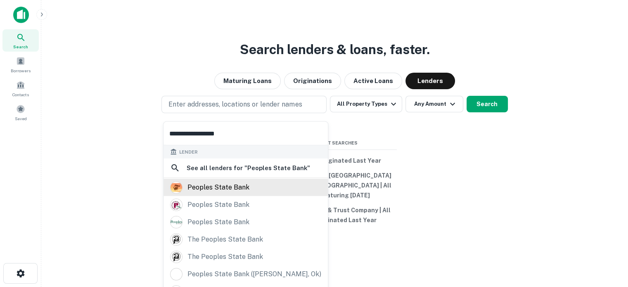
scroll to position [44, 0]
type input "**********"
click at [233, 191] on div "peoples state bank" at bounding box center [218, 187] width 62 height 12
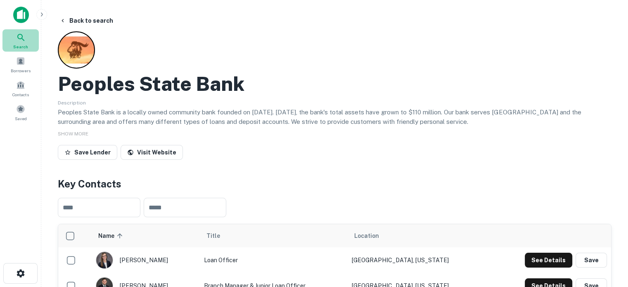
click at [15, 36] on div "Search" at bounding box center [20, 40] width 36 height 22
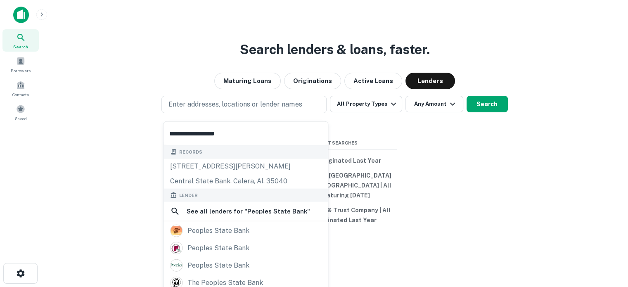
scroll to position [41, 0]
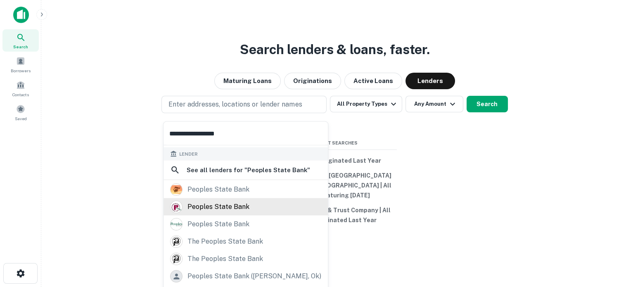
type input "**********"
click at [214, 209] on div "peoples state bank" at bounding box center [218, 207] width 62 height 12
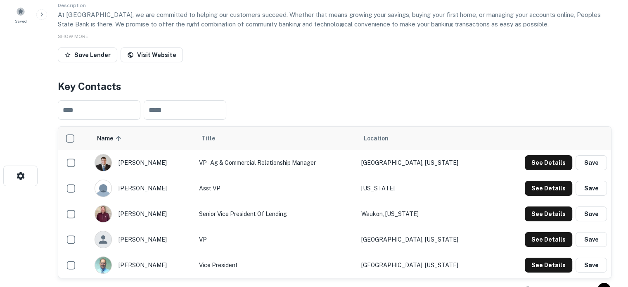
scroll to position [124, 0]
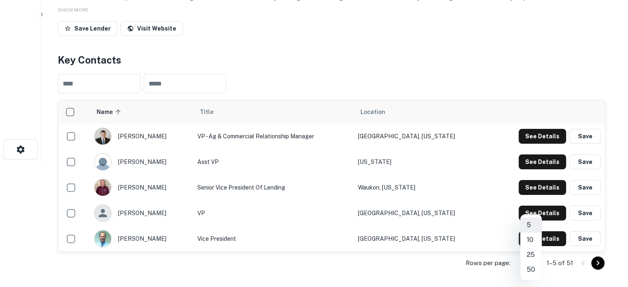
click at [532, 163] on body "Search Borrowers Contacts Saved Back to search Peoples State Bank Description A…" at bounding box center [314, 19] width 628 height 287
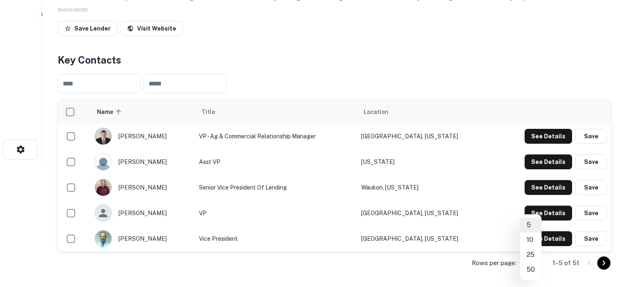
click at [530, 270] on li "50" at bounding box center [530, 269] width 21 height 15
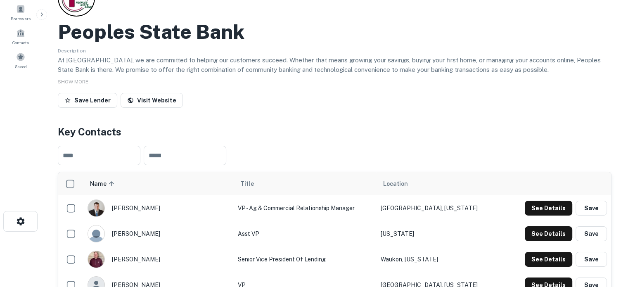
scroll to position [1, 0]
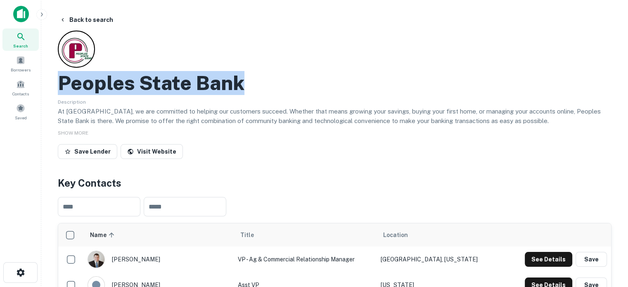
drag, startPoint x: 77, startPoint y: 78, endPoint x: 284, endPoint y: 89, distance: 207.1
click at [284, 89] on div "Peoples State Bank" at bounding box center [334, 83] width 553 height 24
copy h2 "Peoples State Bank"
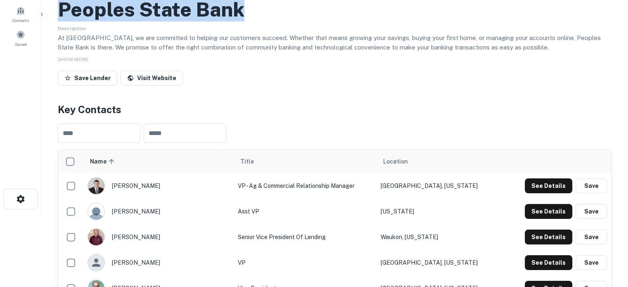
scroll to position [125, 0]
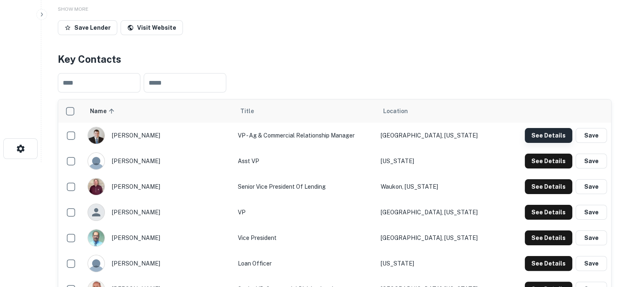
click at [558, 139] on button "See Details" at bounding box center [548, 135] width 47 height 15
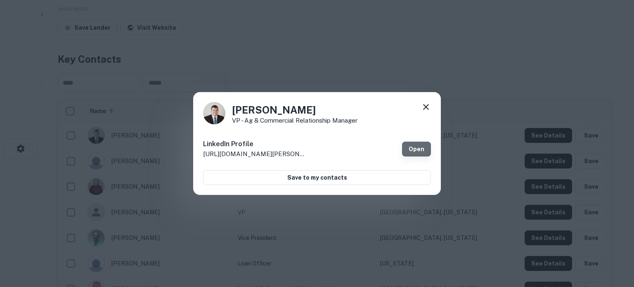
click at [416, 144] on link "Open" at bounding box center [416, 149] width 29 height 15
click at [423, 109] on icon at bounding box center [426, 107] width 10 height 10
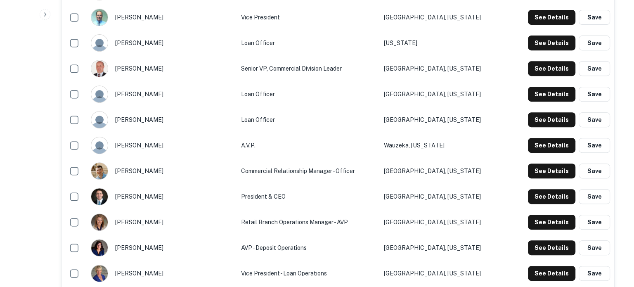
scroll to position [331, 0]
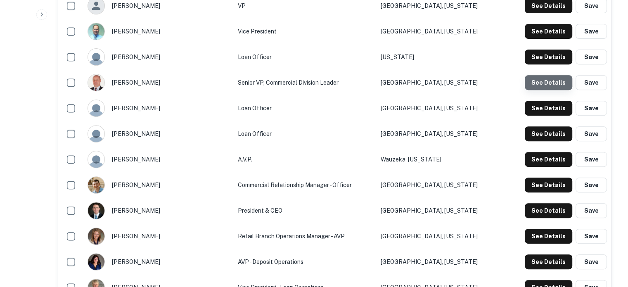
click at [553, 84] on button "See Details" at bounding box center [548, 82] width 47 height 15
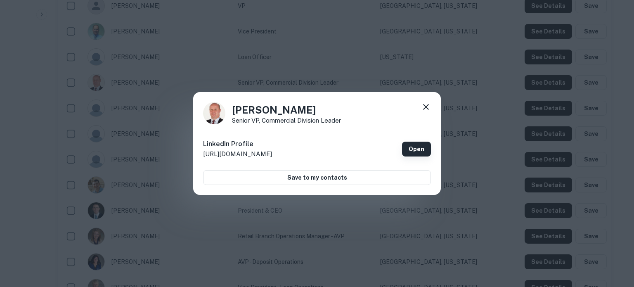
click at [417, 153] on link "Open" at bounding box center [416, 149] width 29 height 15
click at [427, 106] on icon at bounding box center [426, 107] width 10 height 10
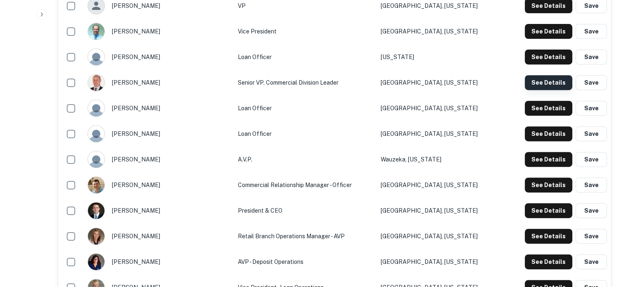
click at [543, 83] on button "See Details" at bounding box center [548, 82] width 47 height 15
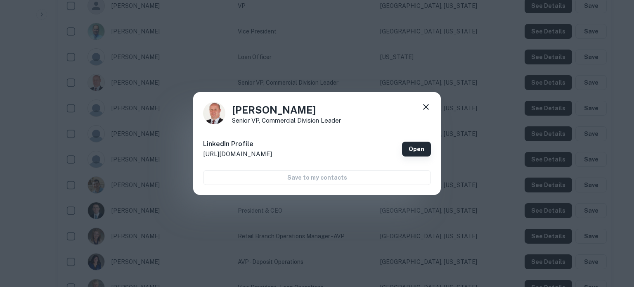
click at [418, 146] on link "Open" at bounding box center [416, 149] width 29 height 15
click at [424, 105] on icon at bounding box center [426, 107] width 10 height 10
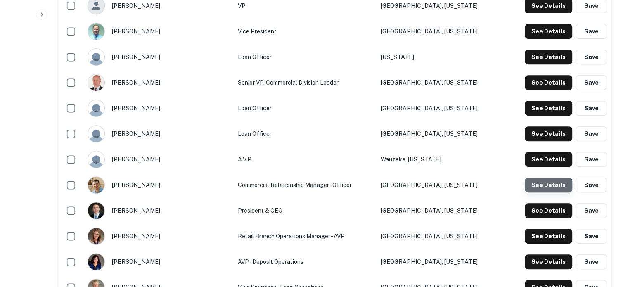
click at [547, 186] on button "See Details" at bounding box center [548, 184] width 47 height 15
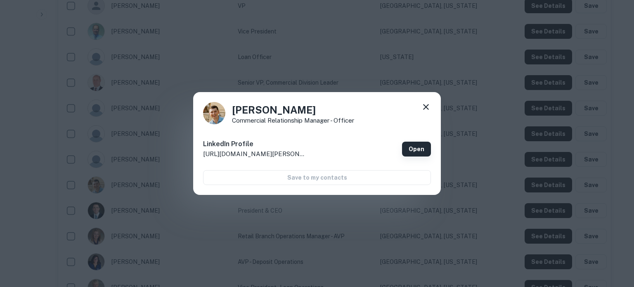
click at [424, 147] on link "Open" at bounding box center [416, 149] width 29 height 15
click at [429, 107] on icon at bounding box center [426, 107] width 10 height 10
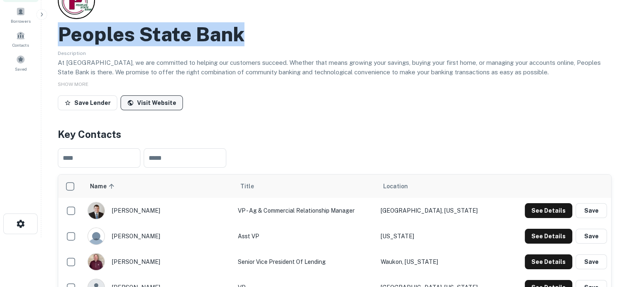
scroll to position [0, 0]
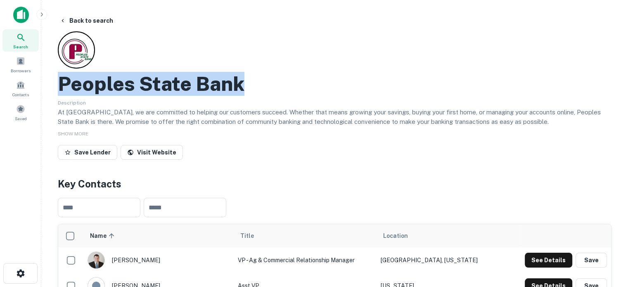
click at [31, 51] on div "Search" at bounding box center [20, 40] width 36 height 22
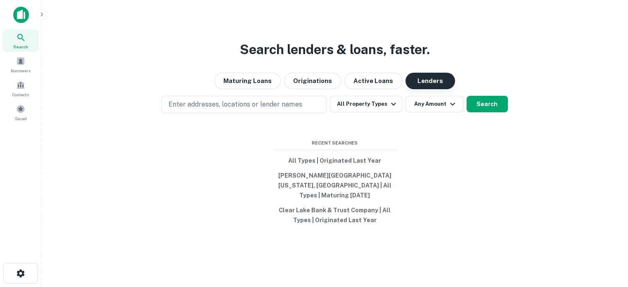
click at [437, 89] on button "Lenders" at bounding box center [430, 81] width 50 height 17
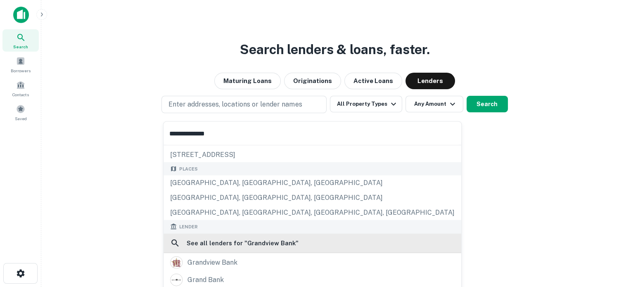
scroll to position [83, 0]
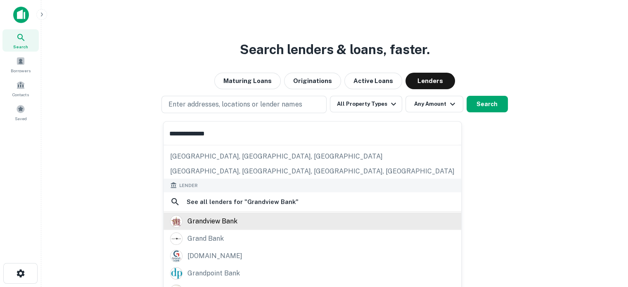
type input "**********"
click at [235, 220] on div "grandview bank" at bounding box center [212, 221] width 50 height 12
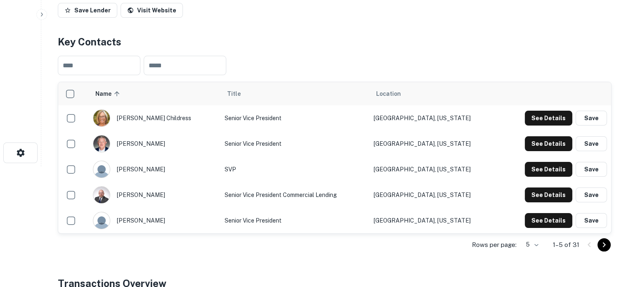
scroll to position [165, 0]
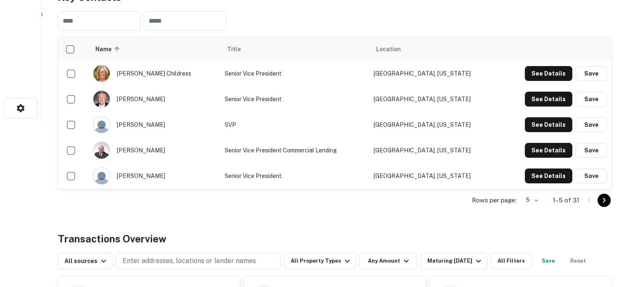
click at [546, 196] on div "Rows per page: 5 * 1–5 of 31" at bounding box center [334, 200] width 553 height 22
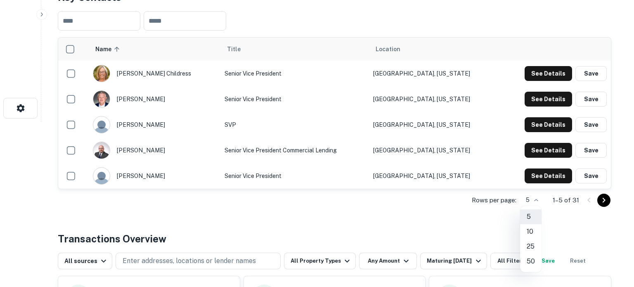
click at [529, 258] on li "50" at bounding box center [530, 261] width 21 height 15
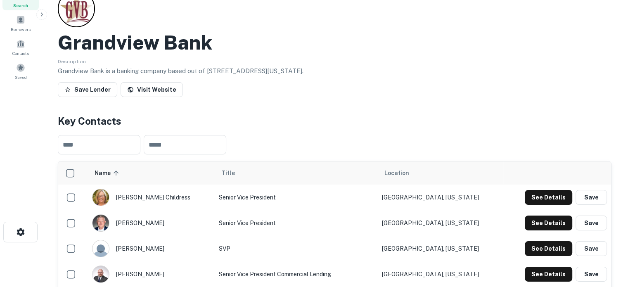
scroll to position [0, 0]
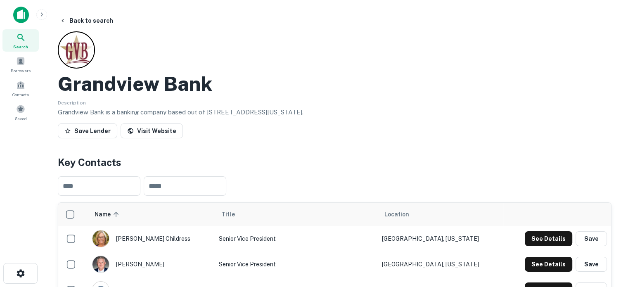
click at [30, 40] on div "Search" at bounding box center [20, 40] width 36 height 22
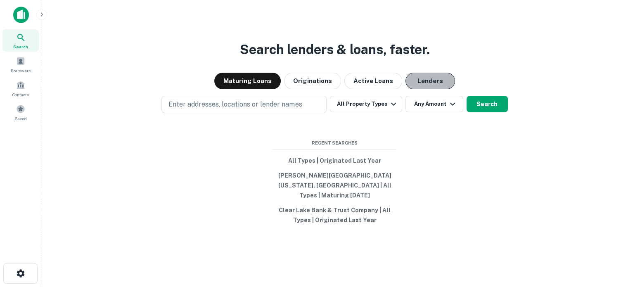
click at [441, 77] on button "Lenders" at bounding box center [430, 81] width 50 height 17
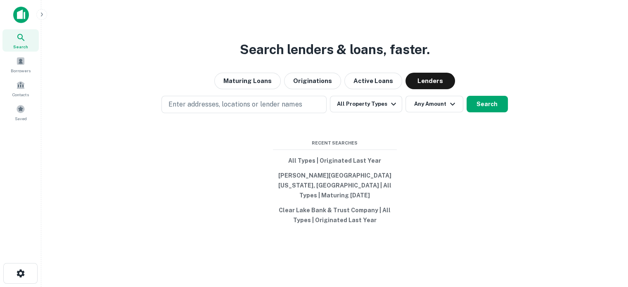
click at [248, 97] on div "Search lenders & loans, faster. Maturing Loans Originations Active Loans Lender…" at bounding box center [334, 163] width 573 height 287
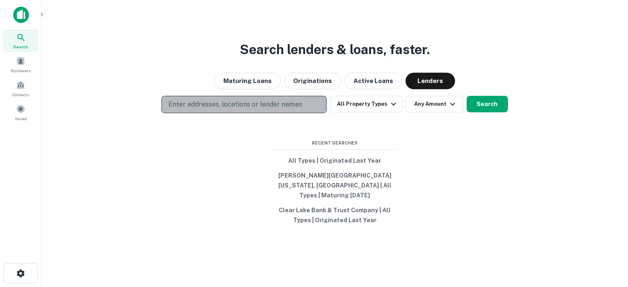
click at [246, 104] on p "Enter addresses, locations or lender names" at bounding box center [234, 104] width 133 height 10
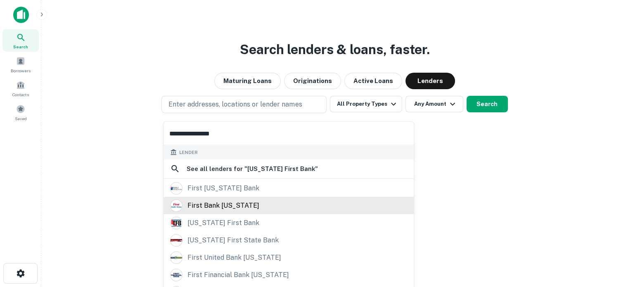
scroll to position [102, 0]
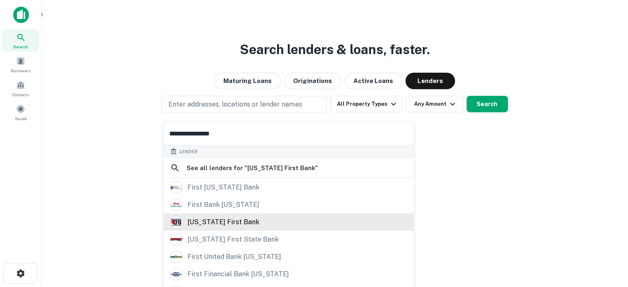
type input "**********"
click at [232, 220] on div "[US_STATE] first bank" at bounding box center [223, 221] width 72 height 12
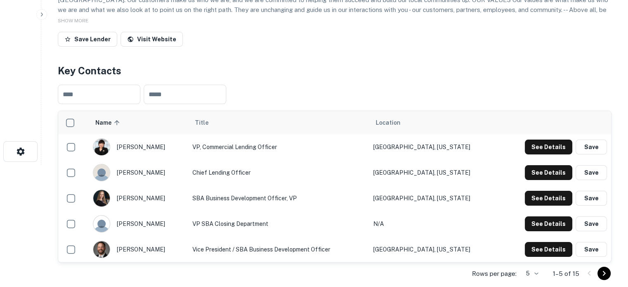
scroll to position [165, 0]
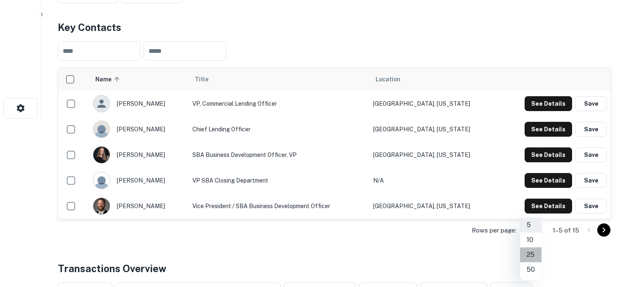
click at [532, 256] on li "25" at bounding box center [530, 254] width 21 height 15
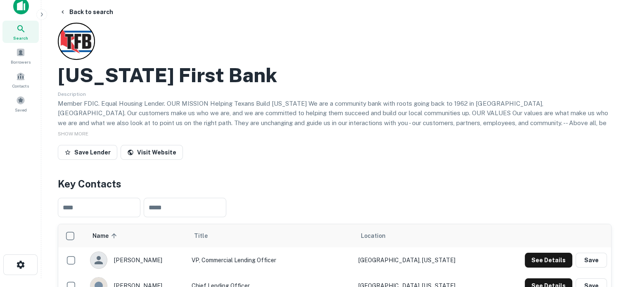
scroll to position [0, 0]
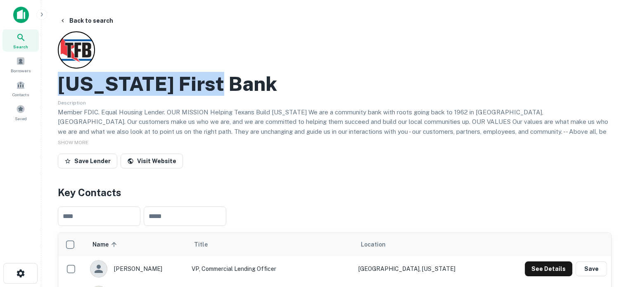
drag, startPoint x: 51, startPoint y: 85, endPoint x: 251, endPoint y: 93, distance: 200.3
copy h2 "[US_STATE] First Bank"
click at [536, 272] on button "See Details" at bounding box center [548, 268] width 47 height 15
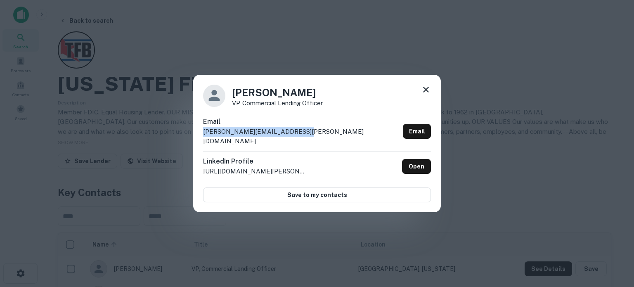
drag, startPoint x: 302, startPoint y: 132, endPoint x: 200, endPoint y: 140, distance: 102.6
click at [200, 140] on div "[PERSON_NAME] VP, Commercial Lending Officer Email [PERSON_NAME][EMAIL_ADDRESS]…" at bounding box center [317, 144] width 248 height 138
copy p "[PERSON_NAME][EMAIL_ADDRESS][PERSON_NAME][DOMAIN_NAME]"
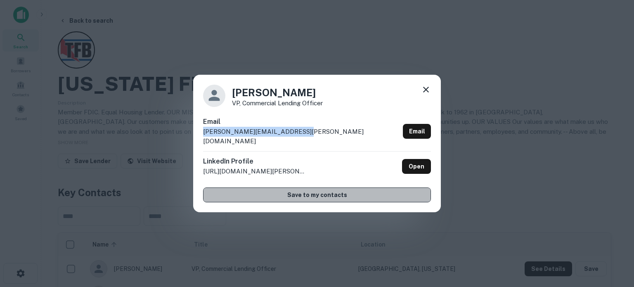
click at [291, 187] on button "Save to my contacts" at bounding box center [317, 194] width 228 height 15
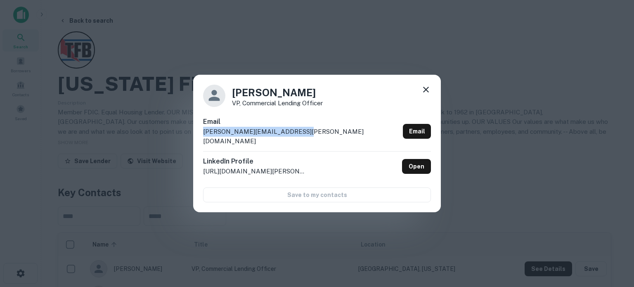
click at [428, 95] on icon at bounding box center [426, 90] width 10 height 10
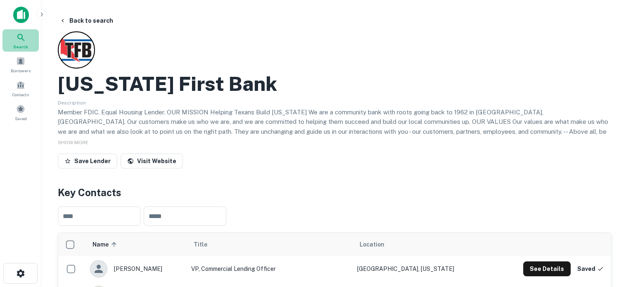
click at [16, 39] on icon at bounding box center [21, 38] width 10 height 10
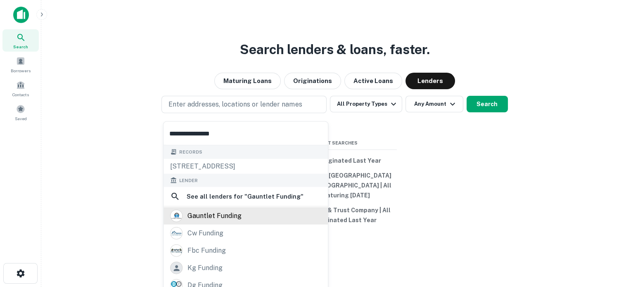
type input "**********"
click at [226, 213] on div "gauntlet funding" at bounding box center [214, 216] width 54 height 12
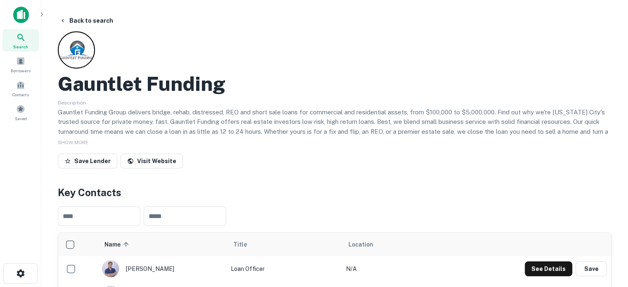
click at [21, 48] on span "Search" at bounding box center [20, 46] width 15 height 7
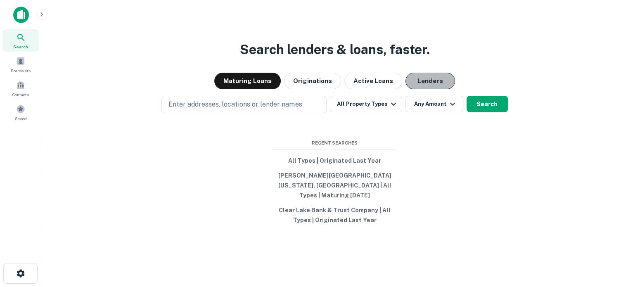
click at [422, 88] on button "Lenders" at bounding box center [430, 81] width 50 height 17
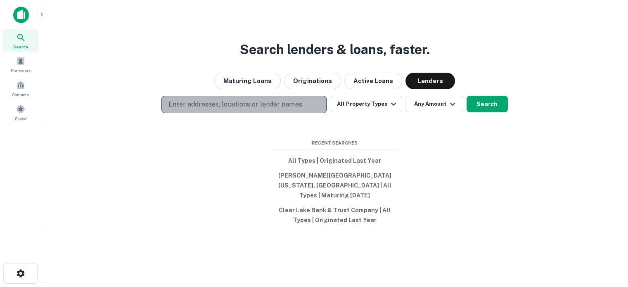
click at [265, 102] on button "Enter addresses, locations or lender names" at bounding box center [243, 104] width 165 height 17
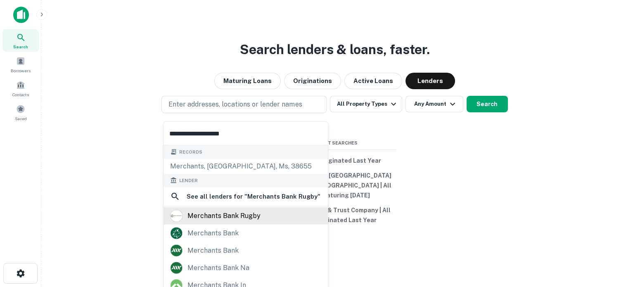
type input "**********"
click at [213, 216] on div "merchants bank rugby" at bounding box center [223, 216] width 73 height 12
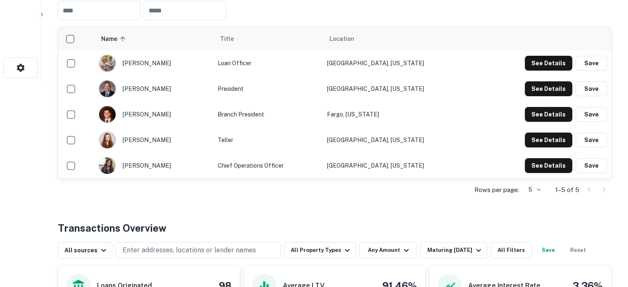
scroll to position [206, 0]
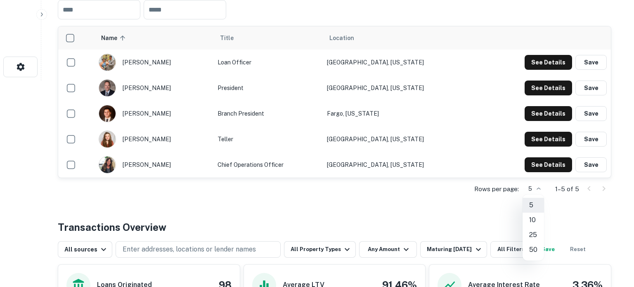
click at [413, 23] on div at bounding box center [317, 143] width 634 height 287
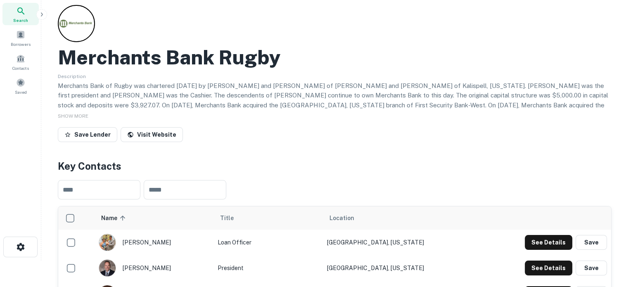
scroll to position [0, 0]
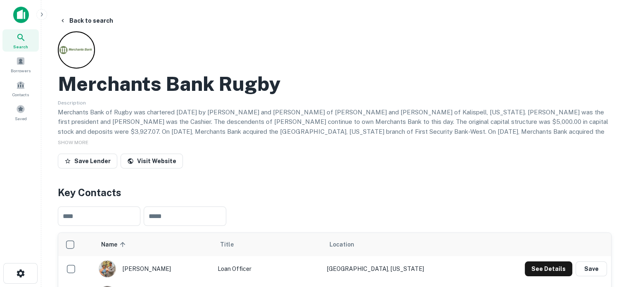
click at [32, 41] on div "Search" at bounding box center [20, 40] width 36 height 22
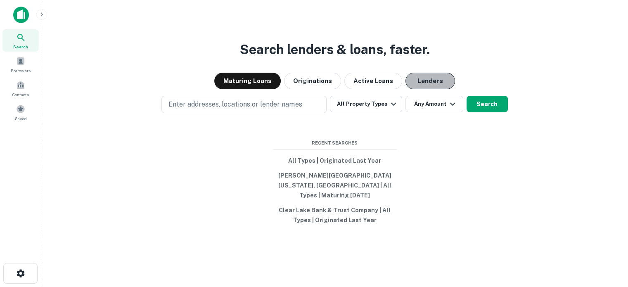
click at [437, 87] on button "Lenders" at bounding box center [430, 81] width 50 height 17
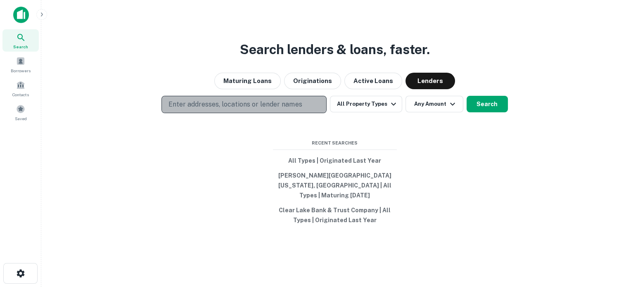
click at [238, 109] on p "Enter addresses, locations or lender names" at bounding box center [234, 104] width 133 height 10
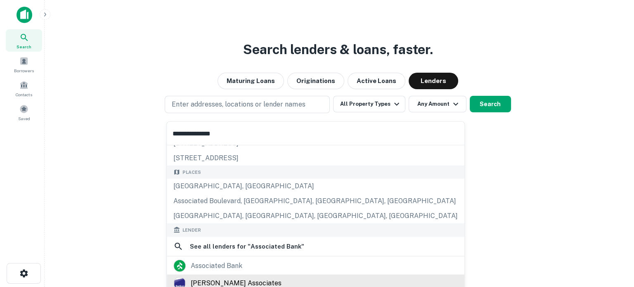
scroll to position [83, 0]
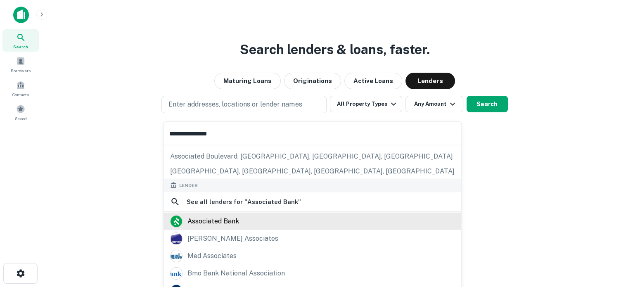
type input "**********"
click at [220, 222] on div "associated bank" at bounding box center [213, 221] width 52 height 12
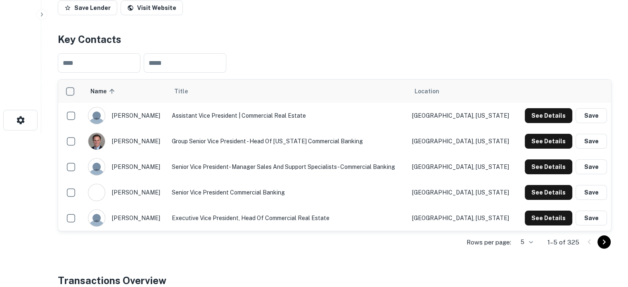
scroll to position [206, 0]
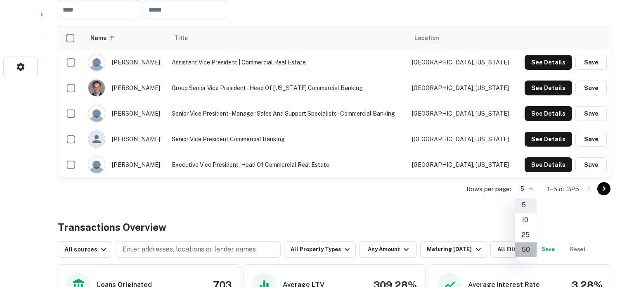
click at [525, 248] on li "50" at bounding box center [525, 249] width 21 height 15
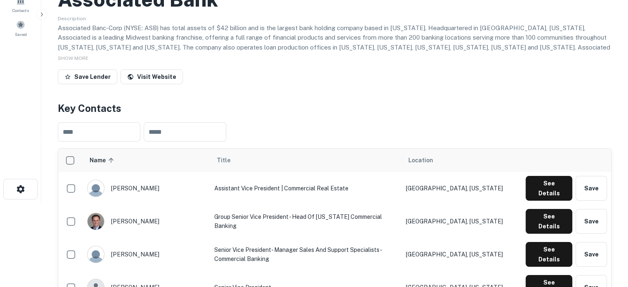
scroll to position [0, 0]
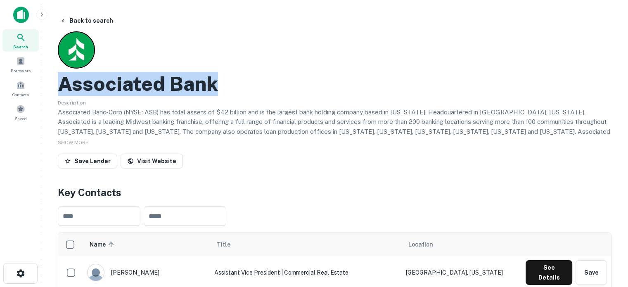
drag, startPoint x: 48, startPoint y: 85, endPoint x: 275, endPoint y: 95, distance: 227.6
copy h2 "Associated Bank"
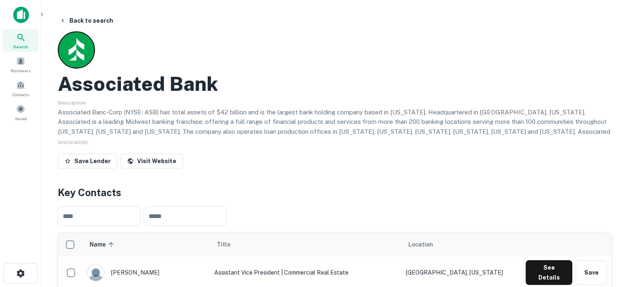
drag, startPoint x: 65, startPoint y: 29, endPoint x: 165, endPoint y: 24, distance: 100.0
click at [124, 22] on main "Back to search Associated Bank Description Associated Banc-Corp (NYSE: ASB) has…" at bounding box center [334, 143] width 586 height 287
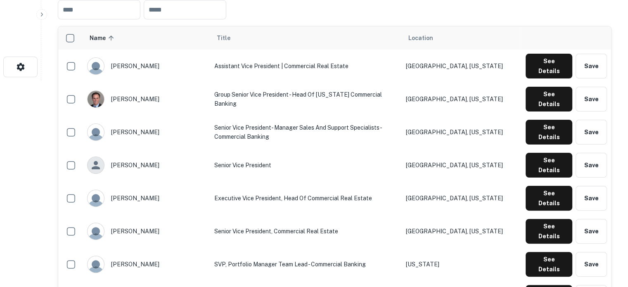
scroll to position [289, 0]
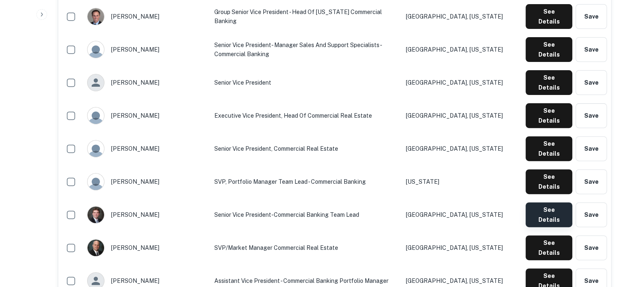
click at [534, 202] on button "See Details" at bounding box center [548, 214] width 47 height 25
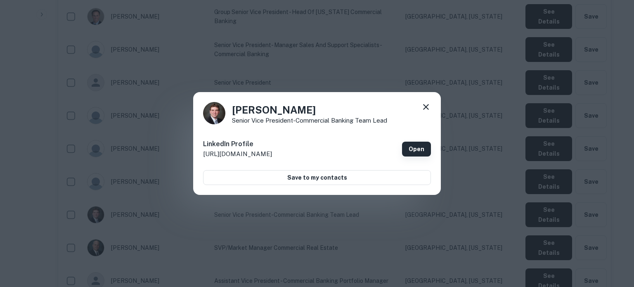
click at [422, 148] on link "Open" at bounding box center [416, 149] width 29 height 15
click at [424, 102] on icon at bounding box center [426, 107] width 10 height 10
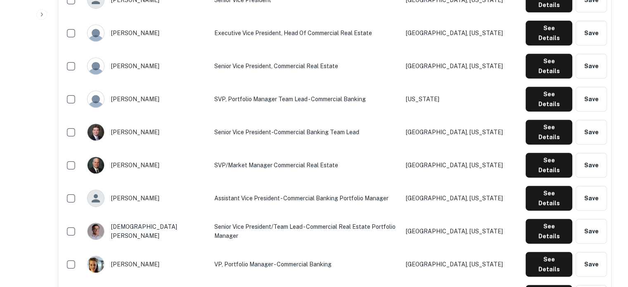
scroll to position [413, 0]
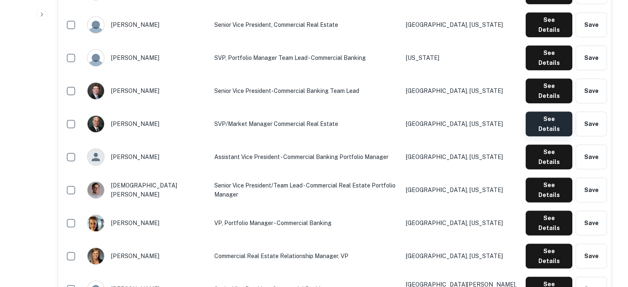
click at [537, 111] on button "See Details" at bounding box center [548, 123] width 47 height 25
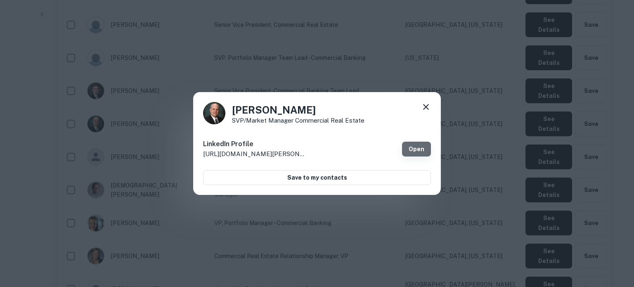
click at [422, 144] on link "Open" at bounding box center [416, 149] width 29 height 15
click at [428, 107] on icon at bounding box center [426, 107] width 10 height 10
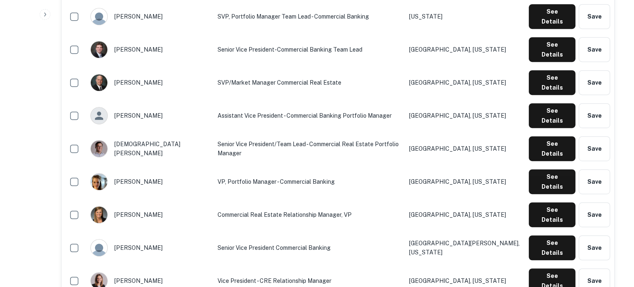
scroll to position [495, 0]
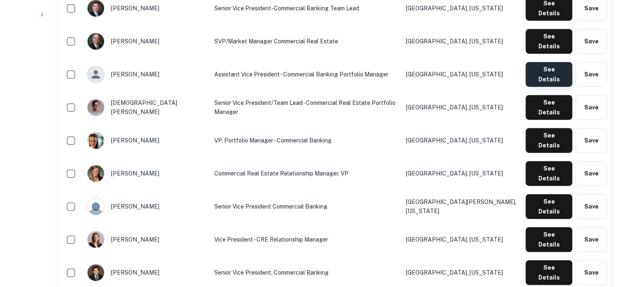
click at [541, 62] on button "See Details" at bounding box center [548, 74] width 47 height 25
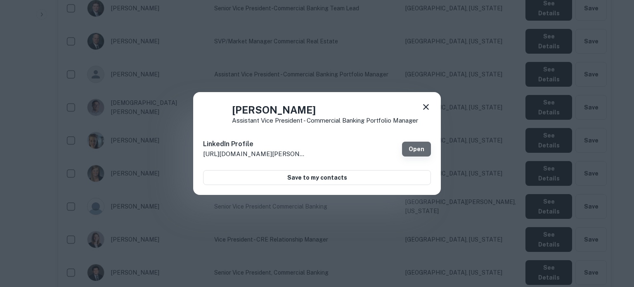
click at [416, 149] on link "Open" at bounding box center [416, 149] width 29 height 15
click at [427, 108] on icon at bounding box center [426, 107] width 6 height 6
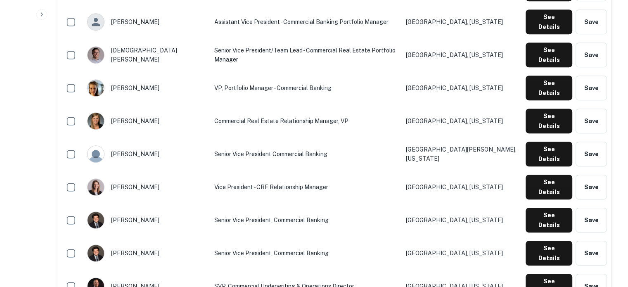
scroll to position [533, 0]
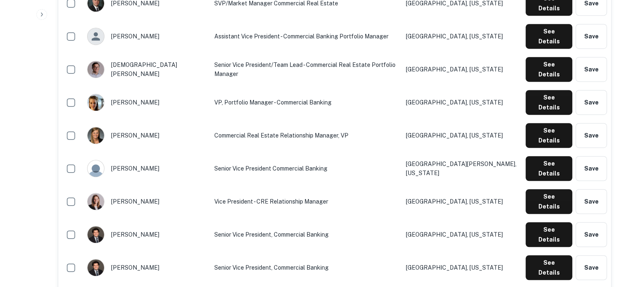
click at [239, 251] on td "Senior Vice President, Commercial Banking" at bounding box center [305, 267] width 191 height 33
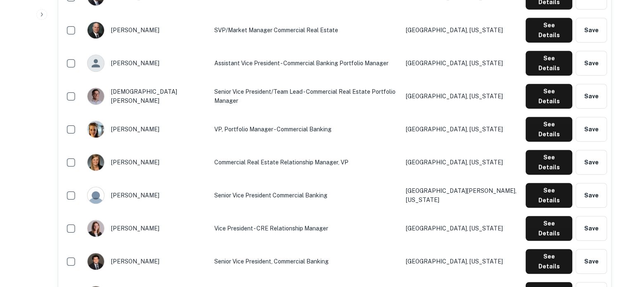
scroll to position [492, 0]
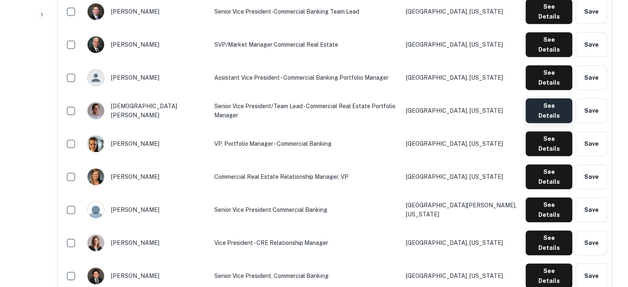
click at [538, 98] on button "See Details" at bounding box center [548, 110] width 47 height 25
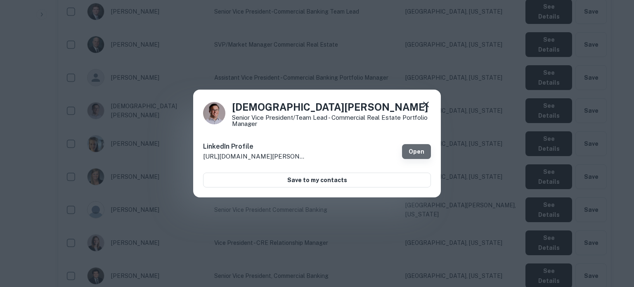
click at [422, 154] on link "Open" at bounding box center [416, 151] width 29 height 15
click at [429, 105] on icon at bounding box center [426, 104] width 10 height 10
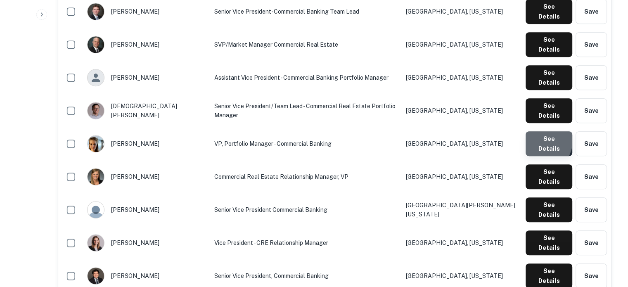
click at [539, 131] on button "See Details" at bounding box center [548, 143] width 47 height 25
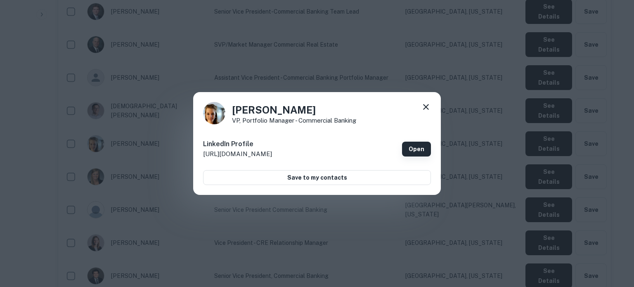
click at [419, 152] on link "Open" at bounding box center [416, 149] width 29 height 15
click at [421, 105] on icon at bounding box center [426, 107] width 10 height 10
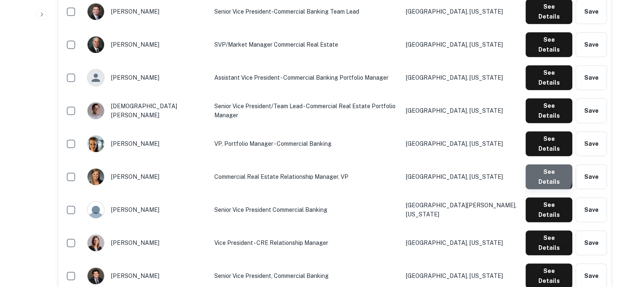
click at [539, 164] on button "See Details" at bounding box center [548, 176] width 47 height 25
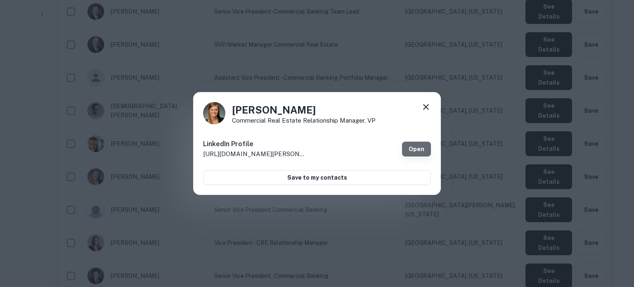
click at [409, 150] on link "Open" at bounding box center [416, 149] width 29 height 15
click at [425, 108] on icon at bounding box center [426, 107] width 6 height 6
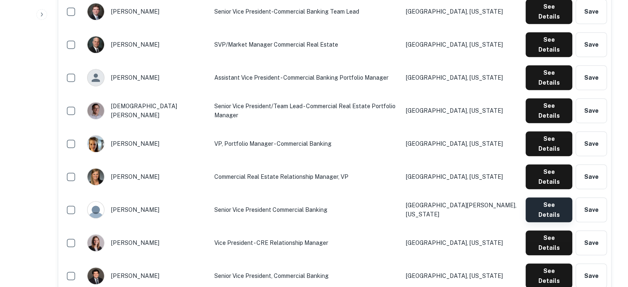
click at [545, 197] on button "See Details" at bounding box center [548, 209] width 47 height 25
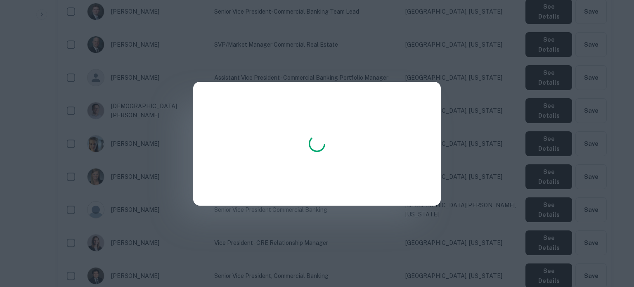
click at [121, 90] on div at bounding box center [317, 143] width 634 height 287
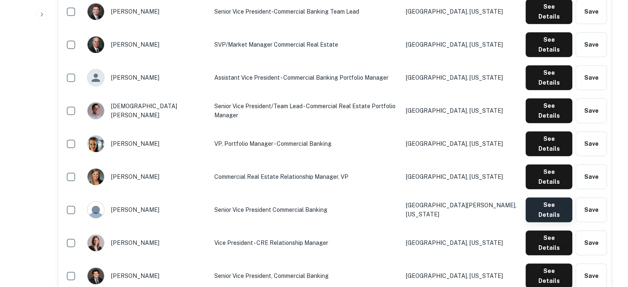
click at [549, 197] on button "See Details" at bounding box center [548, 209] width 47 height 25
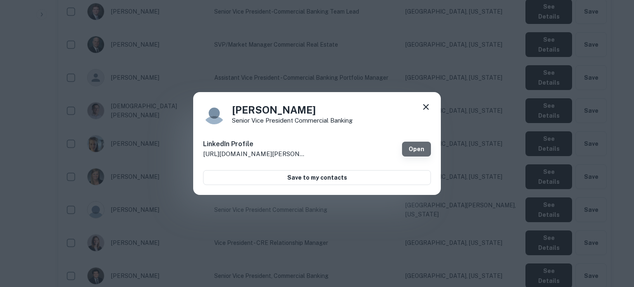
click at [411, 151] on link "Open" at bounding box center [416, 149] width 29 height 15
click at [428, 109] on icon at bounding box center [426, 107] width 6 height 6
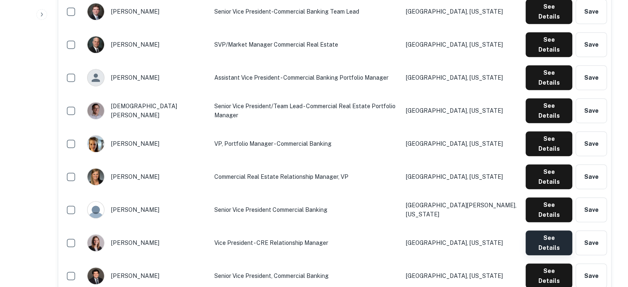
click at [548, 230] on button "See Details" at bounding box center [548, 242] width 47 height 25
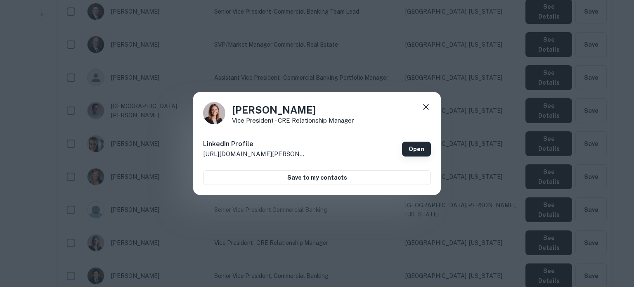
click at [408, 146] on link "Open" at bounding box center [416, 149] width 29 height 15
click at [426, 108] on icon at bounding box center [426, 107] width 6 height 6
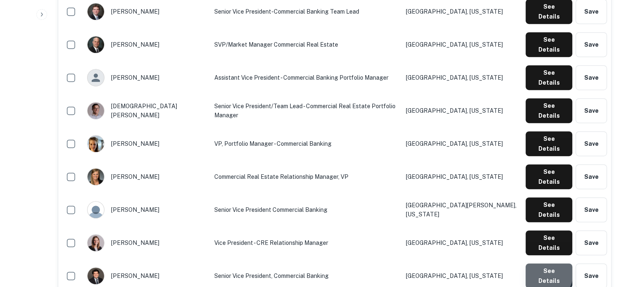
click at [541, 263] on button "See Details" at bounding box center [548, 275] width 47 height 25
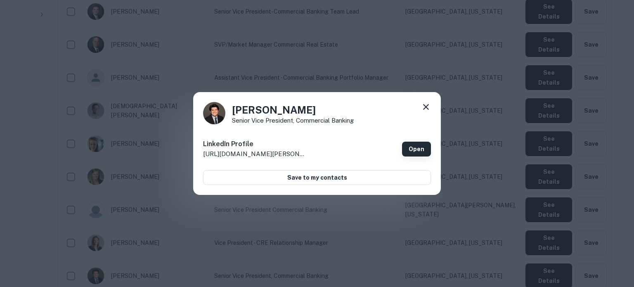
click at [411, 151] on link "Open" at bounding box center [416, 149] width 29 height 15
click at [428, 110] on icon at bounding box center [426, 107] width 10 height 10
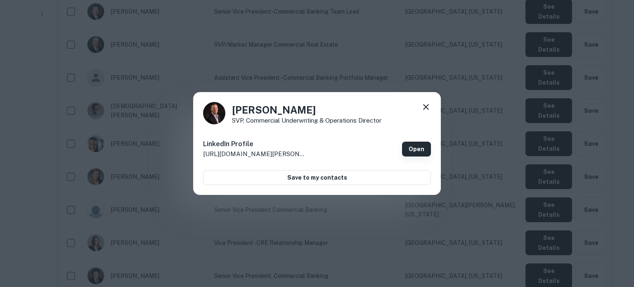
click at [420, 146] on link "Open" at bounding box center [416, 149] width 29 height 15
click at [430, 105] on icon at bounding box center [426, 107] width 10 height 10
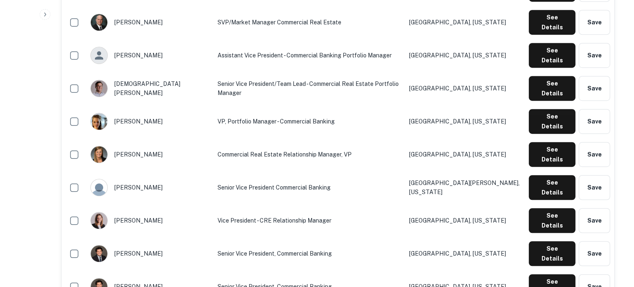
scroll to position [533, 0]
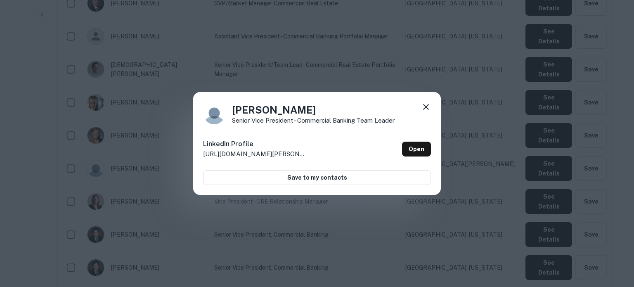
click at [402, 150] on div "LinkedIn Profile http://www.linkedin.com/in/david-winiecki-28322940 Open" at bounding box center [317, 149] width 228 height 30
click at [414, 151] on link "Open" at bounding box center [416, 149] width 29 height 15
click at [427, 106] on icon at bounding box center [426, 107] width 10 height 10
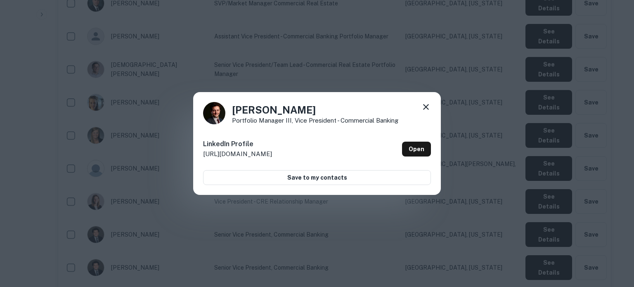
click at [413, 156] on div "LinkedIn Profile http://www.linkedin.com/in/eugeneklionsky Open" at bounding box center [317, 149] width 228 height 30
click at [415, 150] on link "Open" at bounding box center [416, 149] width 29 height 15
click at [425, 110] on icon at bounding box center [426, 107] width 10 height 10
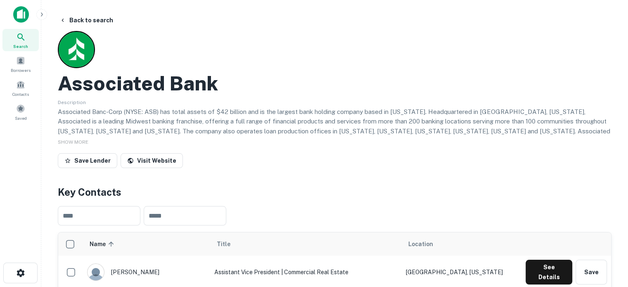
scroll to position [0, 0]
click at [29, 38] on div "Search" at bounding box center [20, 40] width 36 height 22
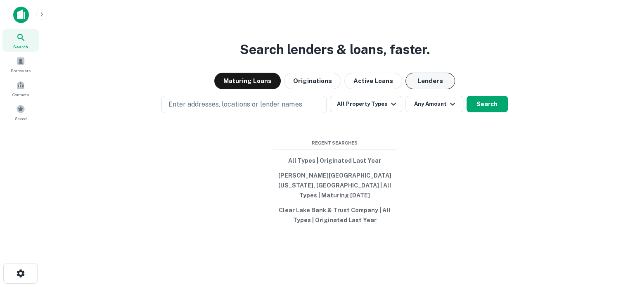
click at [417, 84] on button "Lenders" at bounding box center [430, 81] width 50 height 17
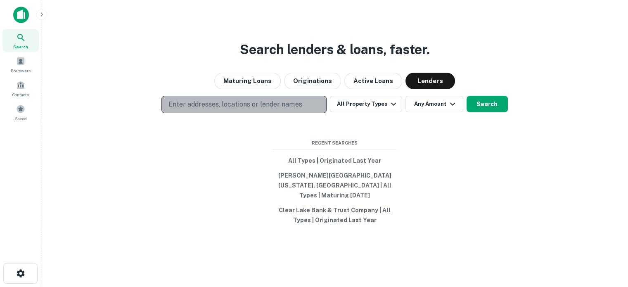
click at [260, 107] on p "Enter addresses, locations or lender names" at bounding box center [234, 104] width 133 height 10
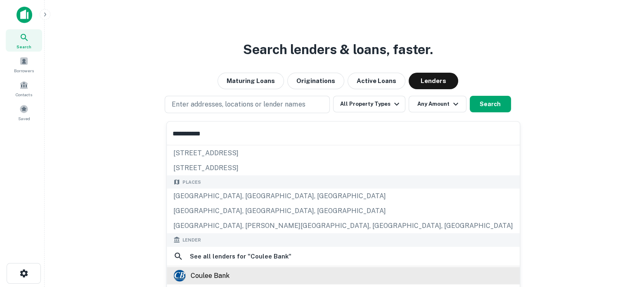
scroll to position [83, 0]
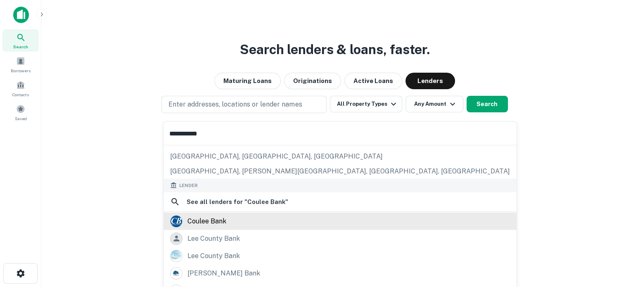
type input "**********"
click at [228, 221] on div "coulee bank" at bounding box center [340, 221] width 340 height 12
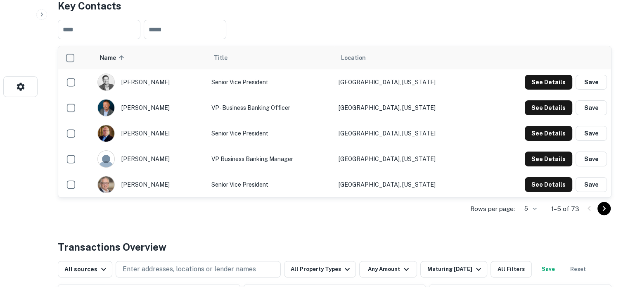
scroll to position [206, 0]
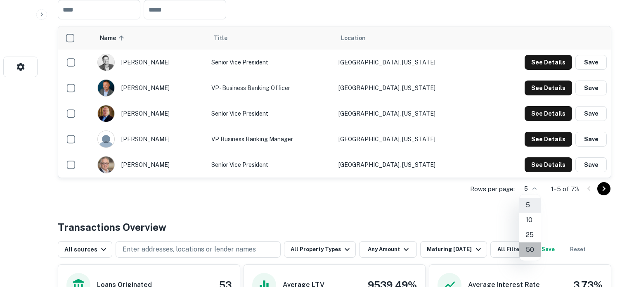
click at [530, 246] on li "50" at bounding box center [529, 249] width 21 height 15
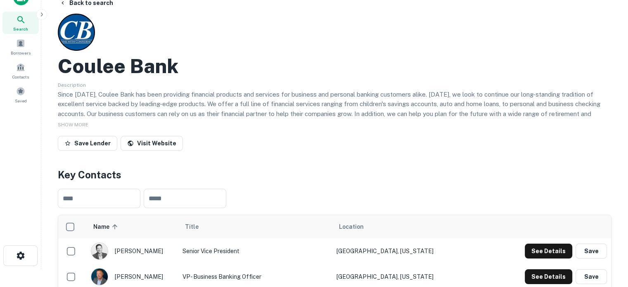
scroll to position [0, 0]
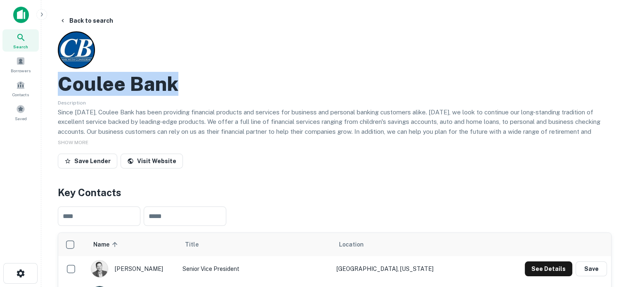
drag, startPoint x: 58, startPoint y: 83, endPoint x: 243, endPoint y: 85, distance: 184.9
click at [243, 85] on div "Coulee Bank" at bounding box center [334, 84] width 553 height 24
copy h2 "Coulee Bank"
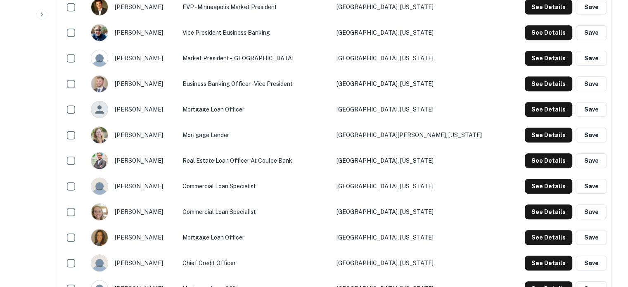
scroll to position [495, 0]
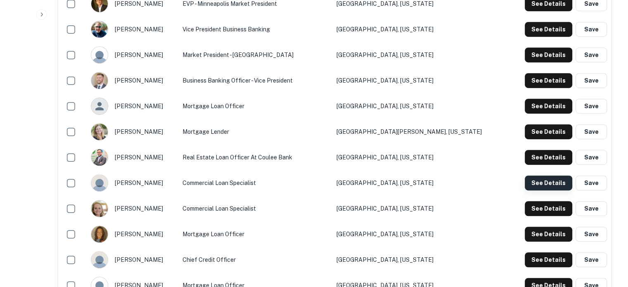
click at [545, 188] on button "See Details" at bounding box center [548, 182] width 47 height 15
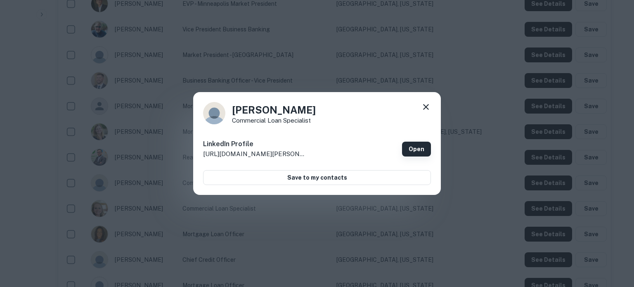
click at [418, 147] on link "Open" at bounding box center [416, 149] width 29 height 15
click at [430, 111] on icon at bounding box center [426, 107] width 10 height 10
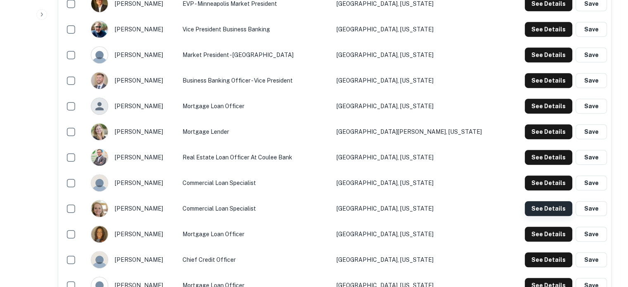
click at [553, 211] on button "See Details" at bounding box center [548, 208] width 47 height 15
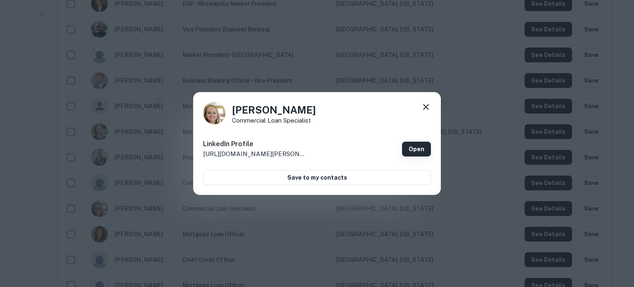
click at [415, 150] on link "Open" at bounding box center [416, 149] width 29 height 15
click at [421, 109] on icon at bounding box center [426, 107] width 10 height 10
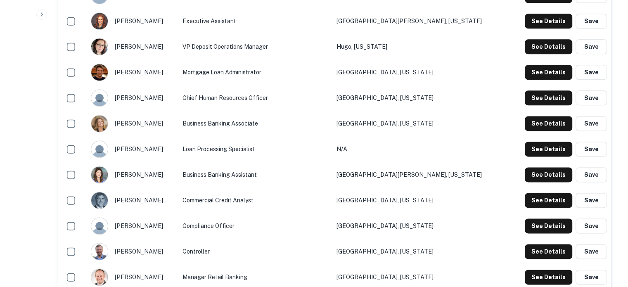
scroll to position [1114, 0]
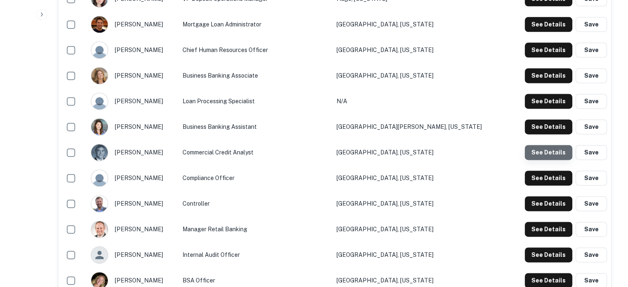
click at [550, 153] on button "See Details" at bounding box center [548, 152] width 47 height 15
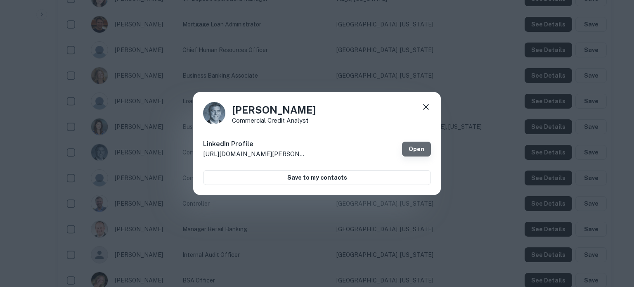
click at [425, 150] on link "Open" at bounding box center [416, 149] width 29 height 15
click at [425, 105] on icon at bounding box center [426, 107] width 10 height 10
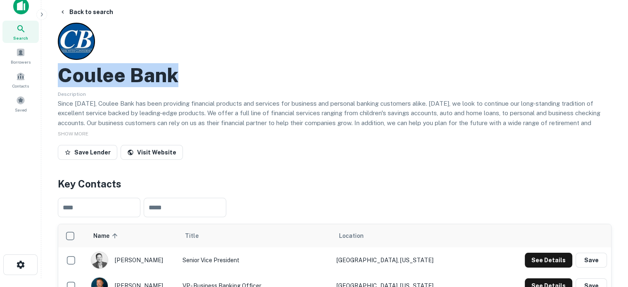
scroll to position [0, 0]
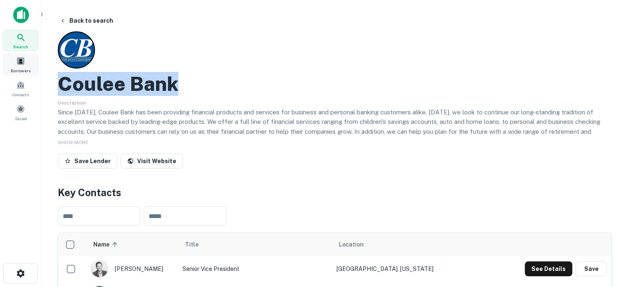
click at [19, 53] on div "Borrowers" at bounding box center [20, 64] width 36 height 22
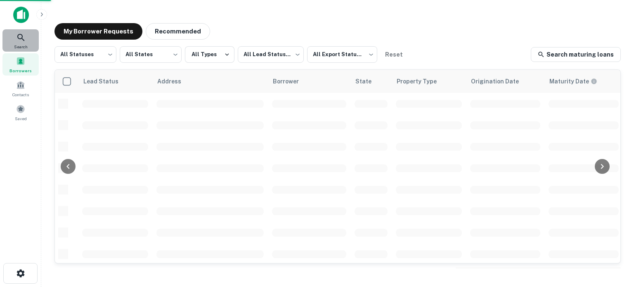
click at [19, 44] on span "Search" at bounding box center [21, 46] width 14 height 7
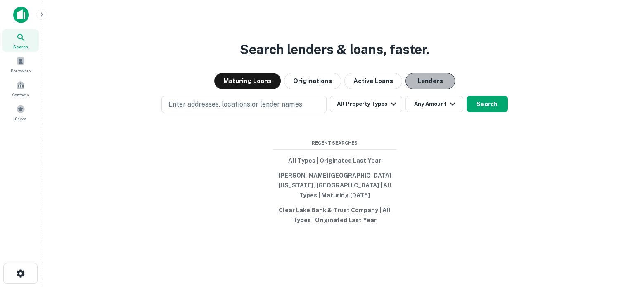
click at [416, 83] on button "Lenders" at bounding box center [430, 81] width 50 height 17
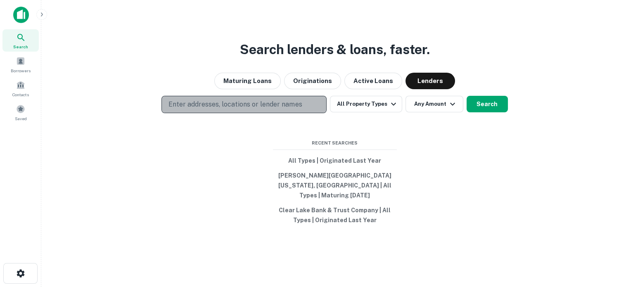
click at [246, 105] on p "Enter addresses, locations or lender names" at bounding box center [234, 104] width 133 height 10
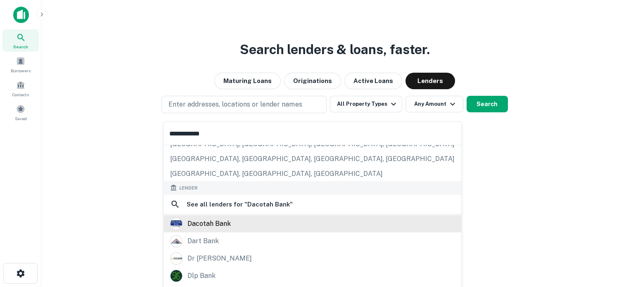
scroll to position [116, 0]
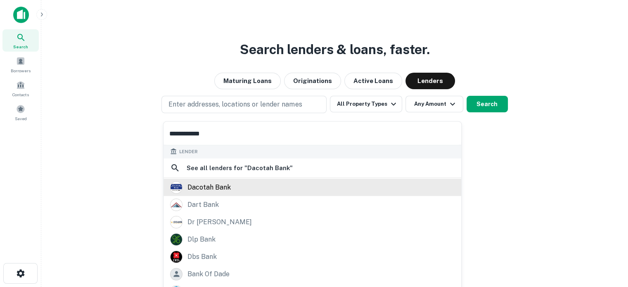
type input "**********"
click at [223, 187] on div "dacotah bank" at bounding box center [208, 187] width 43 height 12
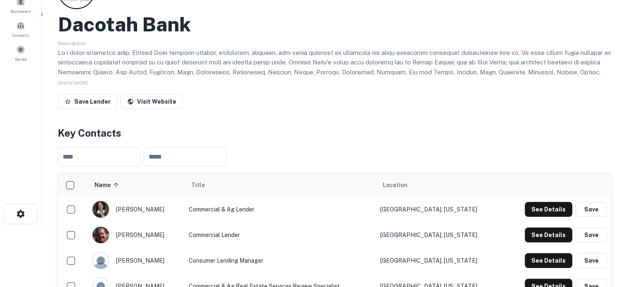
scroll to position [124, 0]
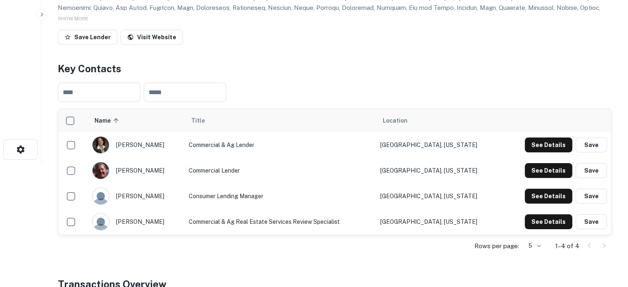
click at [536, 163] on body "Search Borrowers Contacts Saved Back to search Dacotah Bank Description SHOW MO…" at bounding box center [314, 19] width 628 height 287
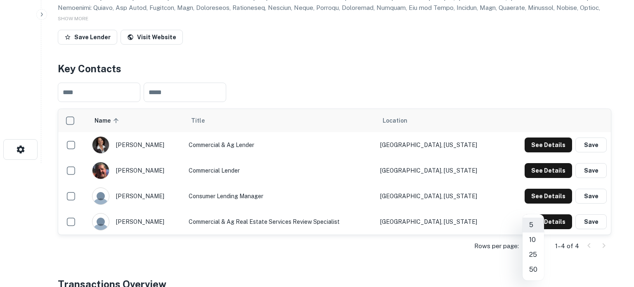
click at [457, 250] on div at bounding box center [317, 143] width 634 height 287
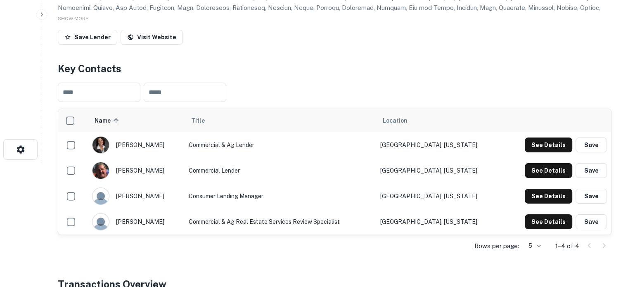
click at [544, 153] on td "See Details Save" at bounding box center [556, 145] width 109 height 26
click at [544, 148] on button "See Details" at bounding box center [548, 144] width 47 height 15
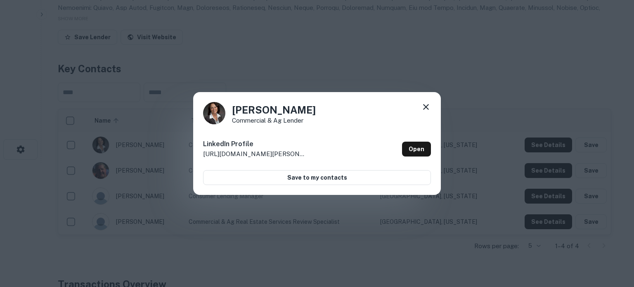
drag, startPoint x: 230, startPoint y: 110, endPoint x: 305, endPoint y: 109, distance: 75.1
click at [305, 109] on div "[PERSON_NAME] Commercial & Ag Lender" at bounding box center [317, 113] width 228 height 22
copy h4 "[PERSON_NAME]"
drag, startPoint x: 232, startPoint y: 121, endPoint x: 325, endPoint y: 124, distance: 92.9
click at [325, 124] on div "[PERSON_NAME] Commercial & Ag Lender" at bounding box center [317, 113] width 228 height 22
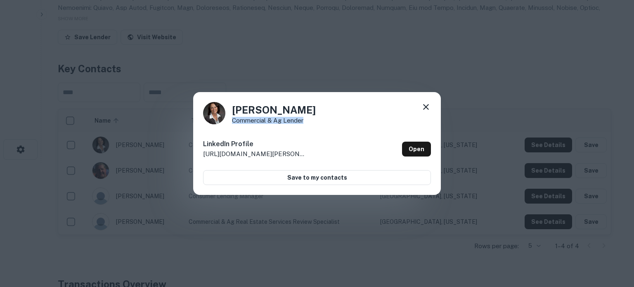
copy p "Commercial & Ag Lender"
drag, startPoint x: 420, startPoint y: 149, endPoint x: 426, endPoint y: 156, distance: 9.7
click at [420, 149] on link "Open" at bounding box center [416, 149] width 29 height 15
click at [425, 108] on icon at bounding box center [426, 107] width 6 height 6
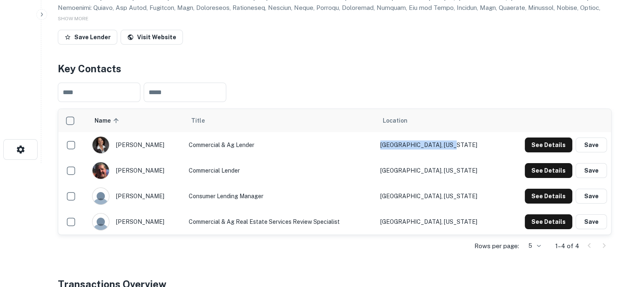
drag, startPoint x: 484, startPoint y: 151, endPoint x: 388, endPoint y: 150, distance: 95.7
click at [388, 150] on tr "[PERSON_NAME] Commercial & Ag [PERSON_NAME], [US_STATE] See Details Save" at bounding box center [334, 145] width 553 height 26
copy tr "[GEOGRAPHIC_DATA], [US_STATE]"
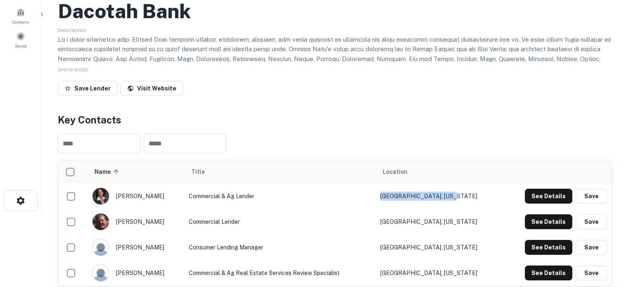
scroll to position [0, 0]
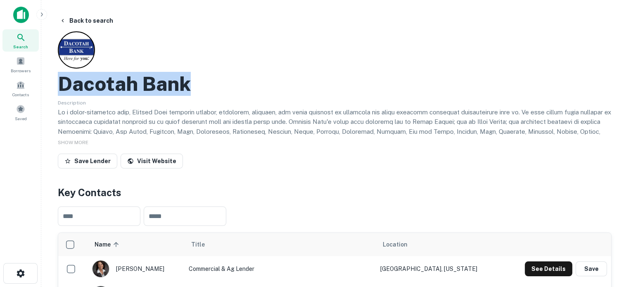
drag, startPoint x: 52, startPoint y: 81, endPoint x: 208, endPoint y: 78, distance: 155.2
copy h2 "Dacotah Bank"
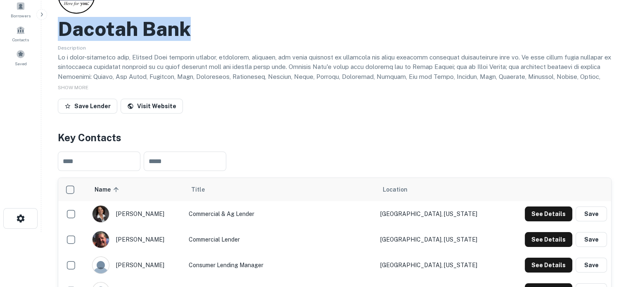
scroll to position [124, 0]
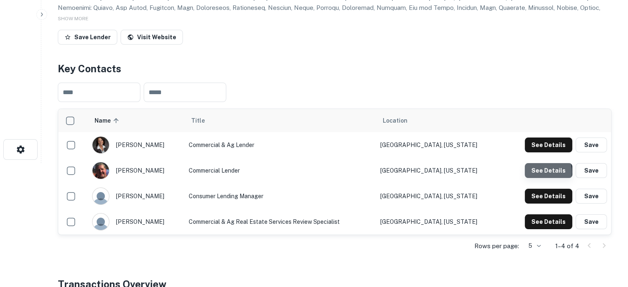
click at [540, 172] on button "See Details" at bounding box center [548, 170] width 47 height 15
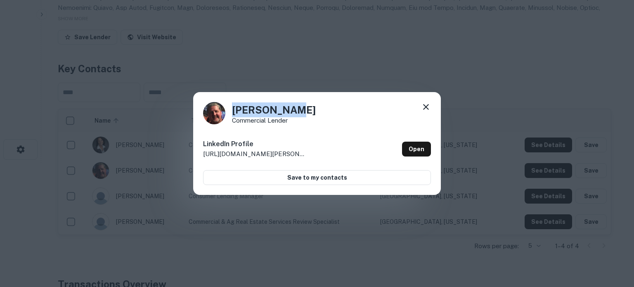
drag, startPoint x: 234, startPoint y: 115, endPoint x: 303, endPoint y: 114, distance: 68.9
click at [303, 114] on div "[PERSON_NAME] Commercial Lender" at bounding box center [317, 113] width 228 height 22
copy h4 "[PERSON_NAME]"
drag, startPoint x: 243, startPoint y: 128, endPoint x: 460, endPoint y: 284, distance: 267.4
click at [237, 131] on div "[PERSON_NAME] Commercial Lender LinkedIn Profile [URL][DOMAIN_NAME][PERSON_NAME…" at bounding box center [317, 143] width 248 height 103
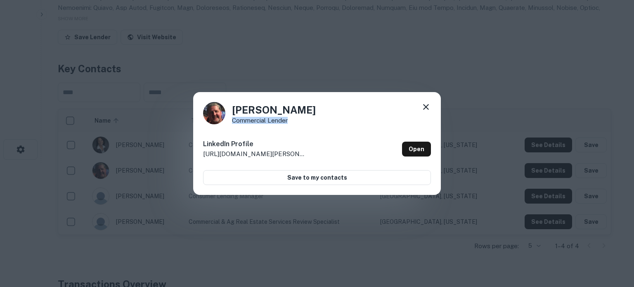
drag, startPoint x: 233, startPoint y: 123, endPoint x: 297, endPoint y: 122, distance: 64.0
click at [297, 122] on div "[PERSON_NAME] Commercial Lender" at bounding box center [317, 113] width 228 height 22
copy p "Commercial Lender"
click at [423, 150] on link "Open" at bounding box center [416, 149] width 29 height 15
click at [428, 108] on icon at bounding box center [426, 107] width 10 height 10
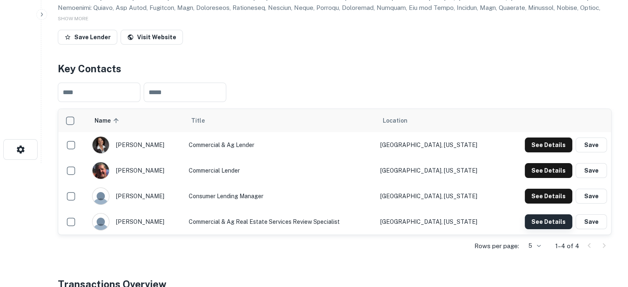
click at [527, 215] on button "See Details" at bounding box center [548, 221] width 47 height 15
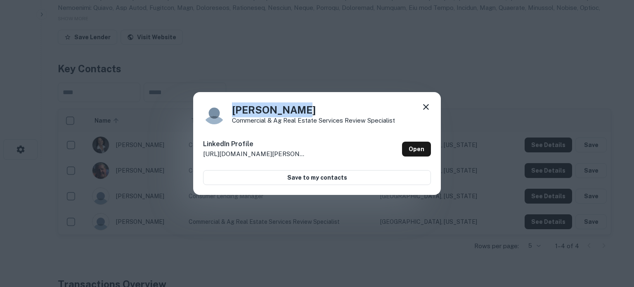
drag, startPoint x: 233, startPoint y: 112, endPoint x: 297, endPoint y: 110, distance: 63.6
click at [296, 109] on h4 "[PERSON_NAME]" at bounding box center [313, 109] width 163 height 15
copy h4 "[PERSON_NAME]"
drag, startPoint x: 225, startPoint y: 121, endPoint x: 420, endPoint y: 127, distance: 194.9
click at [420, 127] on div "Haley Turner Commercial & Ag Real Estate Services Review Specialist LinkedIn Pr…" at bounding box center [317, 143] width 248 height 103
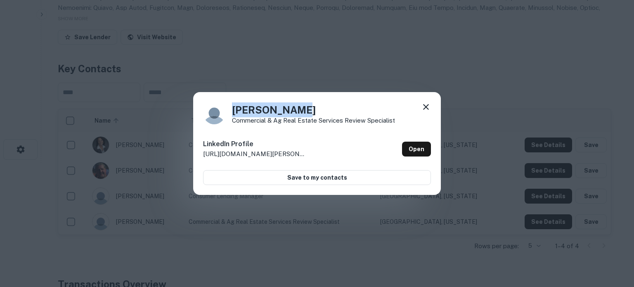
click at [344, 121] on p "Commercial & Ag Real Estate Services Review Specialist" at bounding box center [313, 120] width 163 height 6
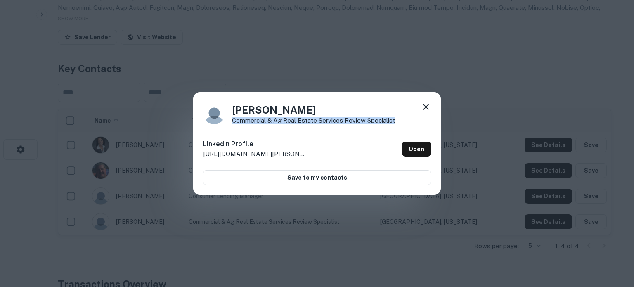
drag, startPoint x: 233, startPoint y: 122, endPoint x: 398, endPoint y: 122, distance: 165.5
click at [398, 122] on div "Haley Turner Commercial & Ag Real Estate Services Review Specialist" at bounding box center [317, 113] width 228 height 22
copy p "Commercial & Ag Real Estate Services Review Specialist"
click at [423, 155] on link "Open" at bounding box center [416, 149] width 29 height 15
click at [426, 106] on icon at bounding box center [426, 107] width 6 height 6
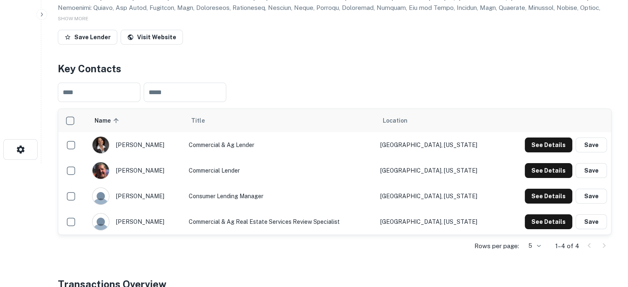
scroll to position [0, 0]
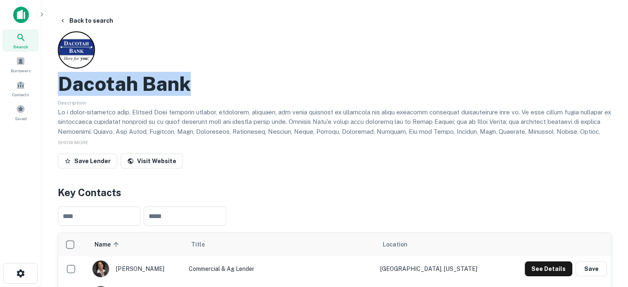
drag, startPoint x: 89, startPoint y: 84, endPoint x: 196, endPoint y: 85, distance: 106.9
click at [196, 85] on div "Dacotah Bank" at bounding box center [334, 84] width 553 height 24
copy h2 "Dacotah Bank"
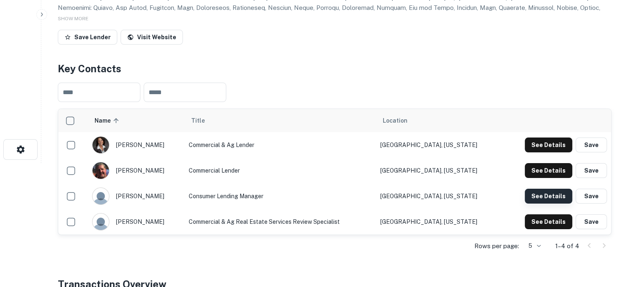
click at [551, 197] on button "See Details" at bounding box center [548, 196] width 47 height 15
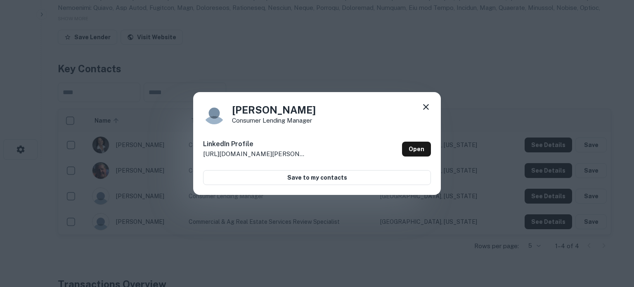
drag, startPoint x: 234, startPoint y: 112, endPoint x: 322, endPoint y: 114, distance: 87.5
click at [322, 114] on div "Durran Schmidt Consumer Lending Manager" at bounding box center [317, 113] width 228 height 22
copy h4 "Durran Schmidt"
drag, startPoint x: 231, startPoint y: 123, endPoint x: 333, endPoint y: 123, distance: 102.8
click at [333, 123] on div "Durran Schmidt Consumer Lending Manager" at bounding box center [317, 113] width 228 height 22
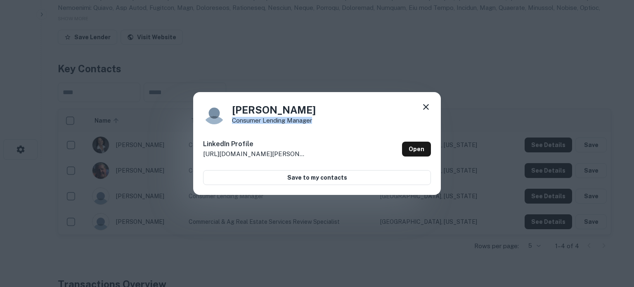
click at [426, 107] on icon at bounding box center [426, 107] width 6 height 6
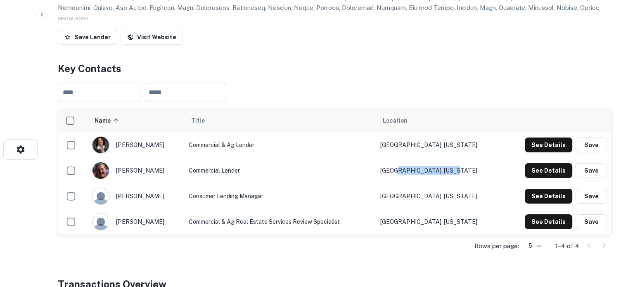
drag, startPoint x: 470, startPoint y: 171, endPoint x: 415, endPoint y: 169, distance: 55.4
click at [415, 169] on td "Rapid City, South Dakota" at bounding box center [439, 171] width 126 height 26
drag, startPoint x: 269, startPoint y: 169, endPoint x: 188, endPoint y: 168, distance: 80.9
click at [188, 168] on td "Commercial Lender" at bounding box center [279, 171] width 191 height 26
drag, startPoint x: 465, startPoint y: 171, endPoint x: 396, endPoint y: 171, distance: 68.9
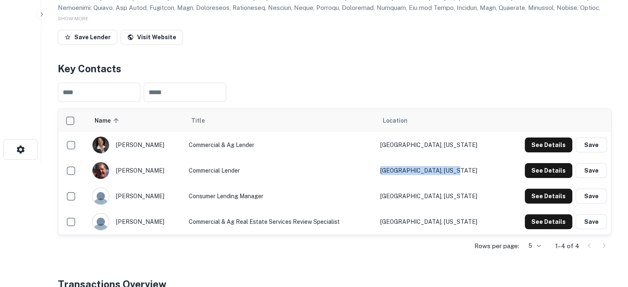
click at [396, 171] on td "Rapid City, South Dakota" at bounding box center [439, 171] width 126 height 26
drag, startPoint x: 400, startPoint y: 196, endPoint x: 472, endPoint y: 194, distance: 71.4
click at [472, 194] on td "Aberdeen, South Dakota" at bounding box center [439, 196] width 126 height 26
click at [403, 214] on td "Sioux Falls, South Dakota" at bounding box center [439, 222] width 126 height 26
drag, startPoint x: 399, startPoint y: 221, endPoint x: 475, endPoint y: 217, distance: 76.0
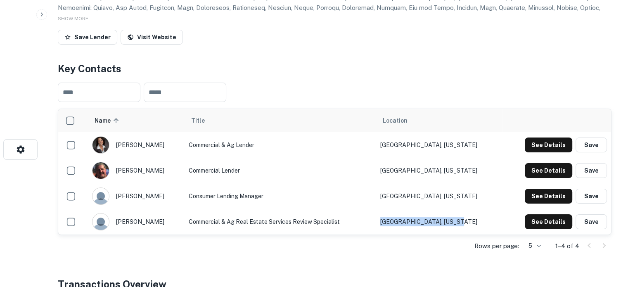
click at [474, 219] on td "Sioux Falls, South Dakota" at bounding box center [439, 222] width 126 height 26
click at [549, 173] on button "See Details" at bounding box center [548, 170] width 47 height 15
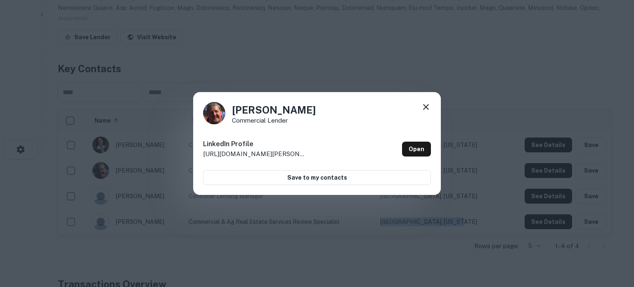
click at [423, 104] on icon at bounding box center [426, 107] width 6 height 6
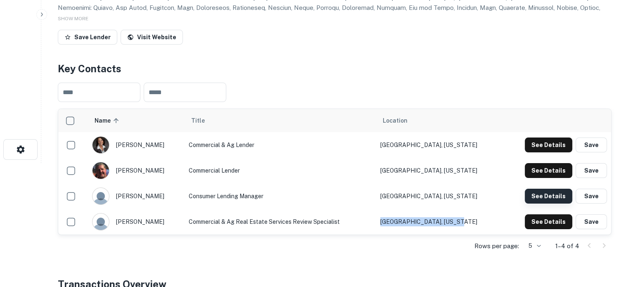
click at [543, 193] on button "See Details" at bounding box center [548, 196] width 47 height 15
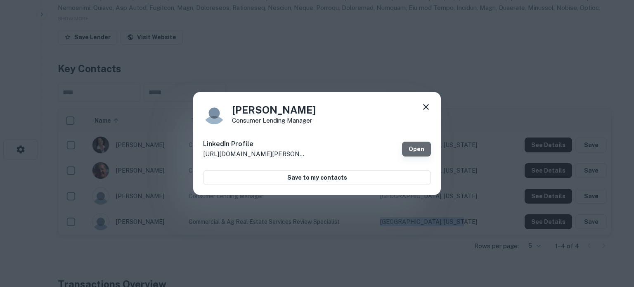
click at [428, 152] on link "Open" at bounding box center [416, 149] width 29 height 15
click at [428, 105] on icon at bounding box center [426, 107] width 6 height 6
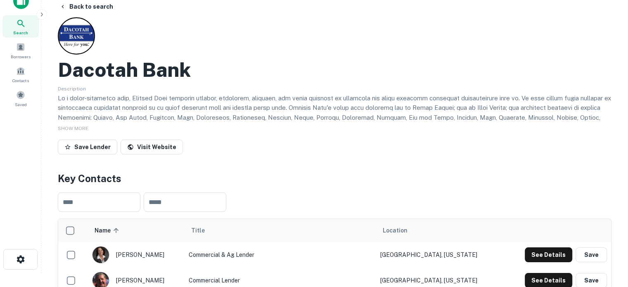
scroll to position [0, 0]
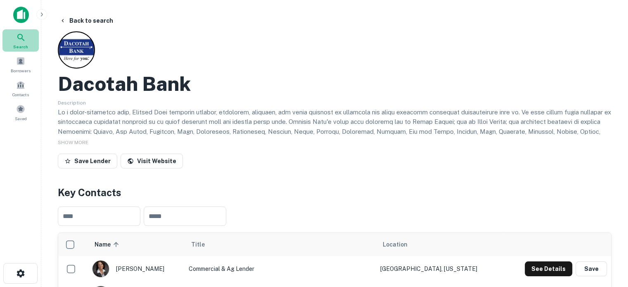
click at [28, 45] on div "Search" at bounding box center [20, 40] width 36 height 22
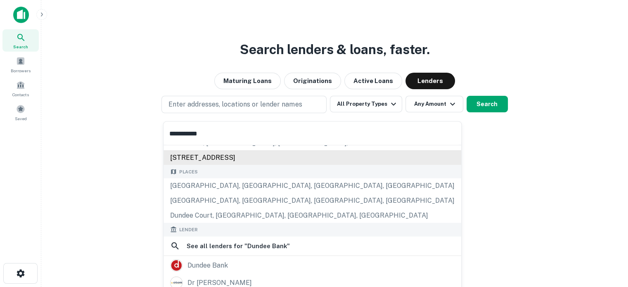
scroll to position [83, 0]
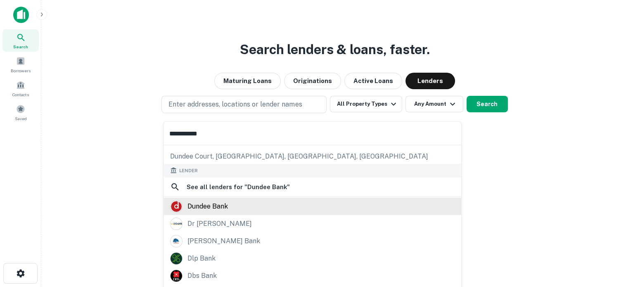
type input "**********"
click at [236, 201] on div "dundee bank" at bounding box center [312, 206] width 284 height 12
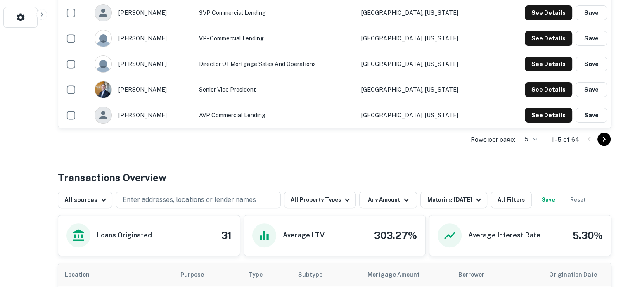
scroll to position [289, 0]
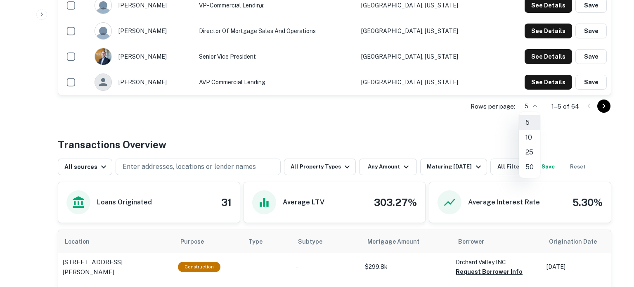
click at [529, 168] on li "50" at bounding box center [529, 167] width 21 height 15
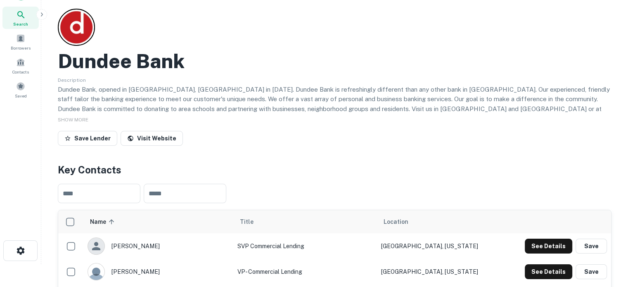
scroll to position [83, 0]
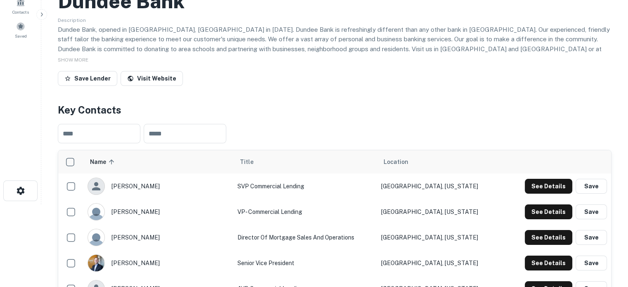
click at [236, 172] on th "Title" at bounding box center [305, 161] width 144 height 23
click at [536, 184] on button "See Details" at bounding box center [548, 186] width 47 height 15
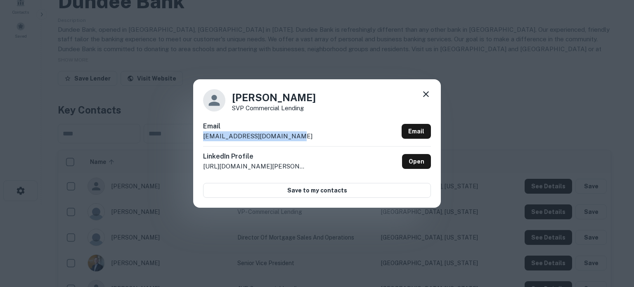
drag, startPoint x: 203, startPoint y: 138, endPoint x: 295, endPoint y: 136, distance: 92.5
click at [295, 136] on div "[PERSON_NAME] SVP Commercial Lending Email [EMAIL_ADDRESS][DOMAIN_NAME] Email L…" at bounding box center [317, 143] width 248 height 128
copy p "[EMAIL_ADDRESS][DOMAIN_NAME]"
click at [426, 95] on icon at bounding box center [426, 94] width 10 height 10
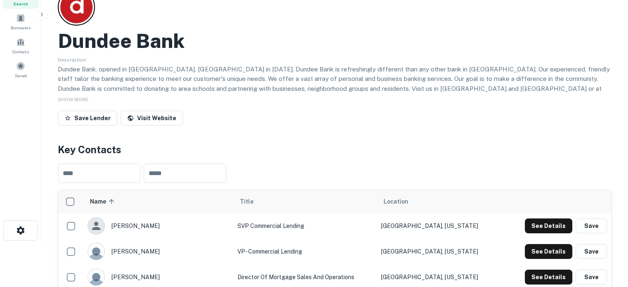
scroll to position [0, 0]
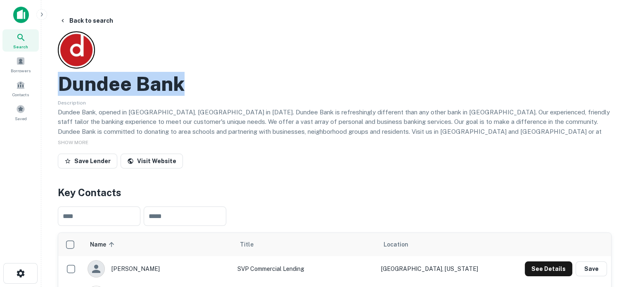
drag, startPoint x: 62, startPoint y: 84, endPoint x: 193, endPoint y: 86, distance: 131.2
click at [193, 86] on div "Dundee Bank" at bounding box center [334, 84] width 553 height 24
copy h2 "Dundee Bank"
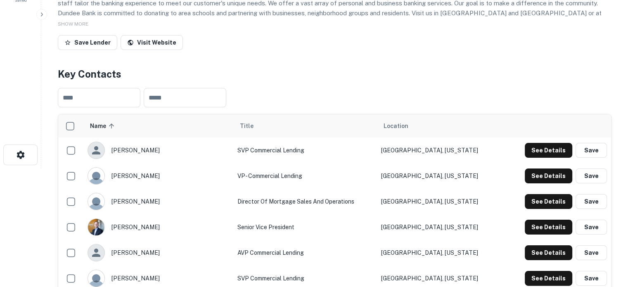
scroll to position [124, 0]
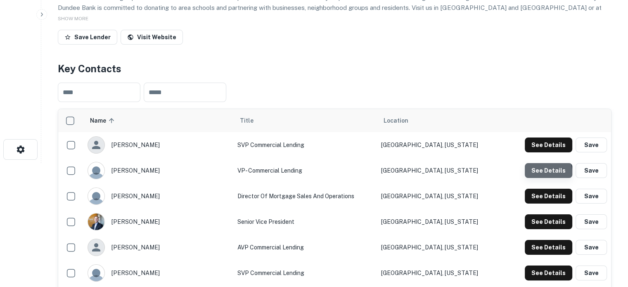
click at [544, 173] on button "See Details" at bounding box center [548, 170] width 47 height 15
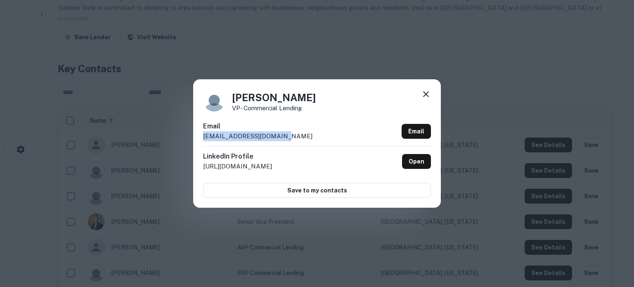
drag, startPoint x: 201, startPoint y: 138, endPoint x: 304, endPoint y: 141, distance: 103.6
click at [304, 141] on div "[PERSON_NAME] VP- Commercial Lending Email [EMAIL_ADDRESS][DOMAIN_NAME] Email L…" at bounding box center [317, 143] width 248 height 128
copy p "[EMAIL_ADDRESS][DOMAIN_NAME]"
click at [425, 95] on icon at bounding box center [426, 94] width 6 height 6
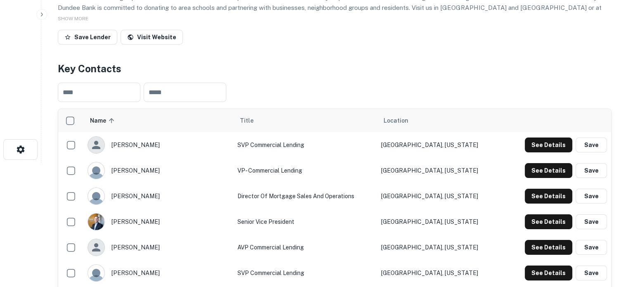
scroll to position [206, 0]
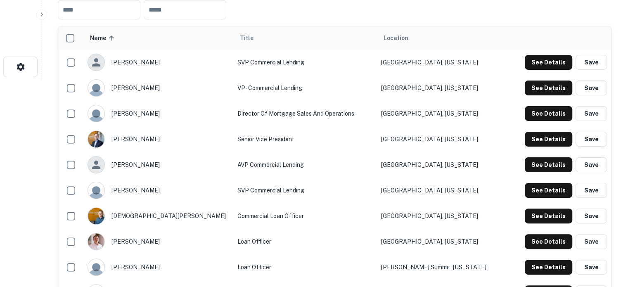
click at [543, 173] on td "See Details Save" at bounding box center [564, 165] width 92 height 26
click at [543, 169] on button "See Details" at bounding box center [548, 164] width 47 height 15
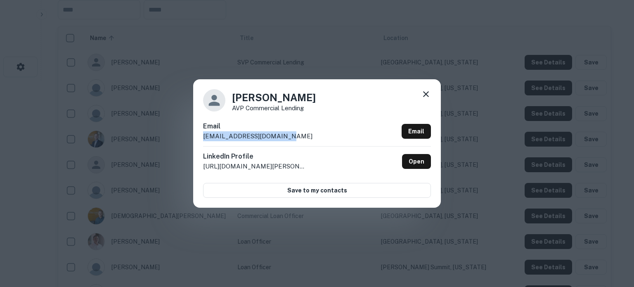
drag, startPoint x: 201, startPoint y: 137, endPoint x: 292, endPoint y: 138, distance: 90.4
click at [292, 138] on div "[PERSON_NAME] AVP Commercial Lending Email [EMAIL_ADDRESS][DOMAIN_NAME] Email L…" at bounding box center [317, 143] width 248 height 128
copy p "[EMAIL_ADDRESS][DOMAIN_NAME]"
click at [428, 95] on icon at bounding box center [426, 94] width 10 height 10
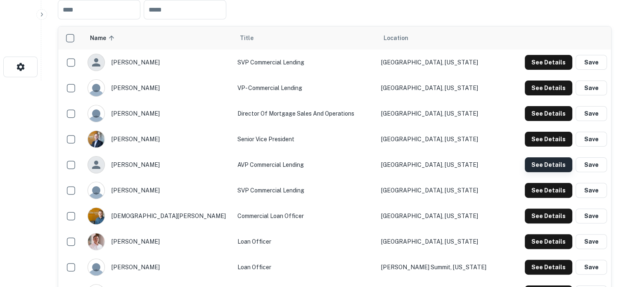
click at [531, 163] on button "See Details" at bounding box center [548, 164] width 47 height 15
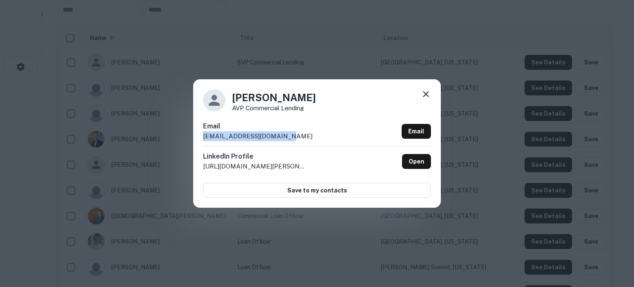
drag, startPoint x: 203, startPoint y: 137, endPoint x: 282, endPoint y: 138, distance: 78.8
click at [282, 138] on p "[EMAIL_ADDRESS][DOMAIN_NAME]" at bounding box center [257, 136] width 109 height 10
copy p "[EMAIL_ADDRESS][DOMAIN_NAME]"
click at [427, 97] on icon at bounding box center [426, 94] width 10 height 10
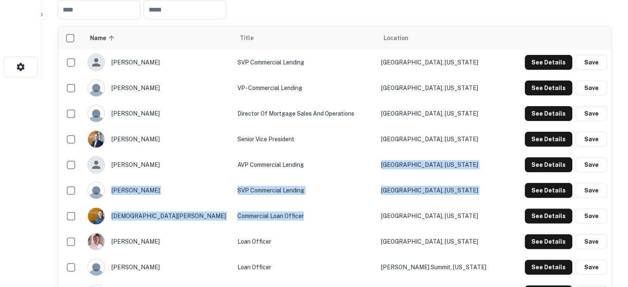
drag, startPoint x: 380, startPoint y: 198, endPoint x: 377, endPoint y: 213, distance: 16.0
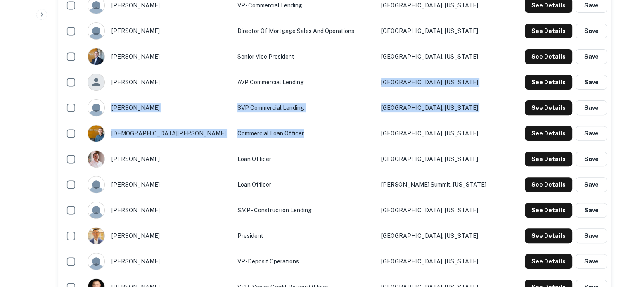
scroll to position [248, 0]
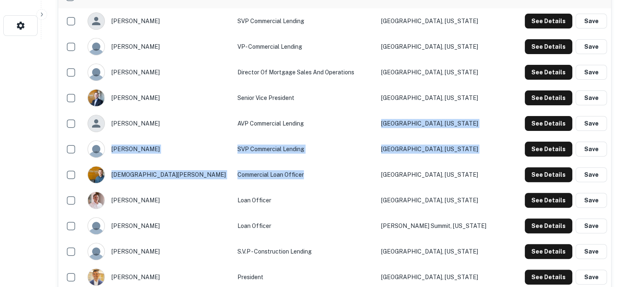
click at [279, 186] on td "Commercial Loan Officer" at bounding box center [305, 175] width 144 height 26
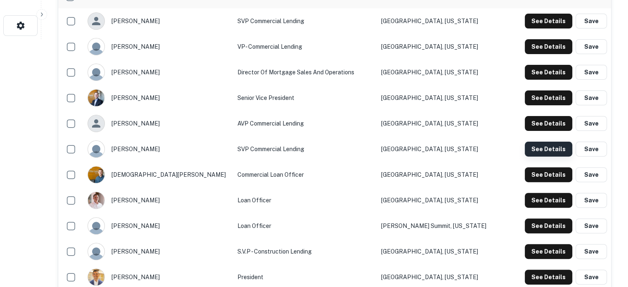
click at [543, 149] on button "See Details" at bounding box center [548, 149] width 47 height 15
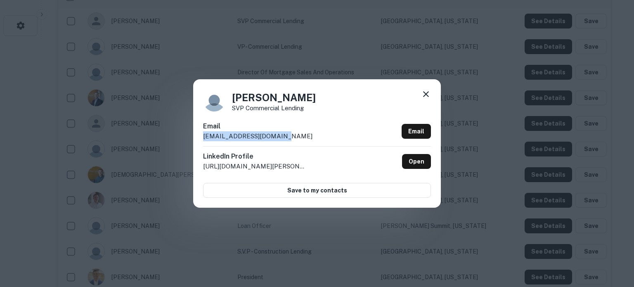
drag, startPoint x: 202, startPoint y: 138, endPoint x: 285, endPoint y: 139, distance: 83.4
click at [285, 139] on div "[PERSON_NAME] SVP Commercial Lending Email [EMAIL_ADDRESS][DOMAIN_NAME] Email L…" at bounding box center [317, 143] width 248 height 128
copy p "[EMAIL_ADDRESS][DOMAIN_NAME]"
click at [426, 97] on icon at bounding box center [426, 94] width 10 height 10
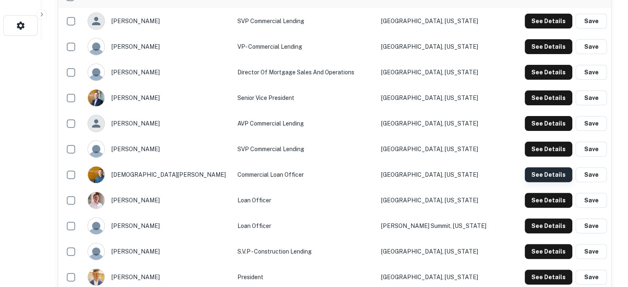
click at [546, 175] on button "See Details" at bounding box center [548, 174] width 47 height 15
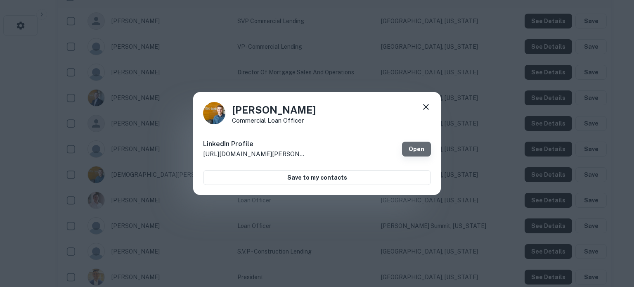
click at [413, 151] on link "Open" at bounding box center [416, 149] width 29 height 15
click at [427, 107] on icon at bounding box center [426, 107] width 10 height 10
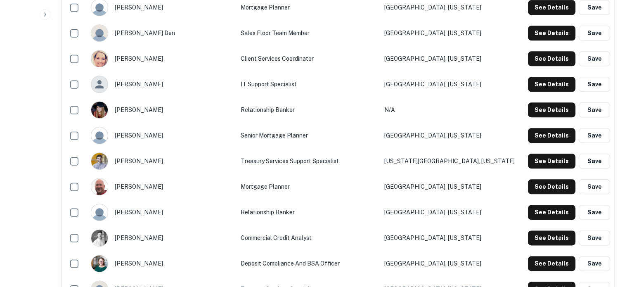
scroll to position [990, 0]
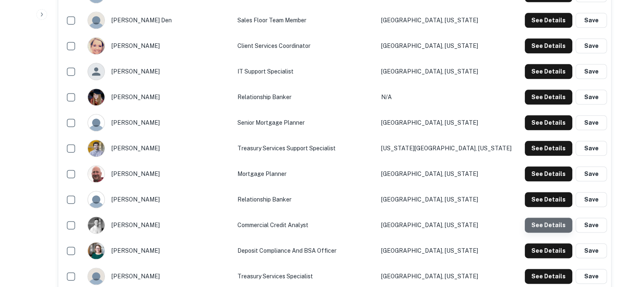
click at [549, 229] on button "See Details" at bounding box center [548, 224] width 47 height 15
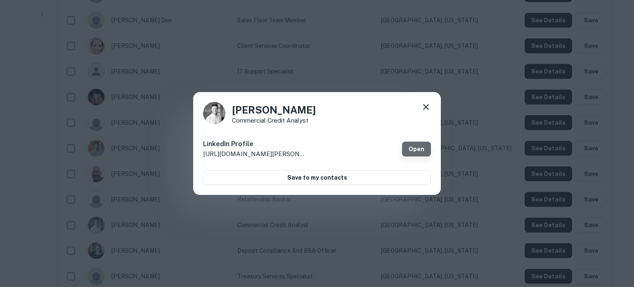
click at [412, 150] on link "Open" at bounding box center [416, 149] width 29 height 15
